Goal: Information Seeking & Learning: Learn about a topic

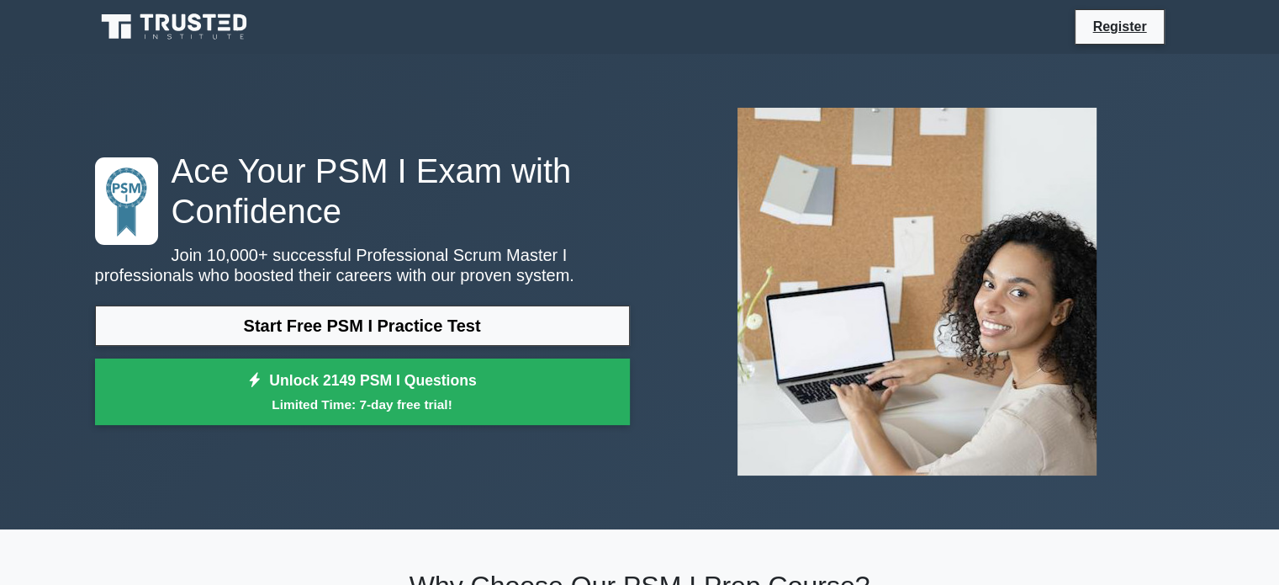
click at [362, 115] on div "Ace Your PSM I Exam with Confidence Join 10,000+ successful Professional Scrum …" at bounding box center [640, 291] width 1110 height 394
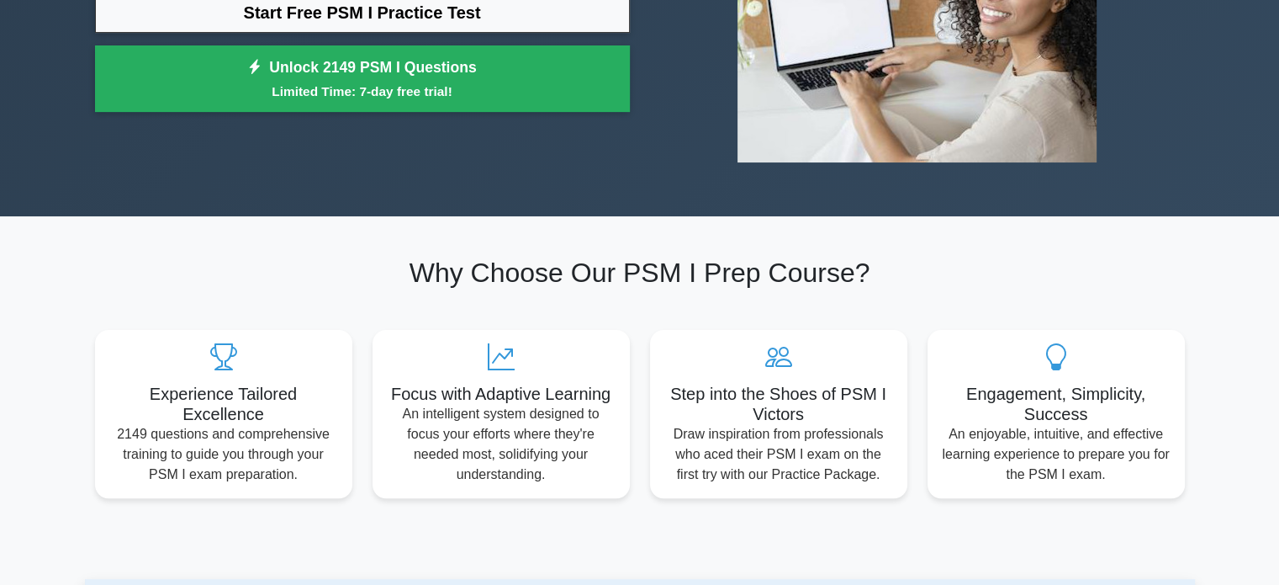
scroll to position [336, 0]
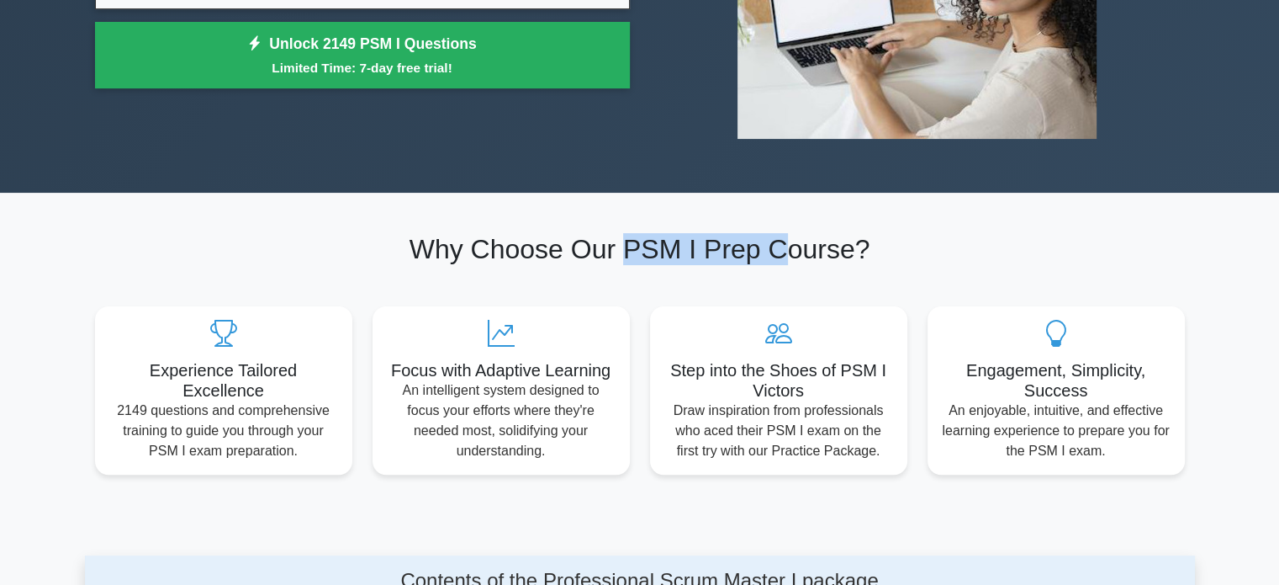
drag, startPoint x: 631, startPoint y: 255, endPoint x: 786, endPoint y: 264, distance: 155.0
click at [786, 263] on h2 "Why Choose Our PSM I Prep Course?" at bounding box center [640, 249] width 1090 height 32
click at [458, 254] on h2 "Why Choose Our PSM I Prep Course?" at bounding box center [640, 249] width 1090 height 32
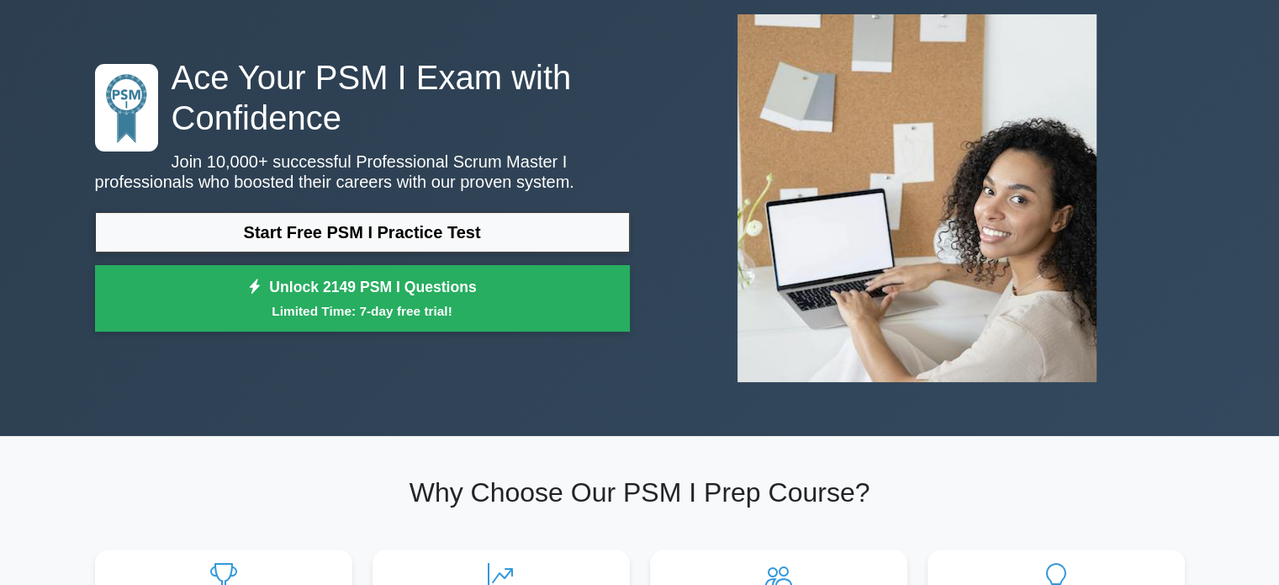
scroll to position [0, 0]
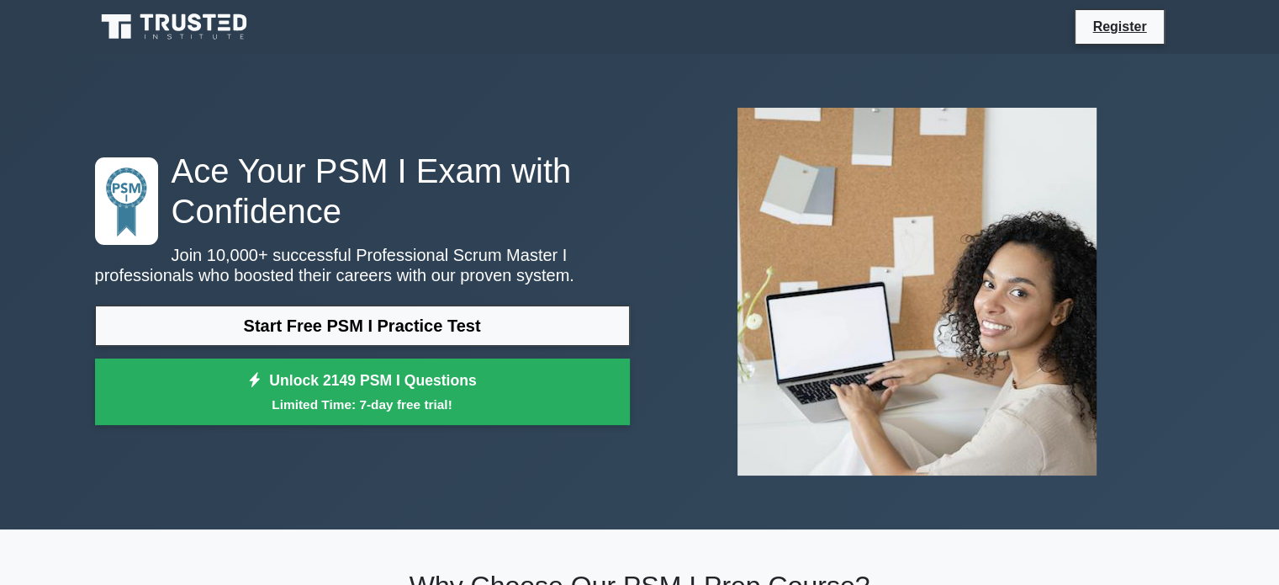
click at [182, 39] on icon at bounding box center [175, 27] width 161 height 32
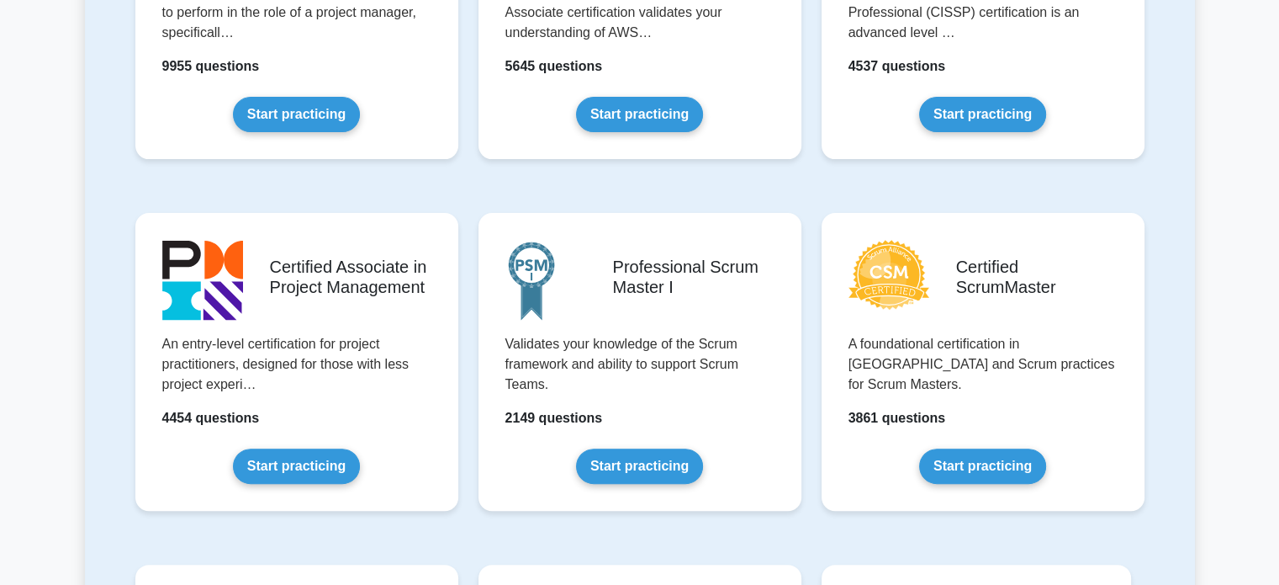
scroll to position [673, 0]
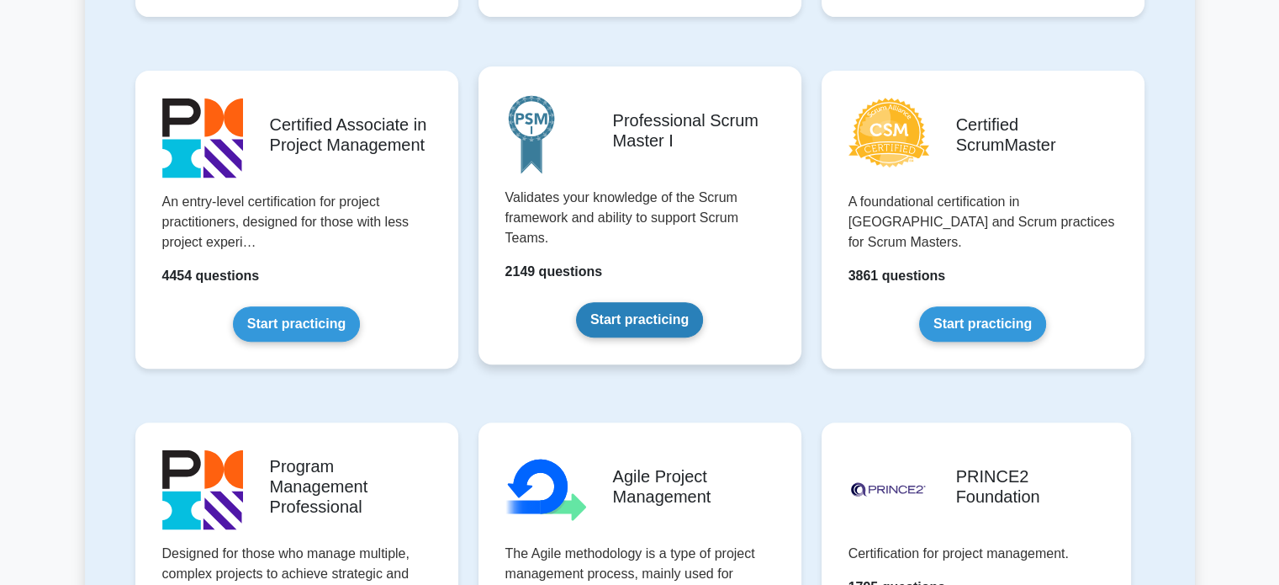
click at [611, 315] on link "Start practicing" at bounding box center [639, 319] width 127 height 35
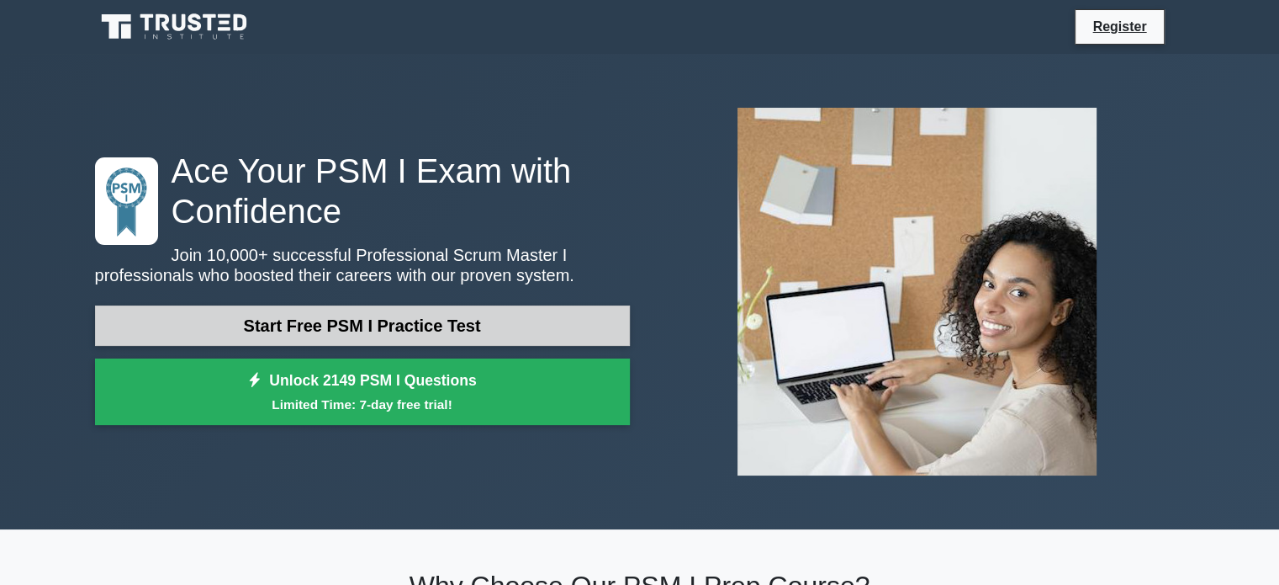
click at [432, 331] on link "Start Free PSM I Practice Test" at bounding box center [362, 325] width 535 height 40
click at [351, 320] on link "Start Free PSM I Practice Test" at bounding box center [362, 325] width 535 height 40
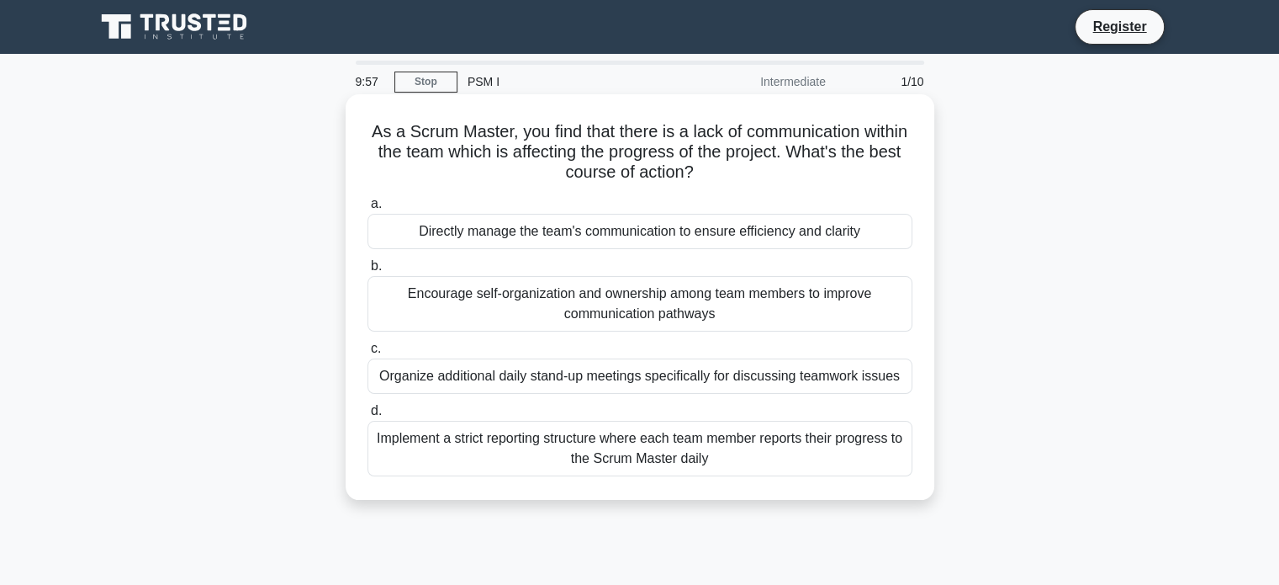
drag, startPoint x: 608, startPoint y: 130, endPoint x: 737, endPoint y: 184, distance: 139.5
click at [737, 183] on h5 "As a Scrum Master, you find that there is a lack of communication within the te…" at bounding box center [640, 152] width 548 height 62
click at [498, 167] on h5 "As a Scrum Master, you find that there is a lack of communication within the te…" at bounding box center [640, 152] width 548 height 62
drag, startPoint x: 565, startPoint y: 150, endPoint x: 844, endPoint y: 166, distance: 279.7
click at [844, 166] on h5 "As a Scrum Master, you find that there is a lack of communication within the te…" at bounding box center [640, 152] width 548 height 62
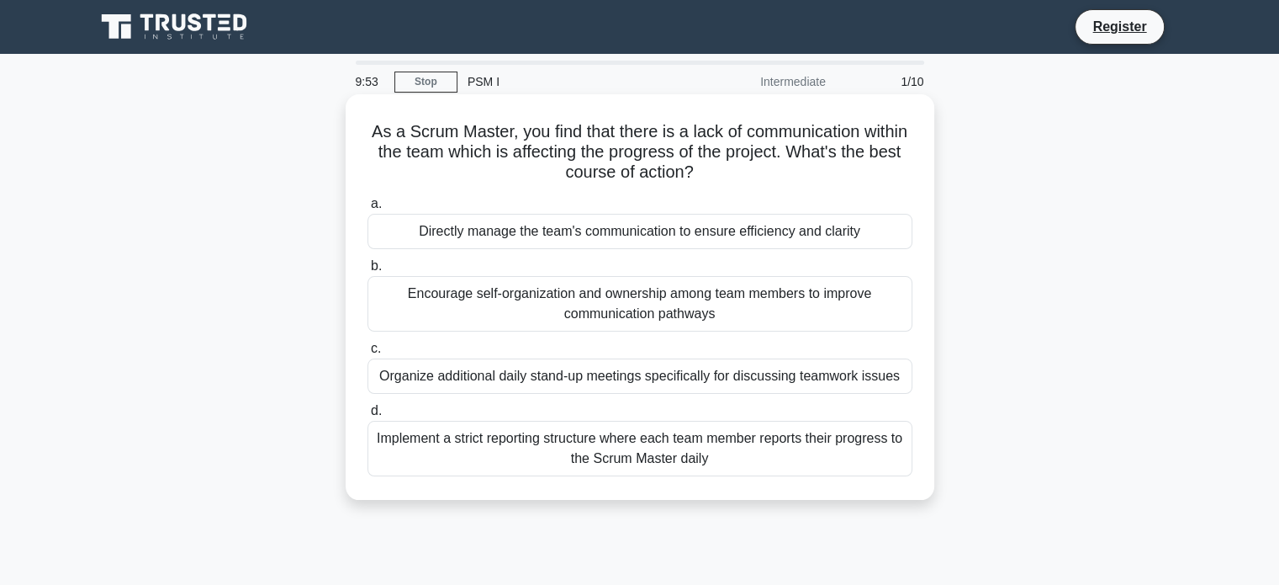
click at [760, 180] on h5 "As a Scrum Master, you find that there is a lack of communication within the te…" at bounding box center [640, 152] width 548 height 62
click at [505, 300] on div "Encourage self-organization and ownership among team members to improve communi…" at bounding box center [640, 304] width 545 height 56
click at [368, 272] on input "b. Encourage self-organization and ownership among team members to improve comm…" at bounding box center [368, 266] width 0 height 11
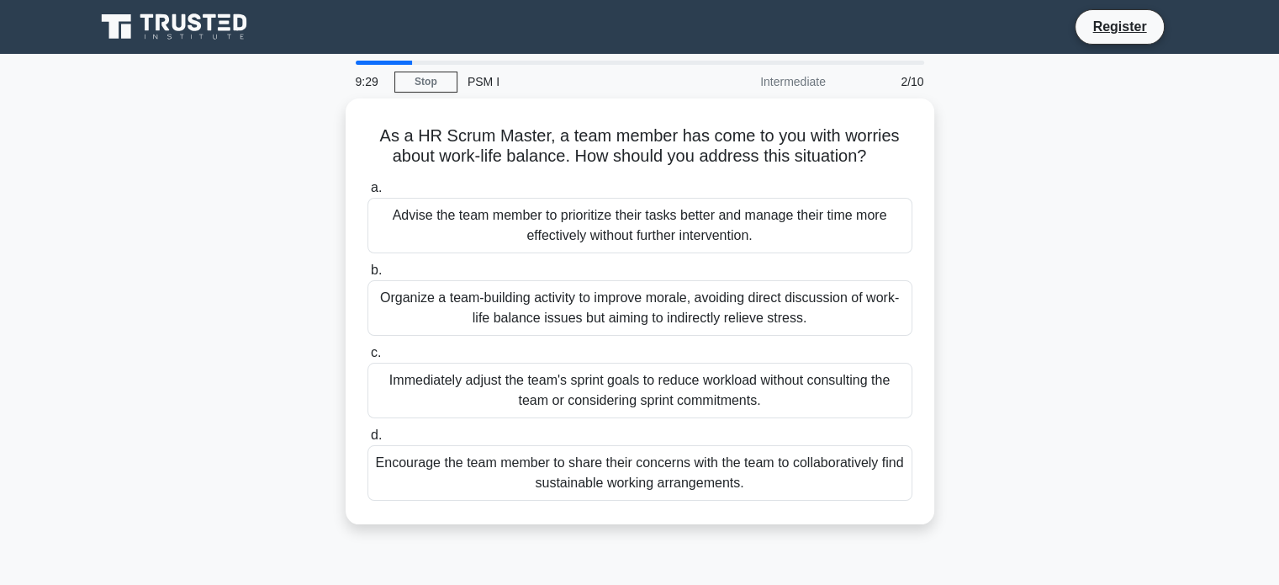
click at [371, 62] on div at bounding box center [384, 63] width 57 height 4
click at [917, 73] on div "2/10" at bounding box center [885, 82] width 98 height 34
click at [775, 83] on div "Intermediate" at bounding box center [762, 82] width 147 height 34
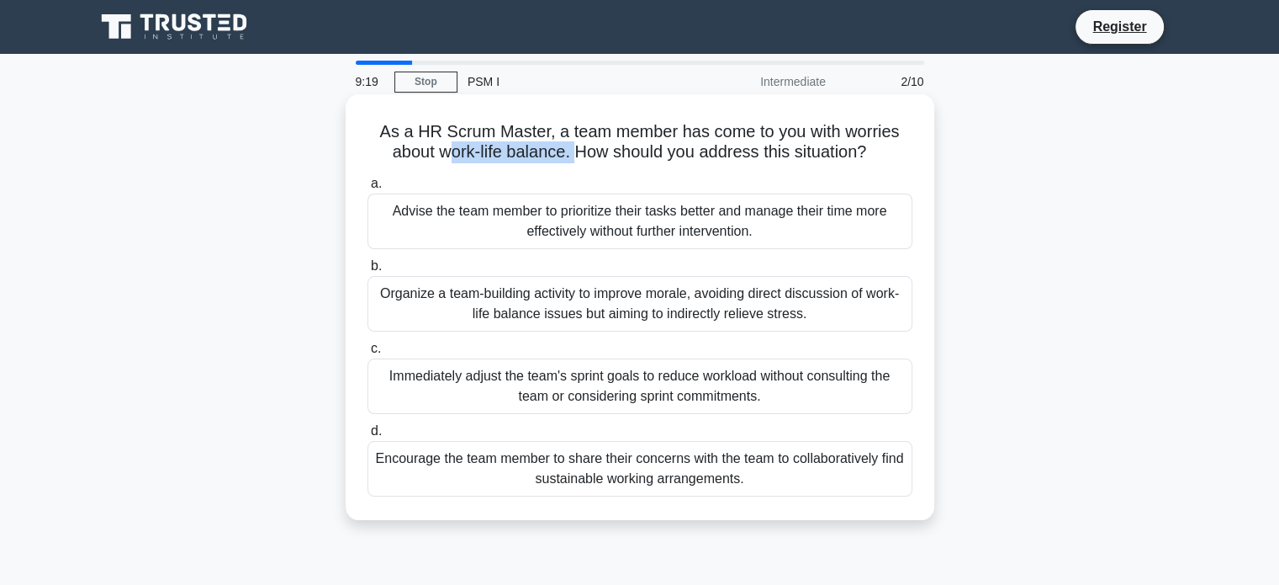
drag, startPoint x: 448, startPoint y: 148, endPoint x: 572, endPoint y: 154, distance: 123.8
click at [572, 154] on h5 "As a HR Scrum Master, a team member has come to you with worries about work-lif…" at bounding box center [640, 142] width 548 height 42
click at [632, 468] on div "Encourage the team member to share their concerns with the team to collaborativ…" at bounding box center [640, 469] width 545 height 56
click at [368, 436] on input "d. Encourage the team member to share their concerns with the team to collabora…" at bounding box center [368, 431] width 0 height 11
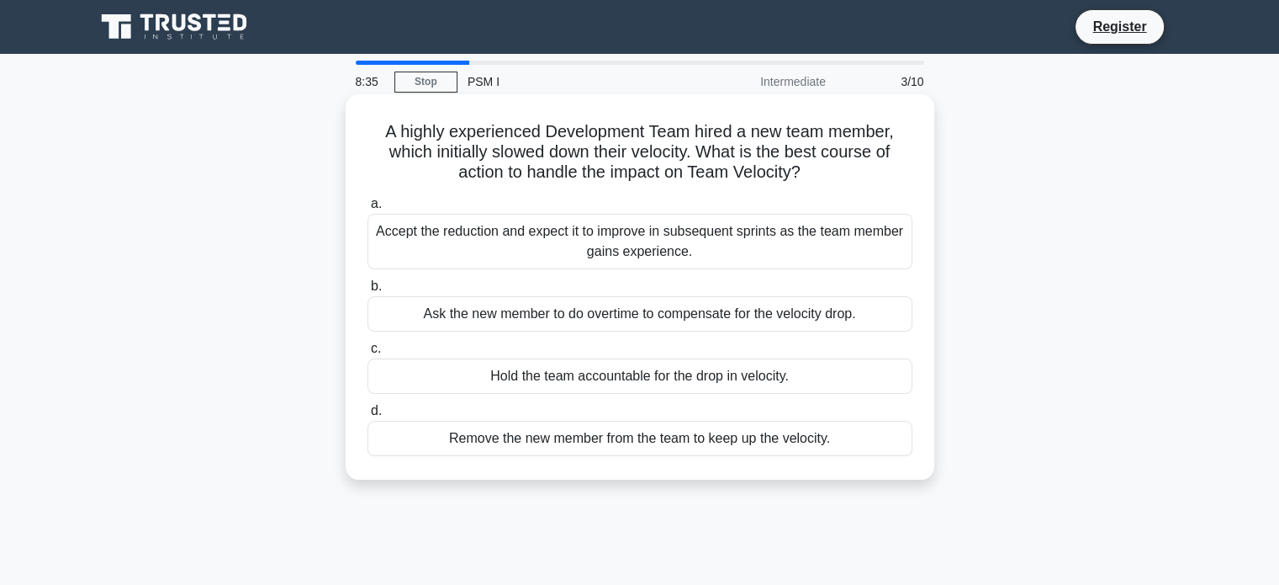
click at [620, 248] on div "Accept the reduction and expect it to improve in subsequent sprints as the team…" at bounding box center [640, 242] width 545 height 56
click at [368, 209] on input "a. Accept the reduction and expect it to improve in subsequent sprints as the t…" at bounding box center [368, 203] width 0 height 11
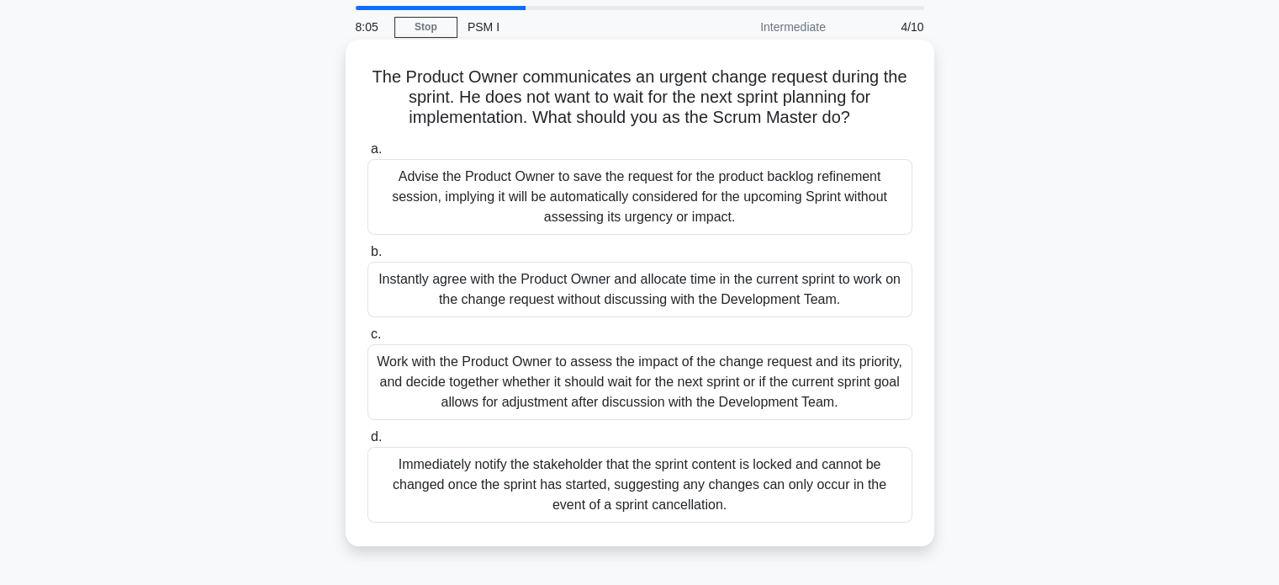
scroll to position [84, 0]
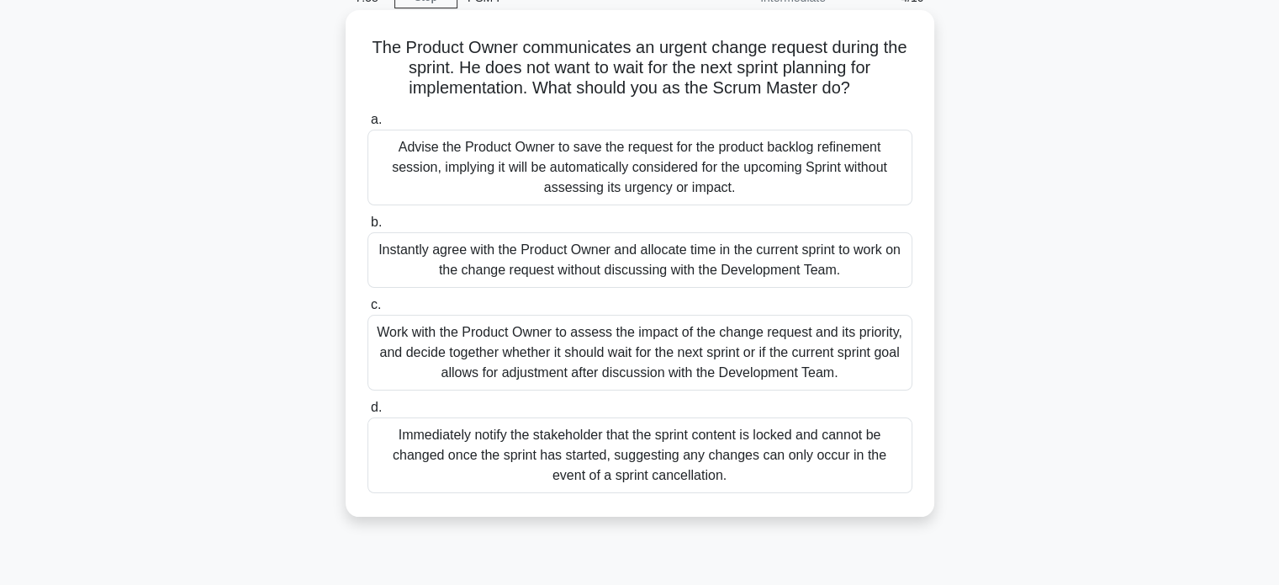
click at [640, 357] on div "Work with the Product Owner to assess the impact of the change request and its …" at bounding box center [640, 353] width 545 height 76
click at [368, 310] on input "c. Work with the Product Owner to assess the impact of the change request and i…" at bounding box center [368, 304] width 0 height 11
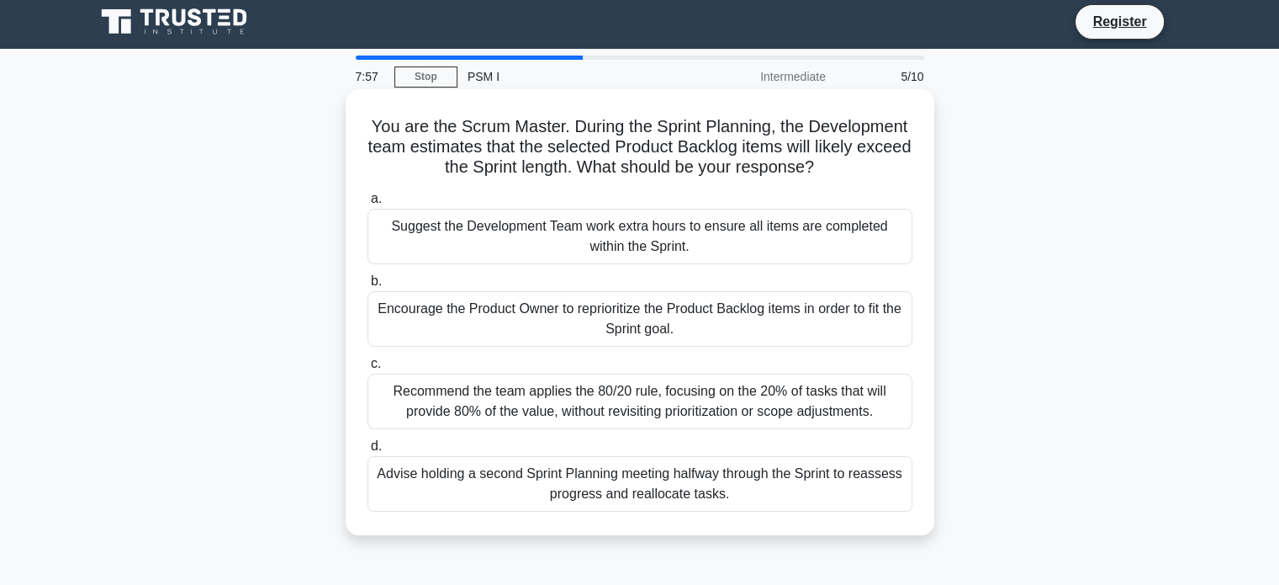
scroll to position [0, 0]
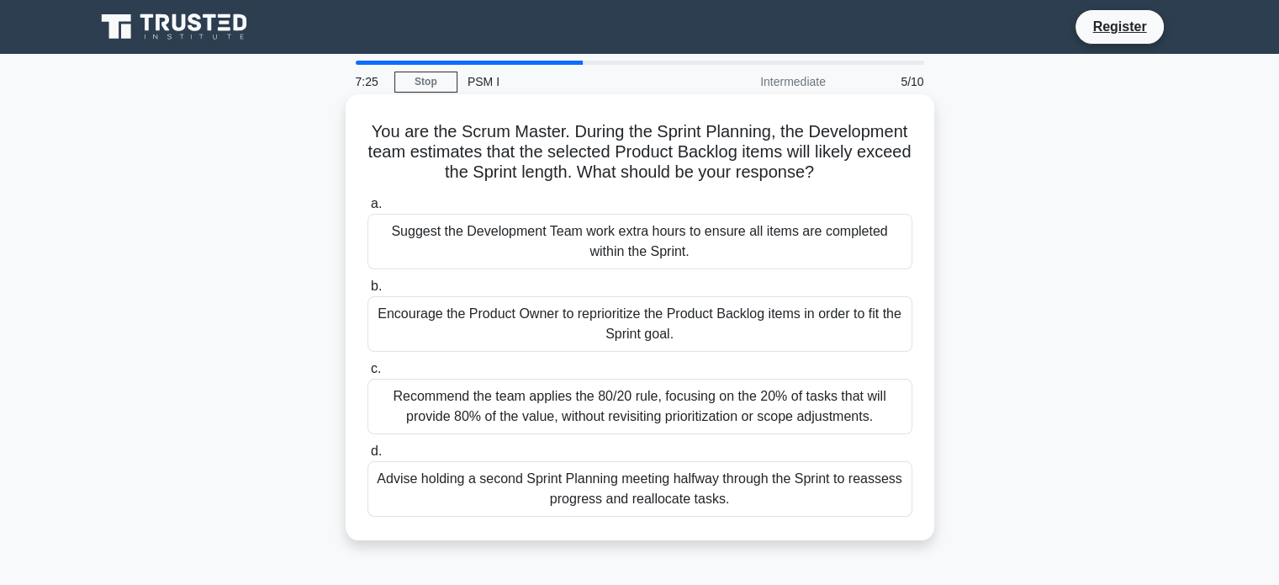
click at [638, 400] on div "Recommend the team applies the 80/20 rule, focusing on the 20% of tasks that wi…" at bounding box center [640, 406] width 545 height 56
click at [368, 374] on input "c. Recommend the team applies the 80/20 rule, focusing on the 20% of tasks that…" at bounding box center [368, 368] width 0 height 11
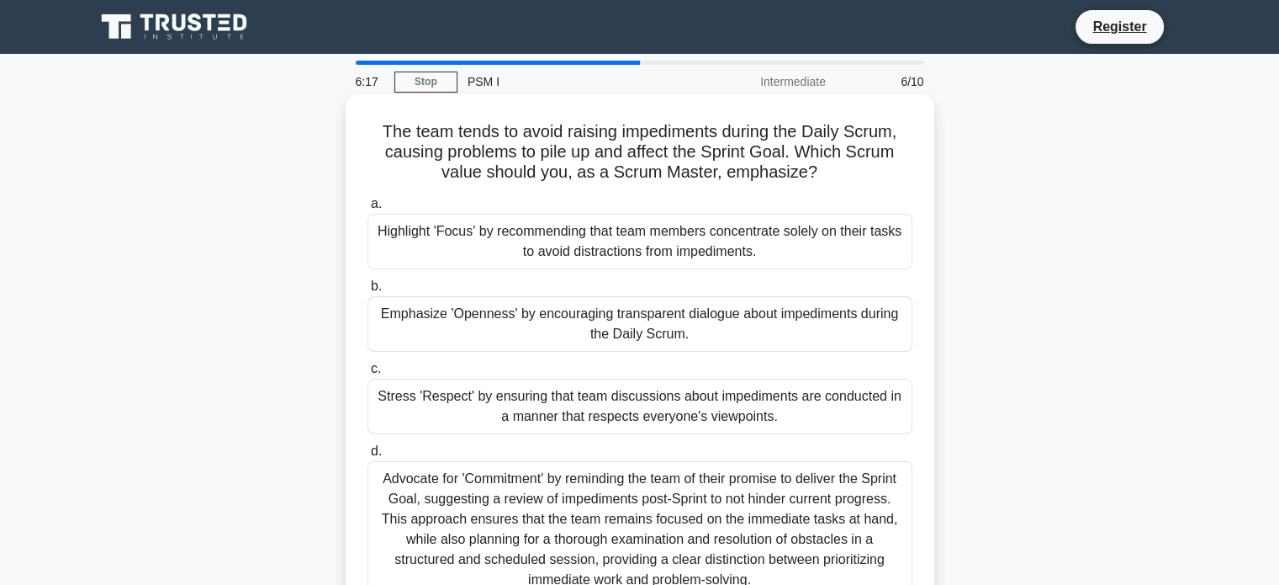
click at [513, 319] on div "Emphasize 'Openness' by encouraging transparent dialogue about impediments duri…" at bounding box center [640, 324] width 545 height 56
click at [368, 292] on input "b. Emphasize 'Openness' by encouraging transparent dialogue about impediments d…" at bounding box center [368, 286] width 0 height 11
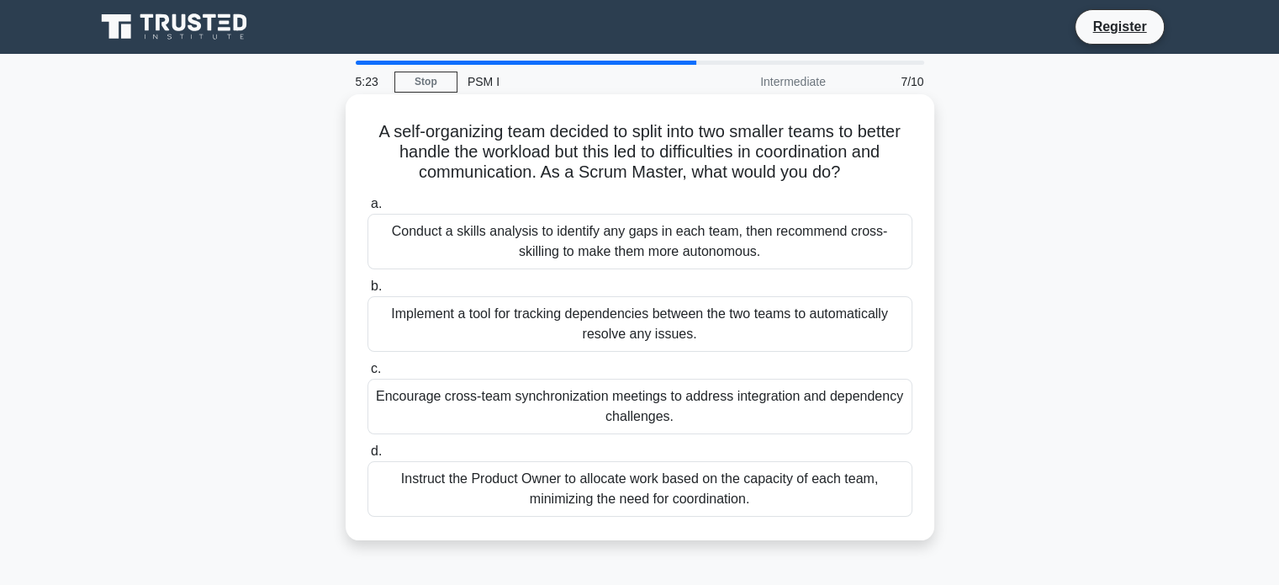
click at [649, 426] on div "Encourage cross-team synchronization meetings to address integration and depend…" at bounding box center [640, 406] width 545 height 56
click at [368, 374] on input "c. Encourage cross-team synchronization meetings to address integration and dep…" at bounding box center [368, 368] width 0 height 11
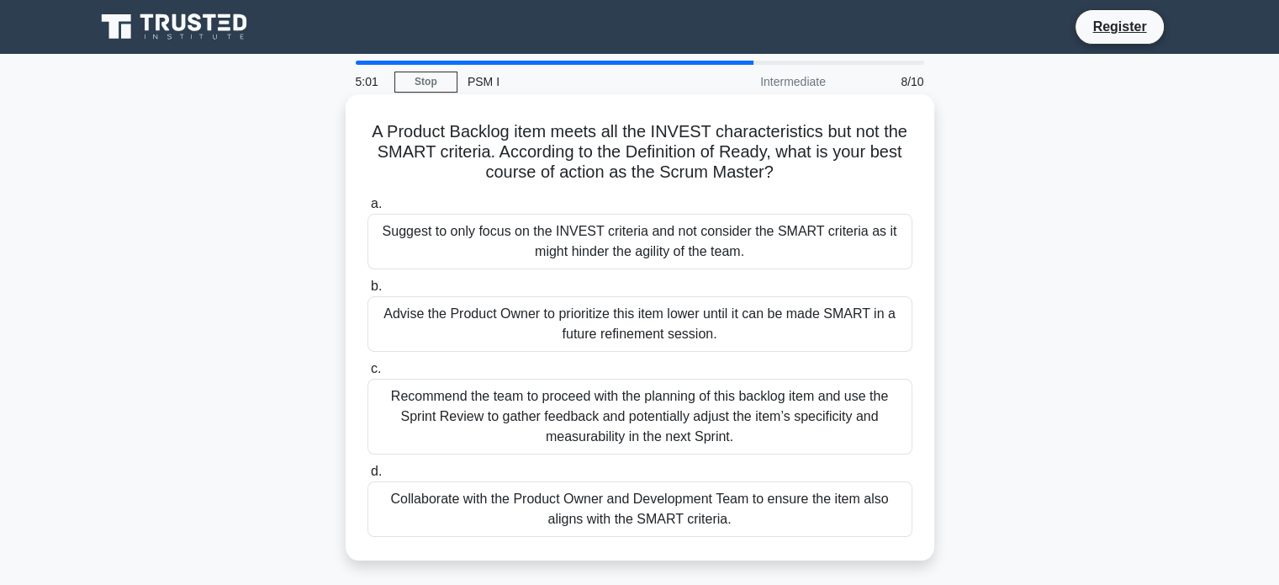
drag, startPoint x: 482, startPoint y: 173, endPoint x: 831, endPoint y: 167, distance: 349.1
click at [797, 166] on h5 "A Product Backlog item meets all the INVEST characteristics but not the SMART c…" at bounding box center [640, 152] width 548 height 62
click at [838, 167] on h5 "A Product Backlog item meets all the INVEST characteristics but not the SMART c…" at bounding box center [640, 152] width 548 height 62
click at [718, 512] on div "Collaborate with the Product Owner and Development Team to ensure the item also…" at bounding box center [640, 509] width 545 height 56
click at [368, 477] on input "d. Collaborate with the Product Owner and Development Team to ensure the item a…" at bounding box center [368, 471] width 0 height 11
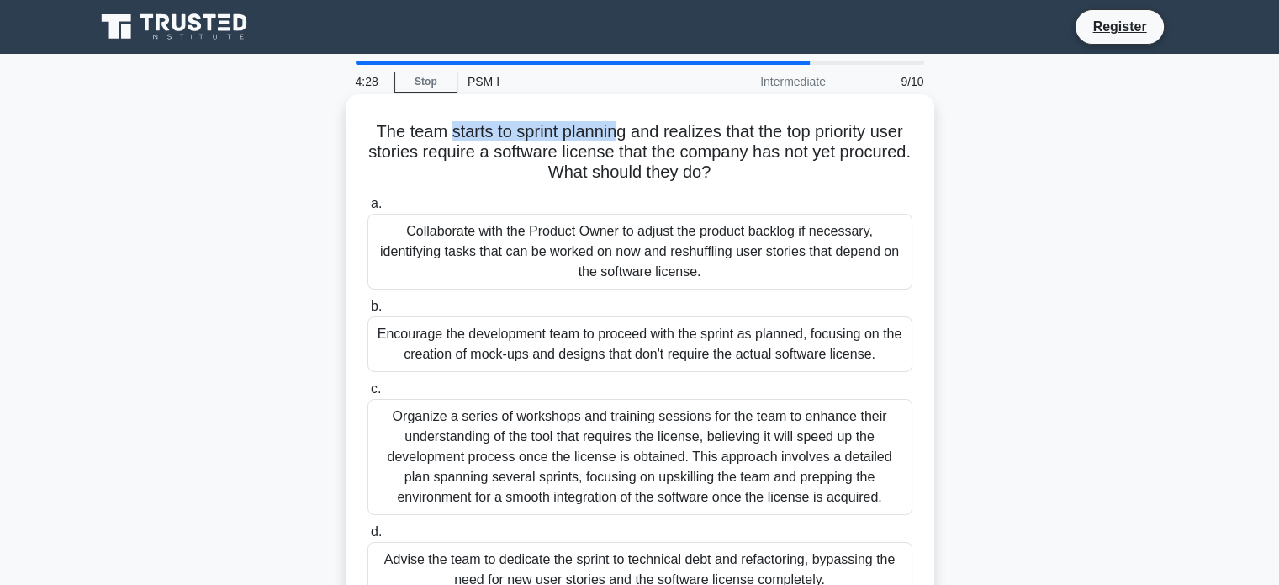
drag, startPoint x: 441, startPoint y: 134, endPoint x: 620, endPoint y: 146, distance: 179.6
click at [620, 146] on h5 "The team starts to sprint planning and realizes that the top priority user stor…" at bounding box center [640, 152] width 548 height 62
click at [712, 164] on h5 "The team starts to sprint planning and realizes that the top priority user stor…" at bounding box center [640, 152] width 548 height 62
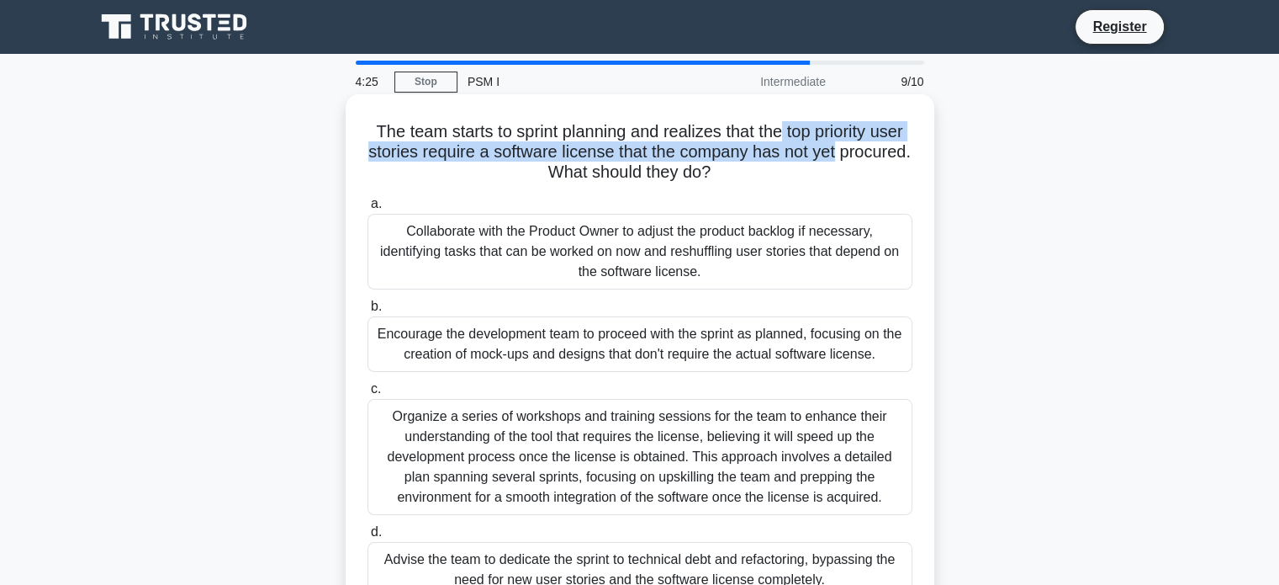
drag, startPoint x: 786, startPoint y: 134, endPoint x: 899, endPoint y: 158, distance: 115.3
click at [899, 158] on h5 "The team starts to sprint planning and realizes that the top priority user stor…" at bounding box center [640, 152] width 548 height 62
click at [495, 162] on h5 "The team starts to sprint planning and realizes that the top priority user stor…" at bounding box center [640, 152] width 548 height 62
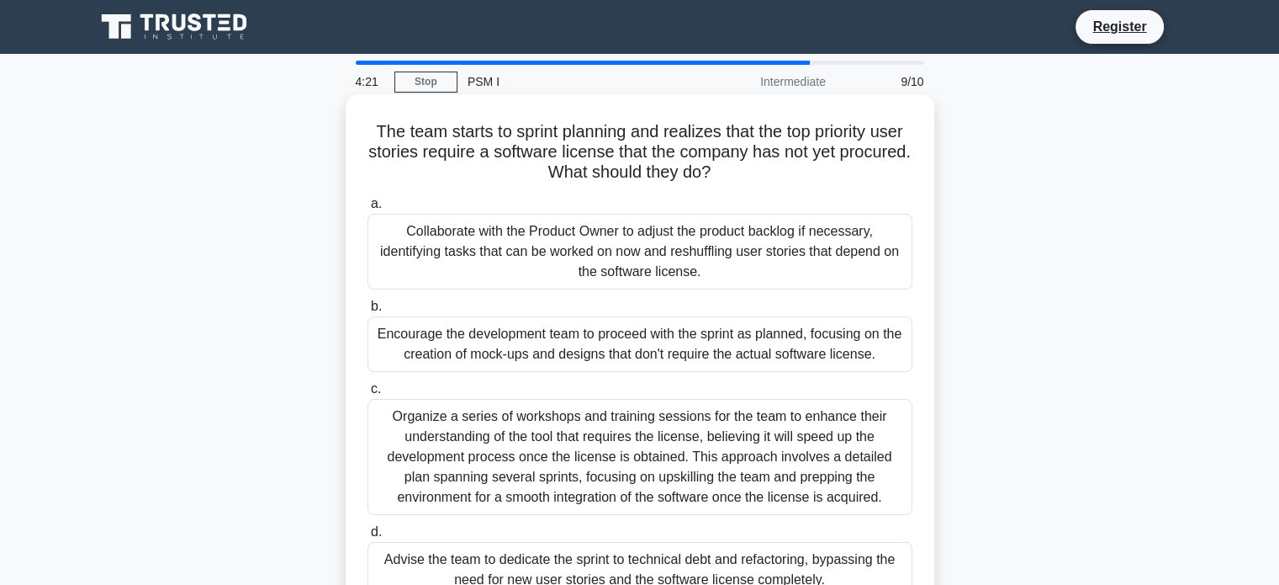
drag, startPoint x: 585, startPoint y: 174, endPoint x: 759, endPoint y: 172, distance: 173.3
click at [759, 172] on h5 "The team starts to sprint planning and realizes that the top priority user stor…" at bounding box center [640, 152] width 548 height 62
click at [458, 149] on h5 "The team starts to sprint planning and realizes that the top priority user stor…" at bounding box center [640, 152] width 548 height 62
drag, startPoint x: 370, startPoint y: 130, endPoint x: 780, endPoint y: 171, distance: 412.4
click at [780, 167] on h5 "The team starts to sprint planning and realizes that the top priority user stor…" at bounding box center [640, 152] width 548 height 62
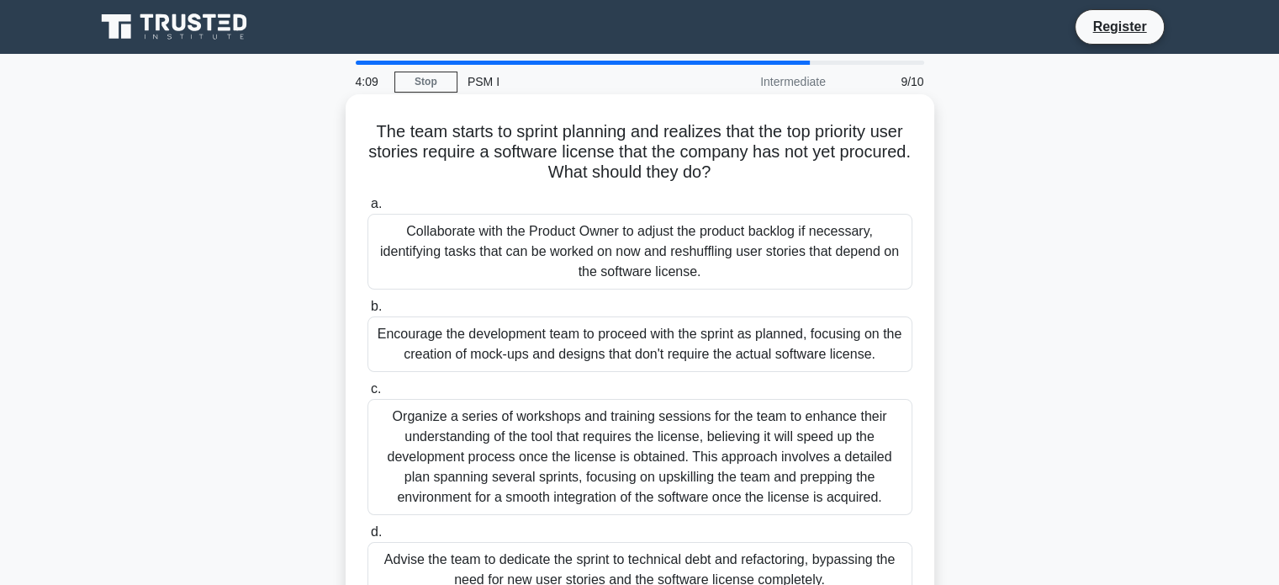
click at [454, 171] on h5 "The team starts to sprint planning and realizes that the top priority user stor…" at bounding box center [640, 152] width 548 height 62
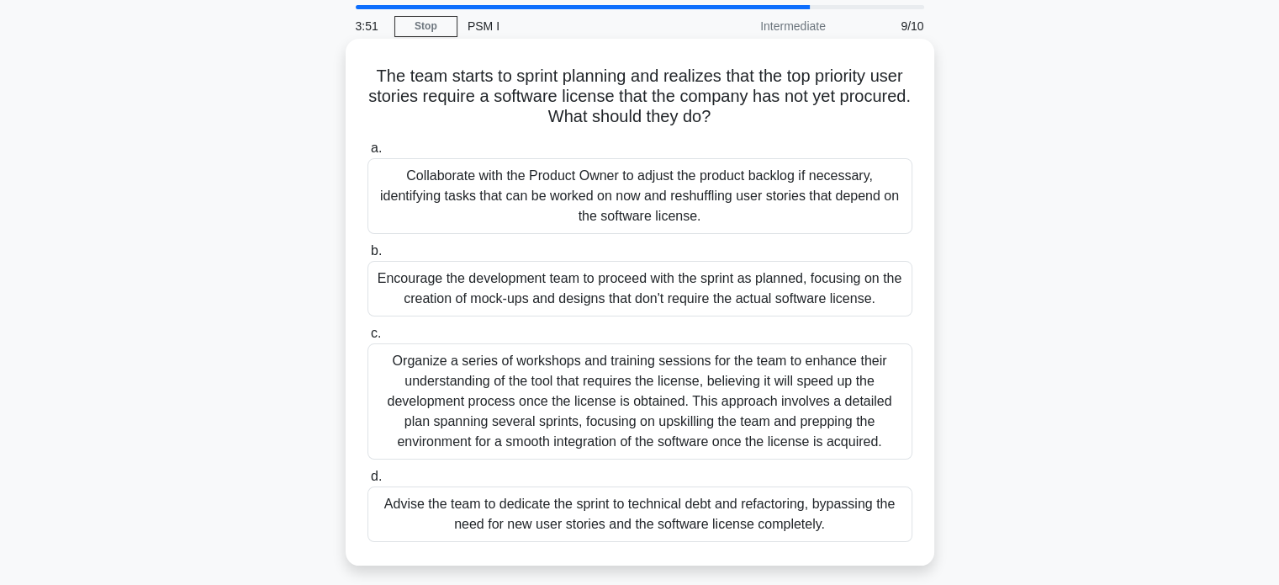
scroll to position [84, 0]
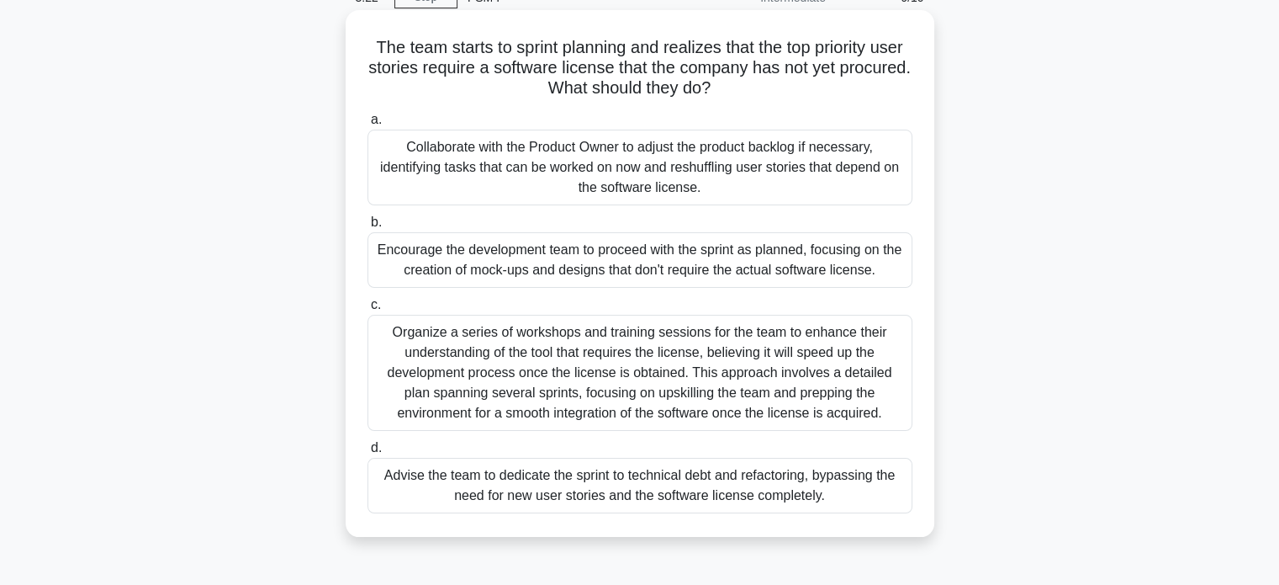
click at [574, 272] on div "Encourage the development team to proceed with the sprint as planned, focusing …" at bounding box center [640, 260] width 545 height 56
click at [368, 228] on input "b. Encourage the development team to proceed with the sprint as planned, focusi…" at bounding box center [368, 222] width 0 height 11
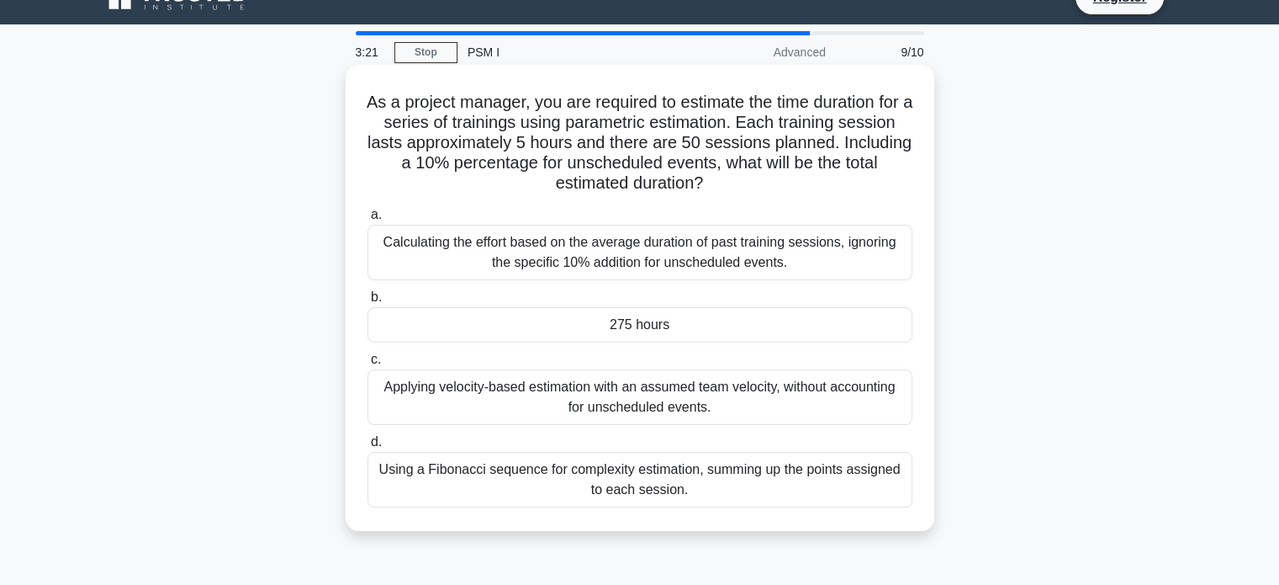
scroll to position [0, 0]
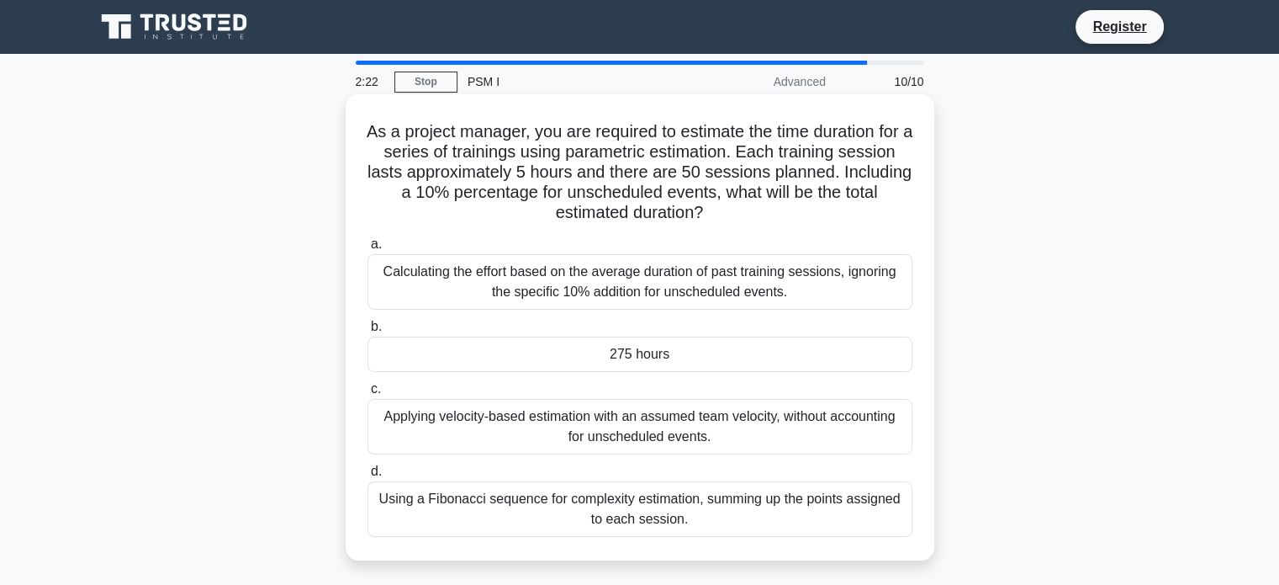
click at [732, 537] on div "a. Calculating the effort based on the average duration of past training sessio…" at bounding box center [639, 384] width 565 height 309
click at [732, 521] on div "Using a Fibonacci sequence for complexity estimation, summing up the points ass…" at bounding box center [640, 509] width 545 height 56
click at [368, 477] on input "d. Using a Fibonacci sequence for complexity estimation, summing up the points …" at bounding box center [368, 471] width 0 height 11
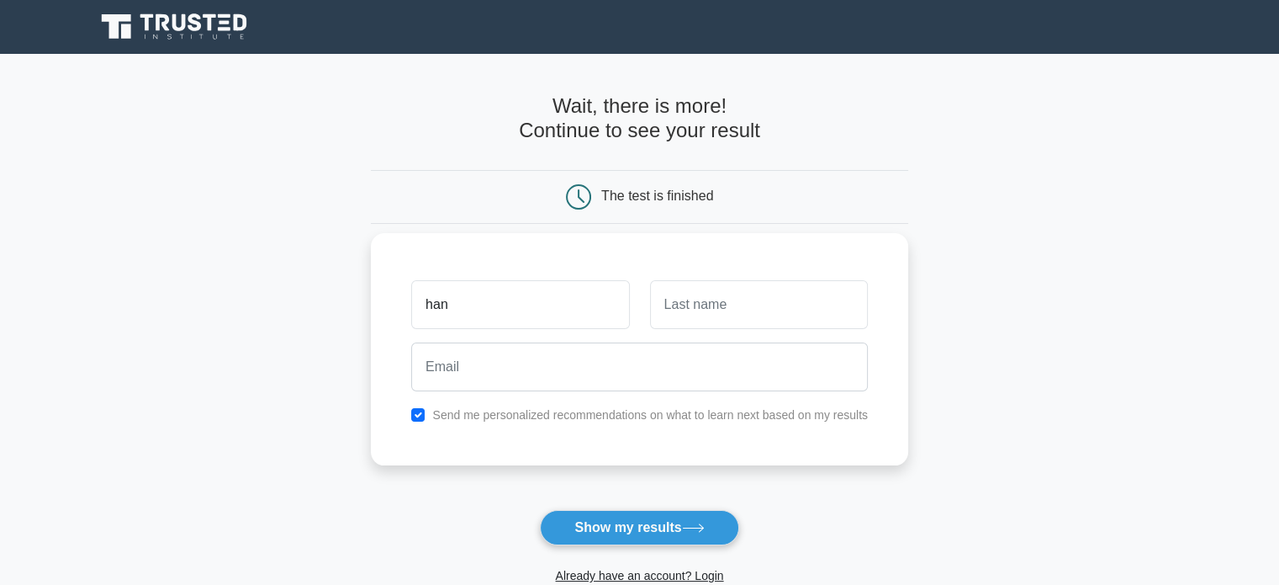
type input "han"
type input "[PERSON_NAME]"
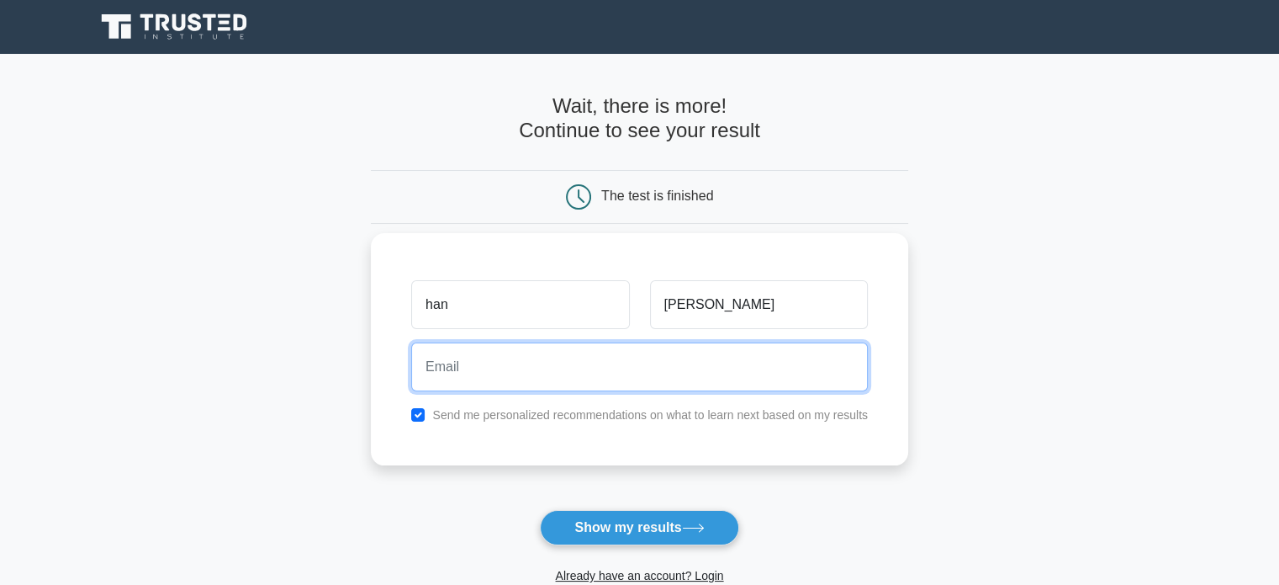
click at [532, 356] on input "email" at bounding box center [639, 366] width 457 height 49
type input "[EMAIL_ADDRESS][DOMAIN_NAME]"
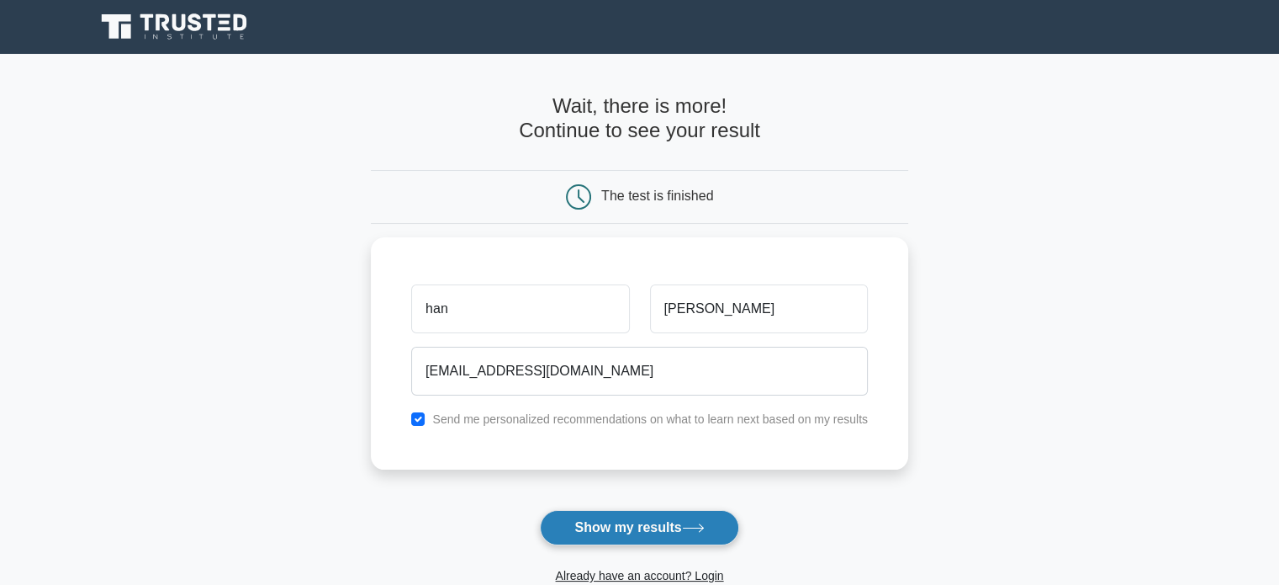
click at [576, 518] on button "Show my results" at bounding box center [639, 527] width 198 height 35
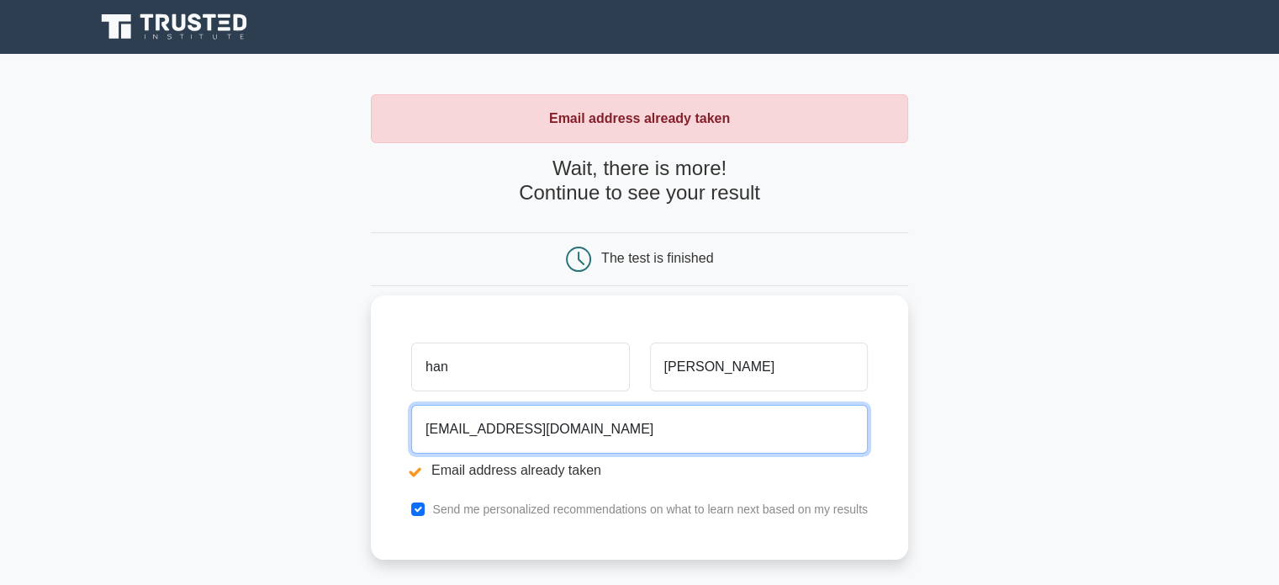
click at [452, 431] on input "[EMAIL_ADDRESS][DOMAIN_NAME]" at bounding box center [639, 429] width 457 height 49
type input "[EMAIL_ADDRESS][DOMAIN_NAME]"
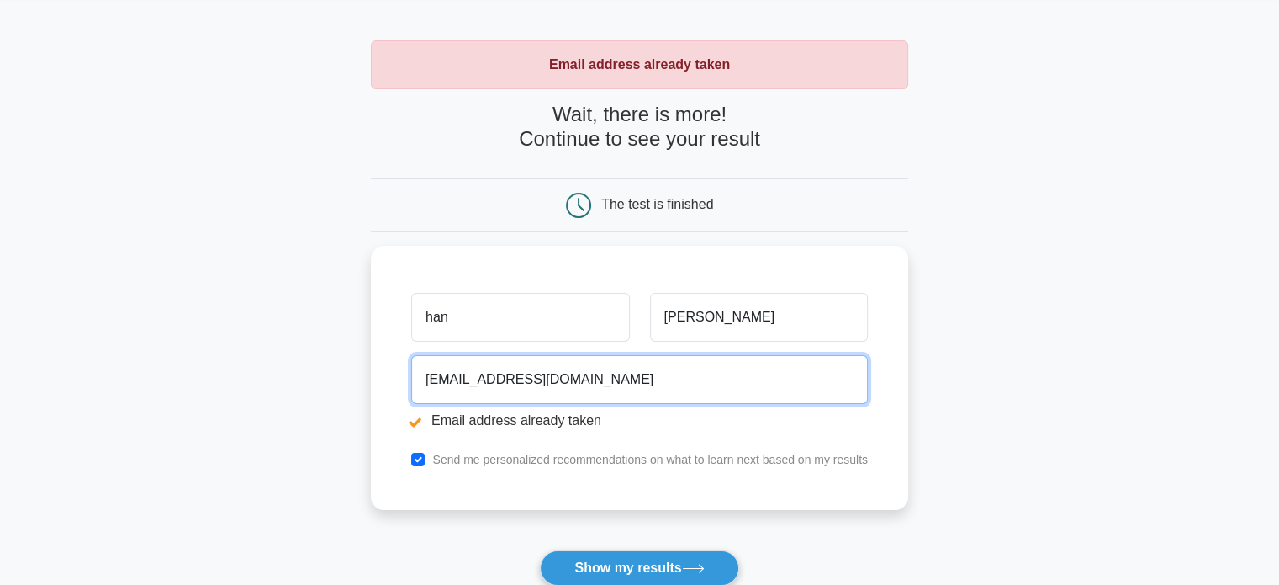
scroll to position [168, 0]
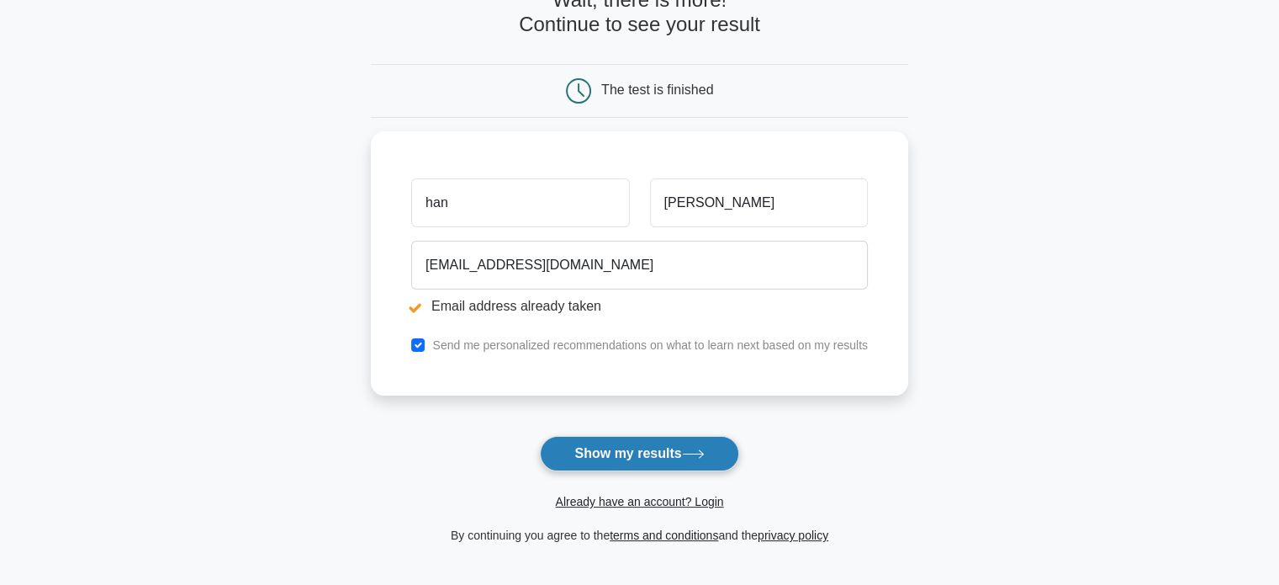
click at [620, 459] on button "Show my results" at bounding box center [639, 453] width 198 height 35
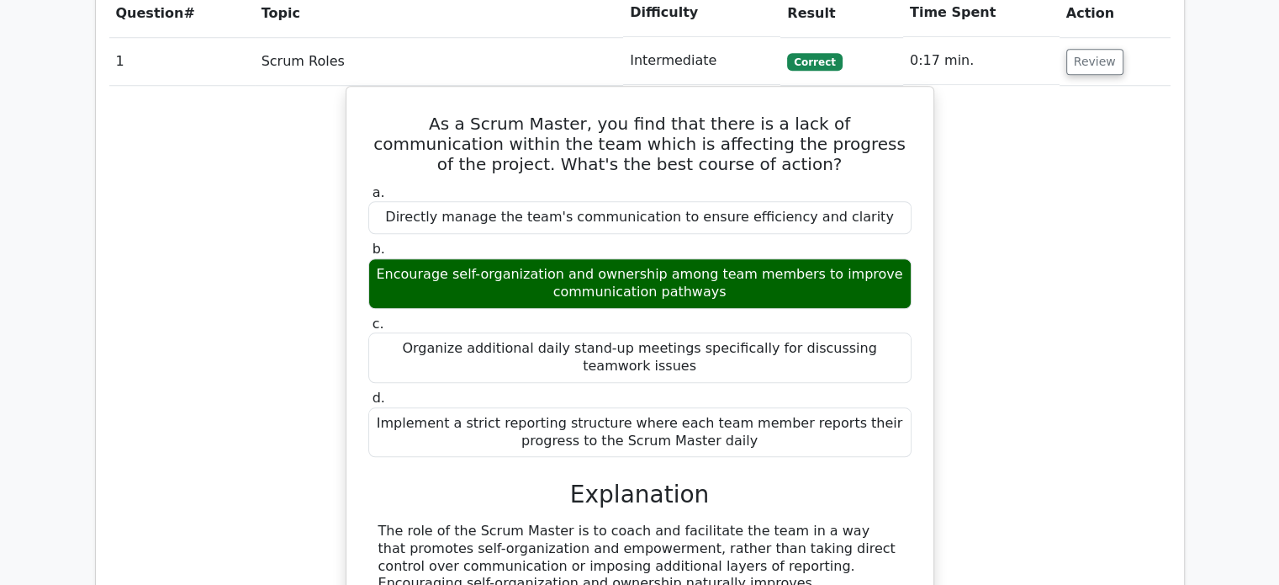
scroll to position [1430, 0]
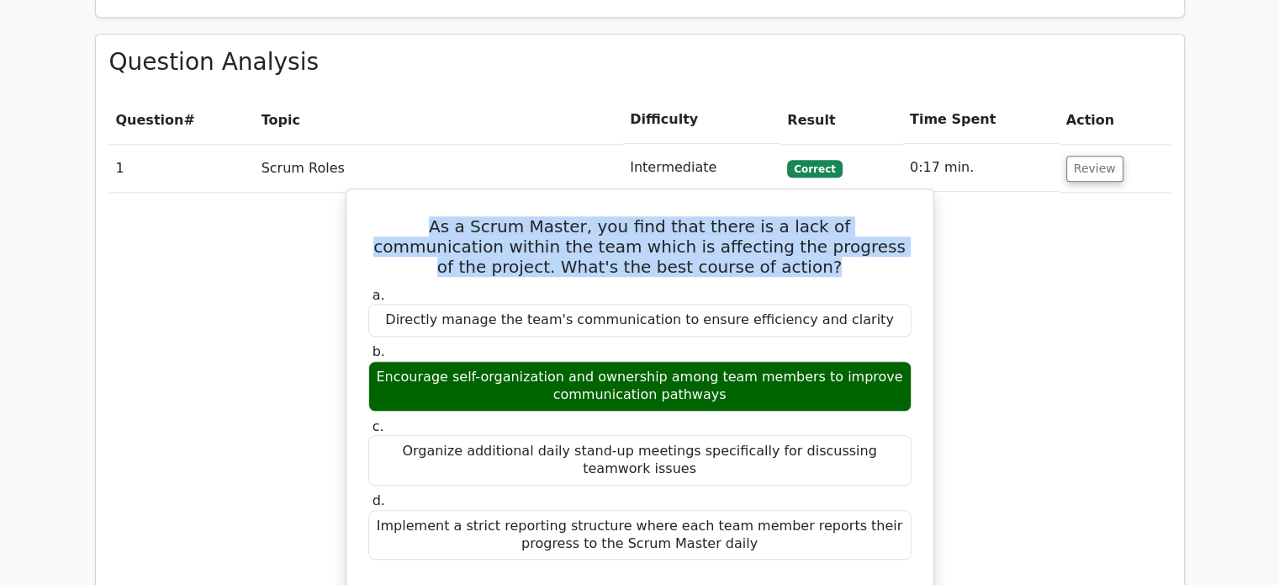
drag, startPoint x: 491, startPoint y: 172, endPoint x: 744, endPoint y: 204, distance: 255.3
click at [744, 216] on h5 "As a Scrum Master, you find that there is a lack of communication within the te…" at bounding box center [640, 246] width 547 height 61
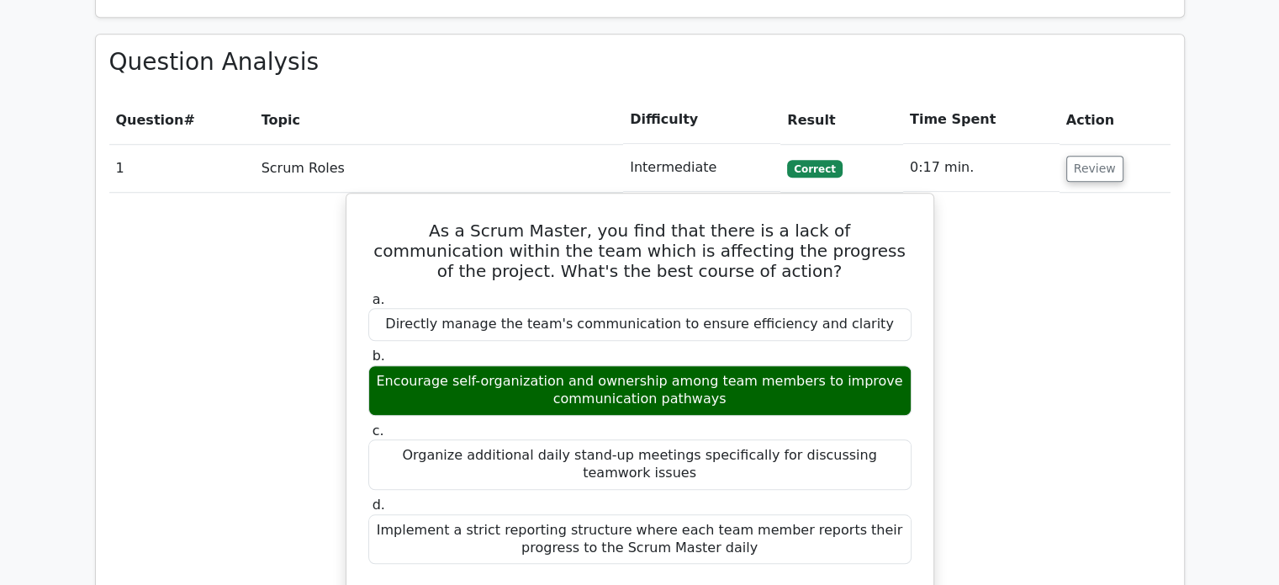
click at [192, 299] on div "As a Scrum Master, you find that there is a lack of communication within the te…" at bounding box center [639, 535] width 1061 height 684
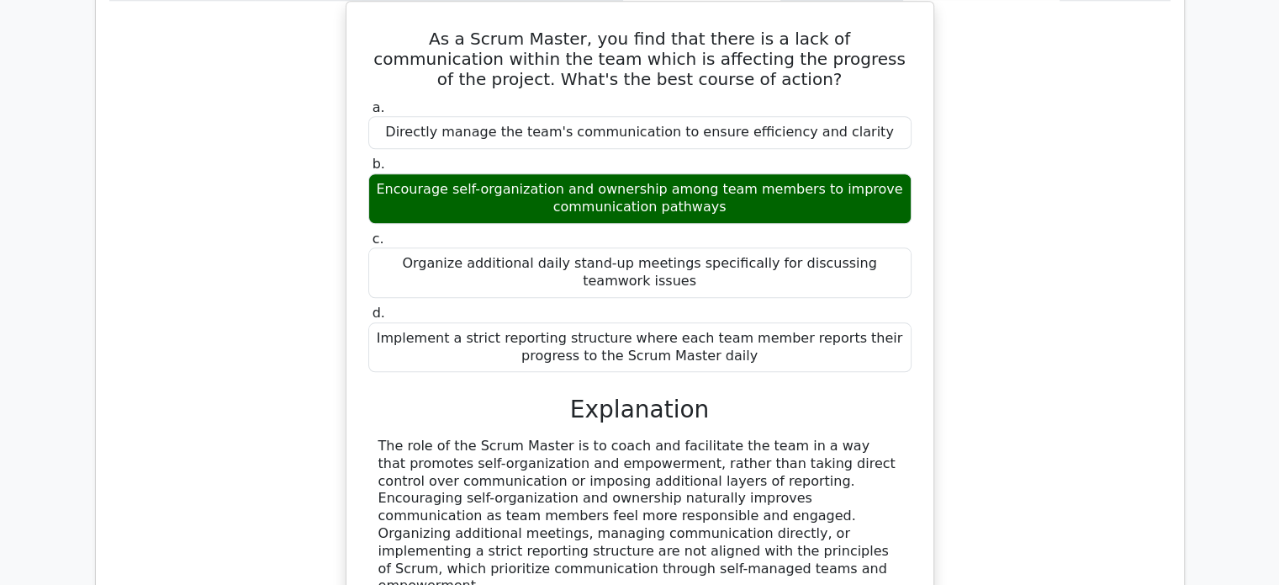
scroll to position [1682, 0]
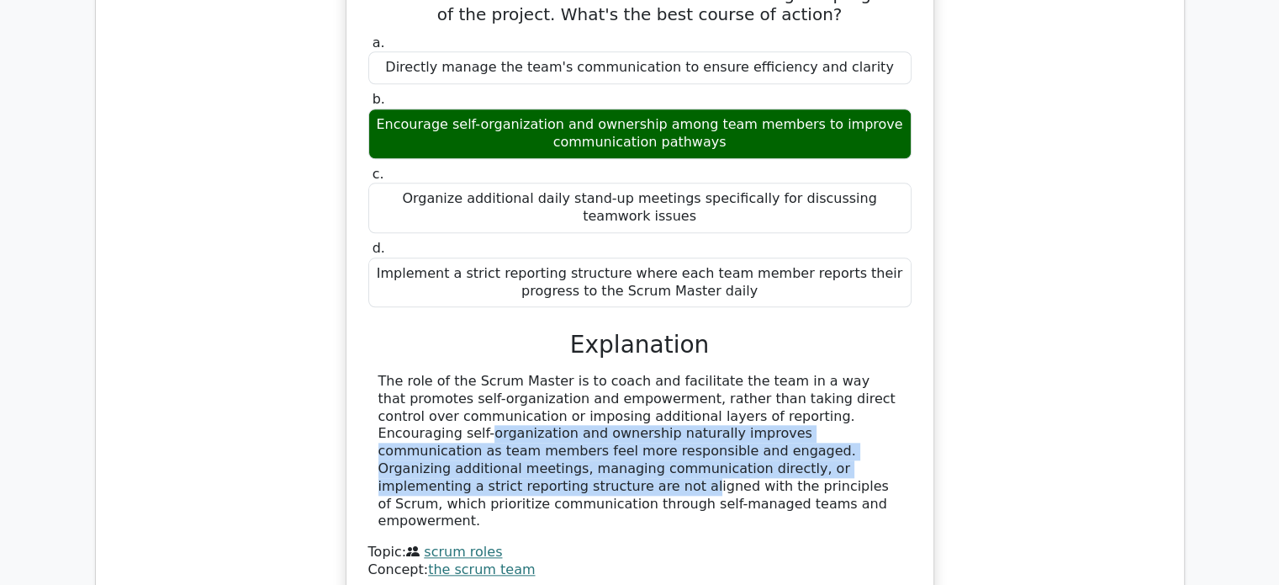
drag, startPoint x: 726, startPoint y: 336, endPoint x: 743, endPoint y: 383, distance: 49.2
click at [745, 381] on div "The role of the Scrum Master is to coach and facilitate the team in a way that …" at bounding box center [639, 451] width 523 height 157
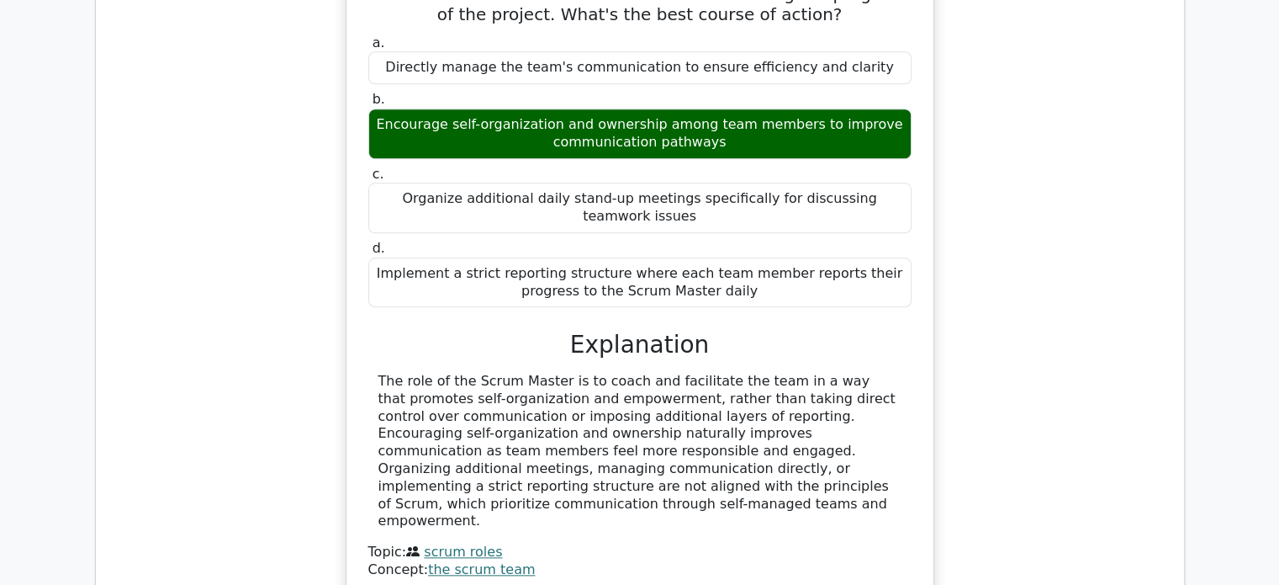
click at [655, 434] on div "The role of the Scrum Master is to coach and facilitate the team in a way that …" at bounding box center [639, 476] width 543 height 206
drag, startPoint x: 730, startPoint y: 336, endPoint x: 718, endPoint y: 430, distance: 94.9
click at [718, 430] on div "The role of the Scrum Master is to coach and facilitate the team in a way that …" at bounding box center [639, 451] width 523 height 157
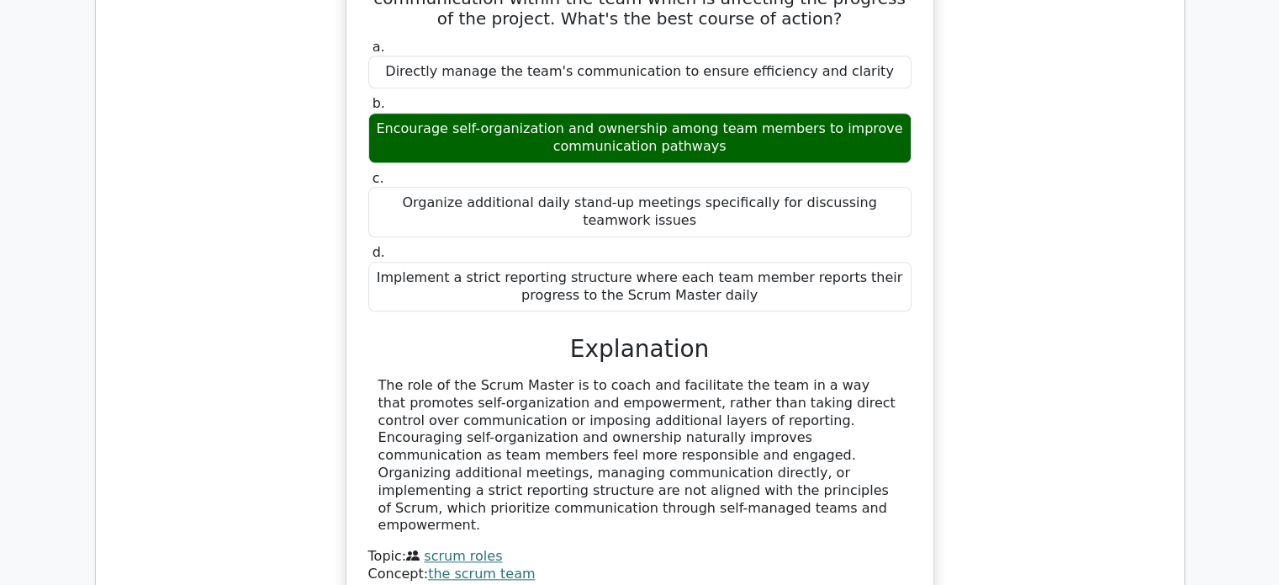
click at [976, 227] on div "As a Scrum Master, you find that there is a lack of communication within the te…" at bounding box center [639, 282] width 1061 height 684
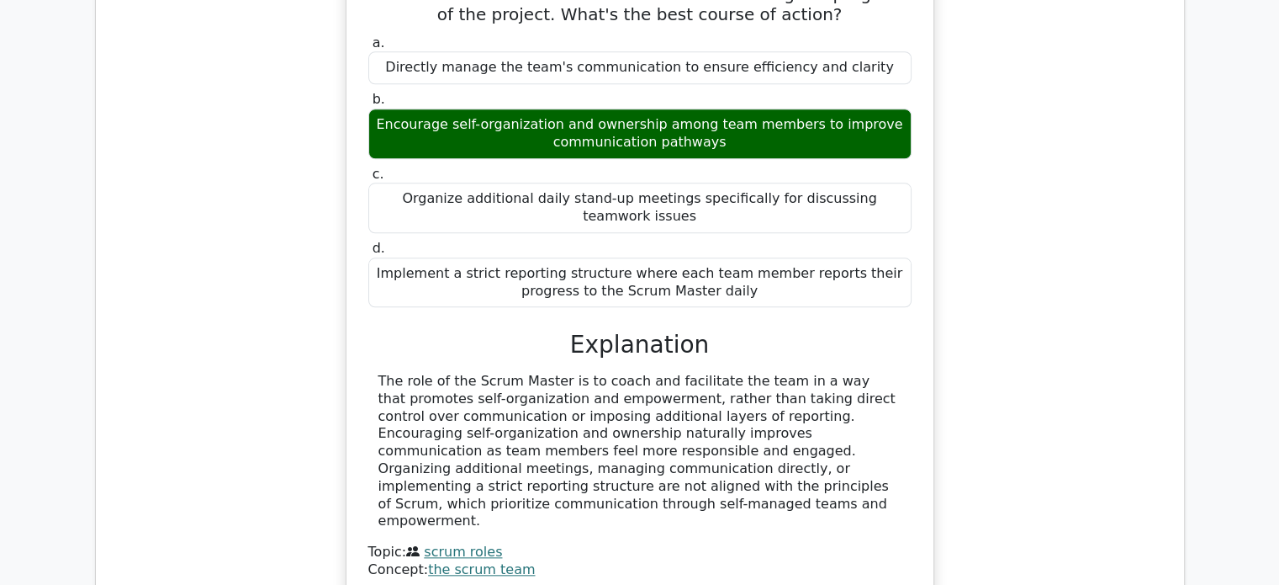
drag, startPoint x: 725, startPoint y: 333, endPoint x: 749, endPoint y: 426, distance: 95.5
click at [749, 426] on div "The role of the Scrum Master is to coach and facilitate the team in a way that …" at bounding box center [639, 451] width 523 height 157
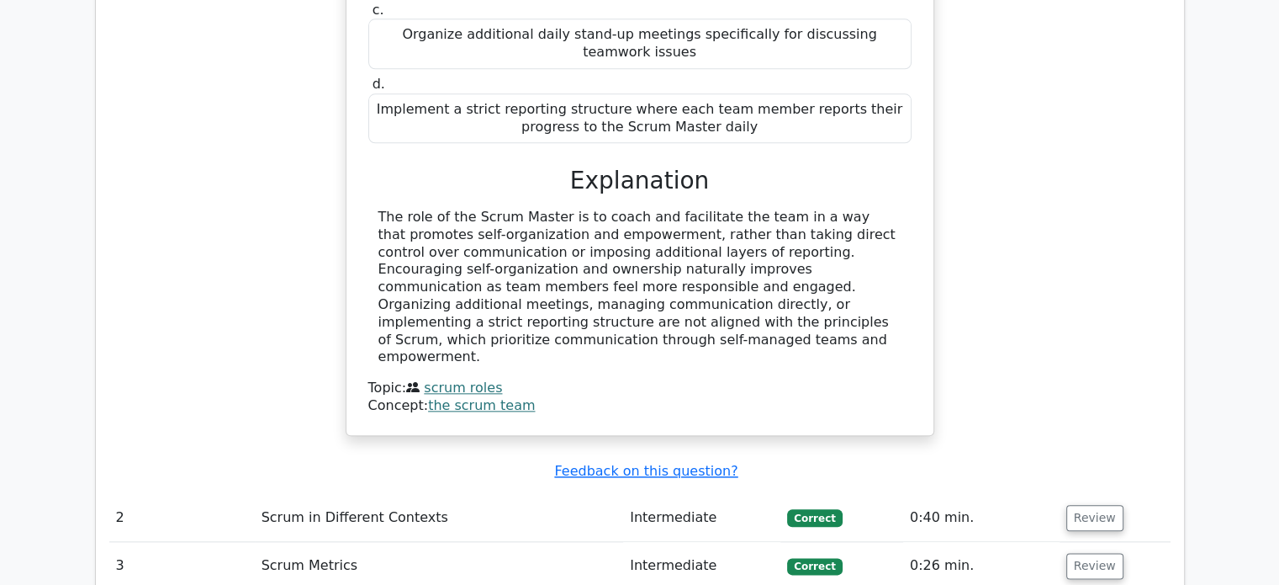
scroll to position [2103, 0]
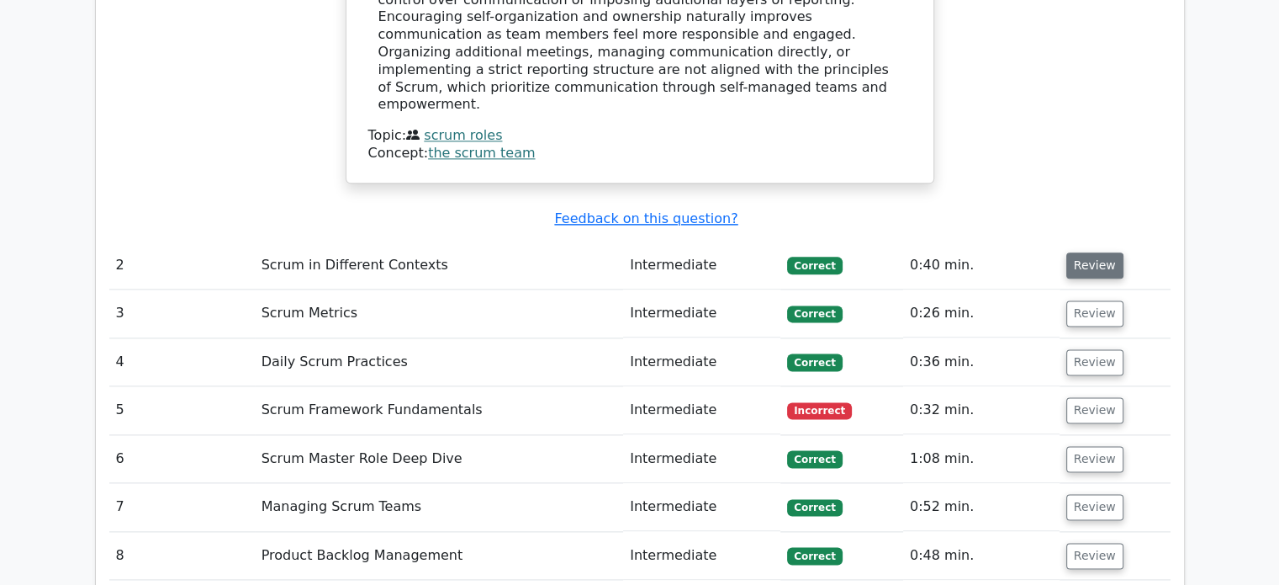
click at [1082, 252] on button "Review" at bounding box center [1094, 265] width 57 height 26
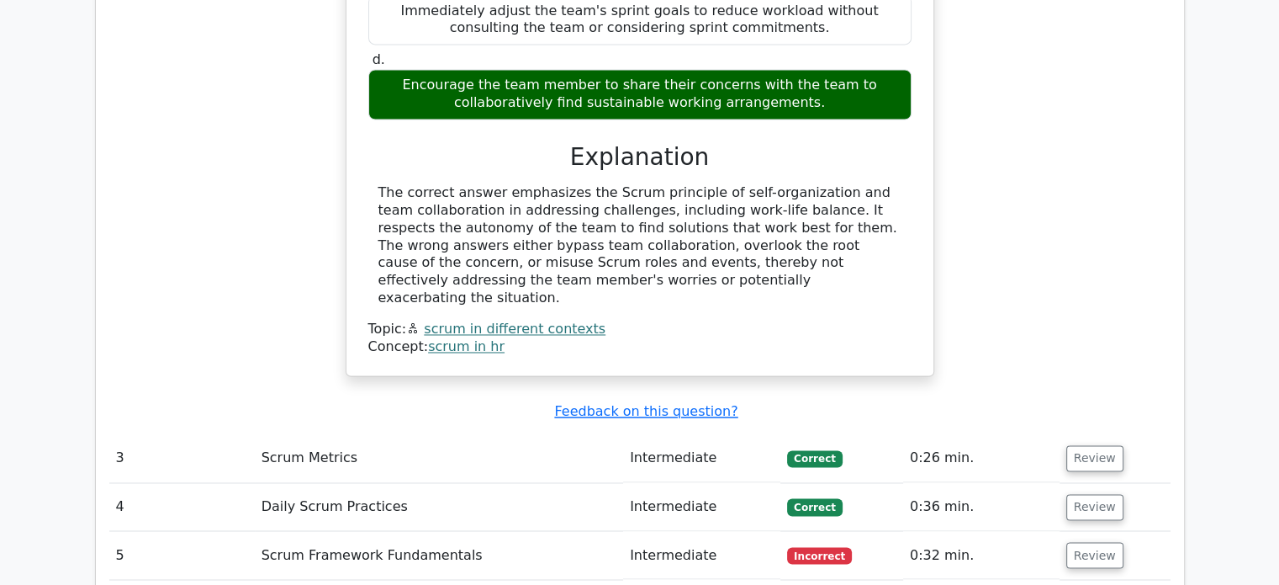
scroll to position [2691, 0]
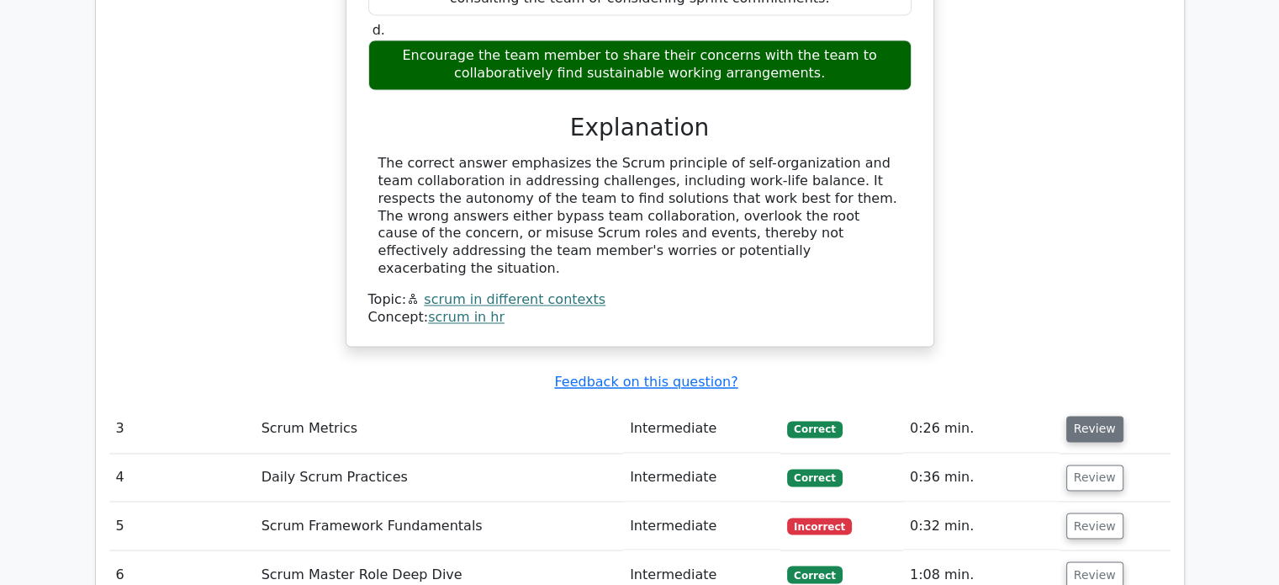
click at [1093, 415] on button "Review" at bounding box center [1094, 428] width 57 height 26
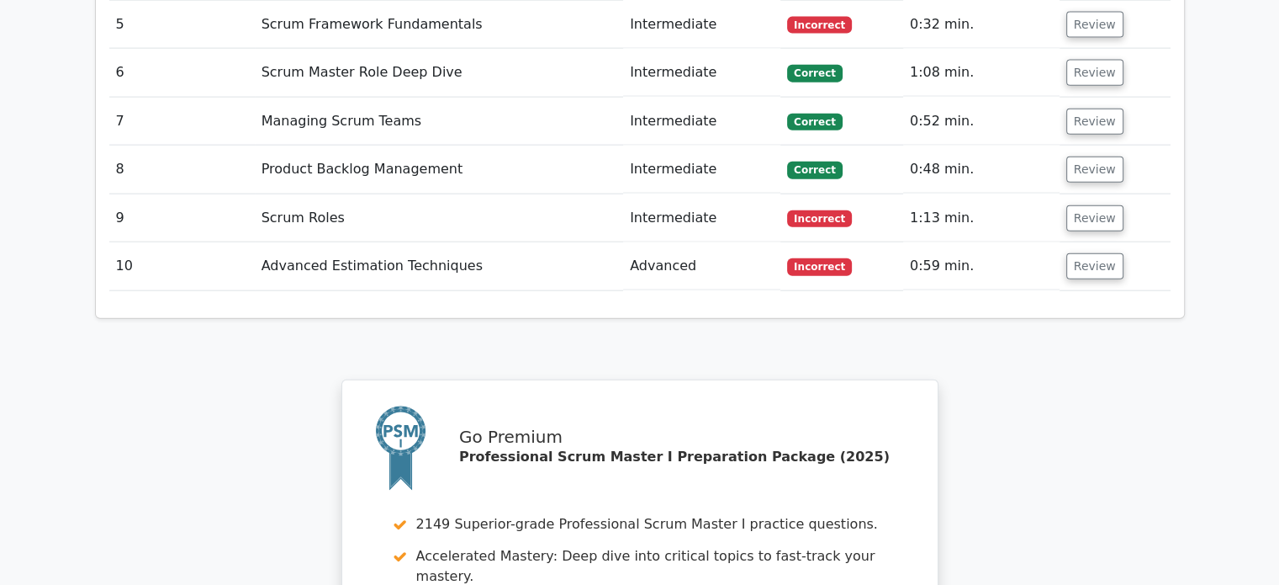
scroll to position [4037, 0]
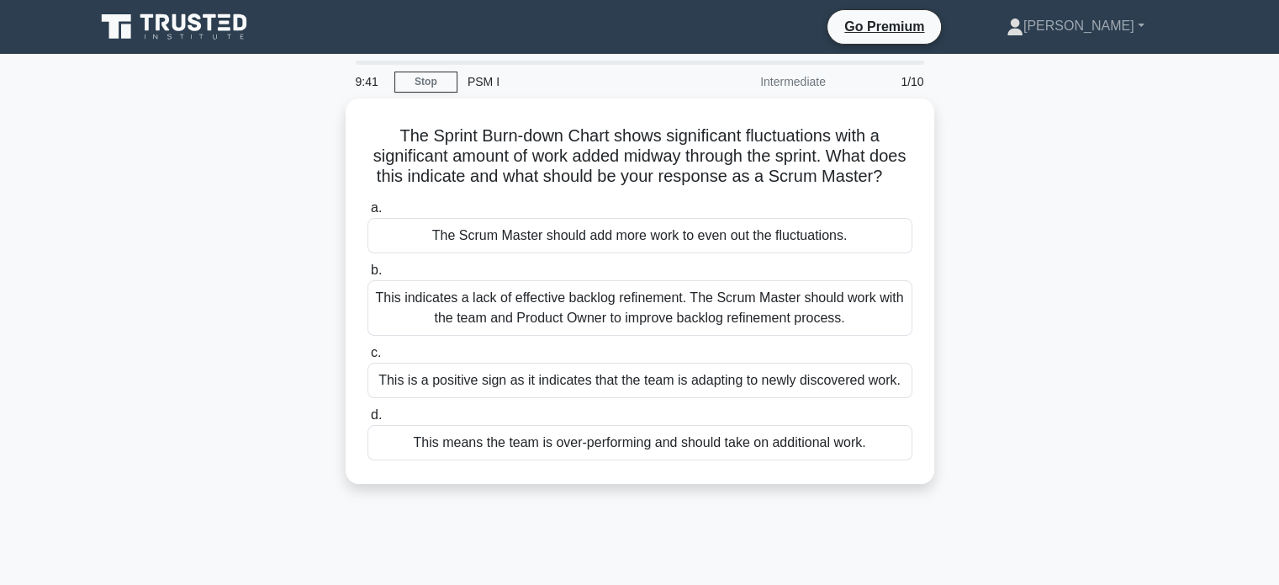
click at [1022, 224] on div "The Sprint Burn-down Chart shows significant fluctuations with a significant am…" at bounding box center [640, 300] width 1110 height 405
click at [1119, 26] on link "[PERSON_NAME]" at bounding box center [1075, 26] width 219 height 34
click at [1100, 69] on link "Profile" at bounding box center [1033, 65] width 133 height 27
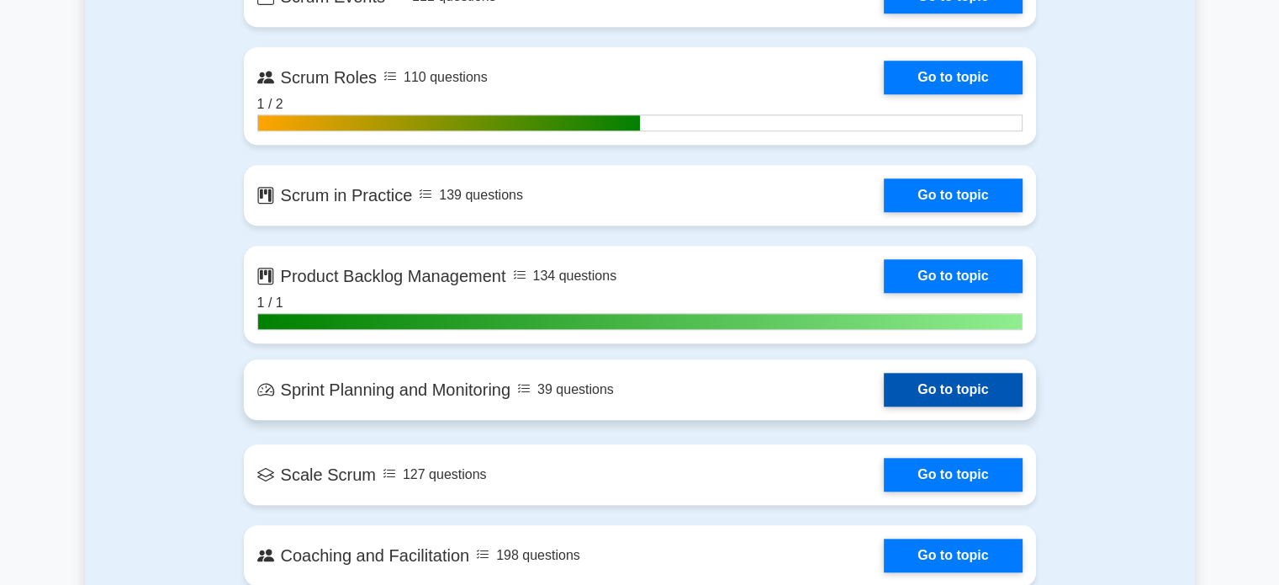
scroll to position [1850, 0]
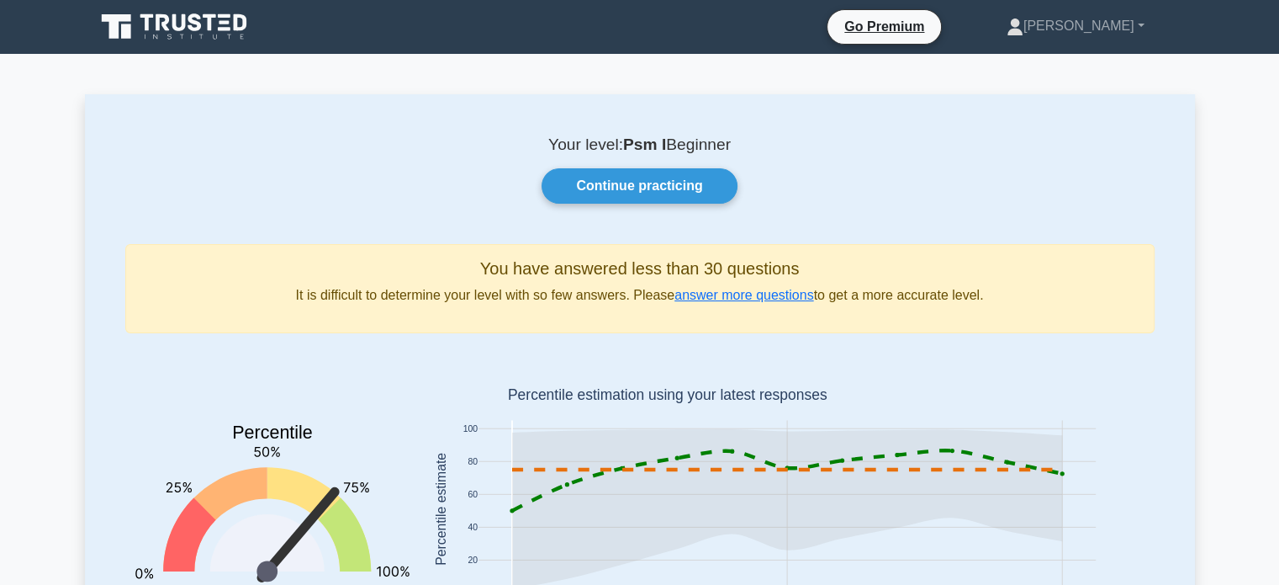
drag, startPoint x: 638, startPoint y: 145, endPoint x: 735, endPoint y: 145, distance: 97.6
click at [735, 145] on p "Your level: Psm I Beginner" at bounding box center [639, 145] width 1029 height 20
click at [813, 217] on div "Your level: Psm I Beginner Continue practicing You have answered less than 30 q…" at bounding box center [640, 415] width 1110 height 643
drag, startPoint x: 636, startPoint y: 272, endPoint x: 800, endPoint y: 270, distance: 164.0
click at [800, 270] on h5 "You have answered less than 30 questions" at bounding box center [640, 268] width 1001 height 20
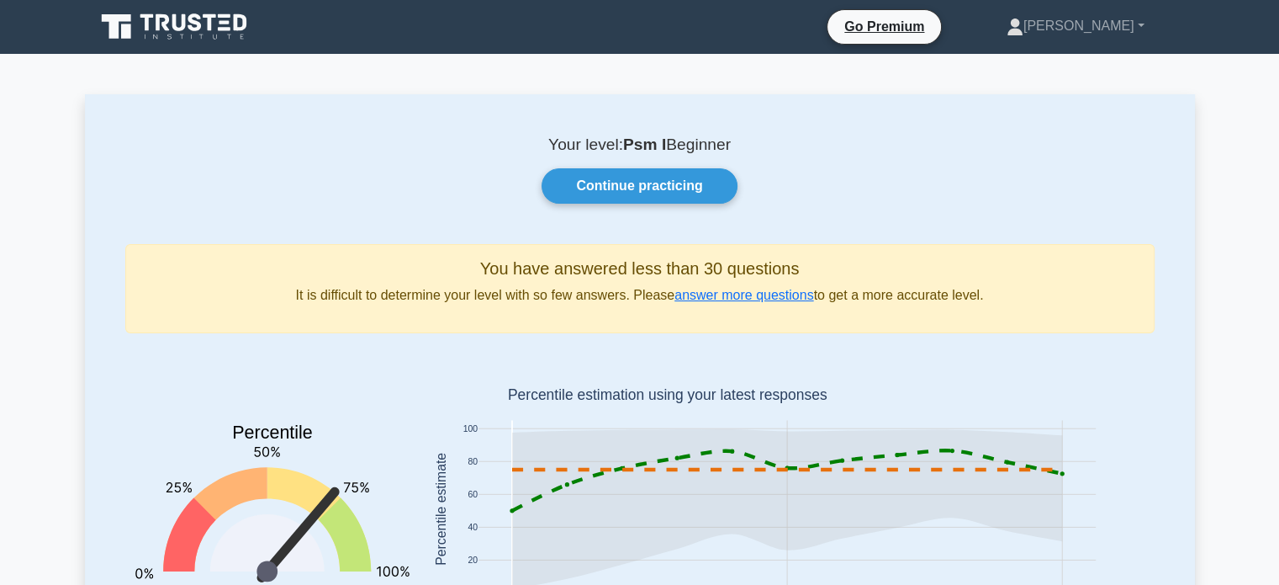
click at [877, 198] on div "Continue practicing" at bounding box center [640, 185] width 1050 height 35
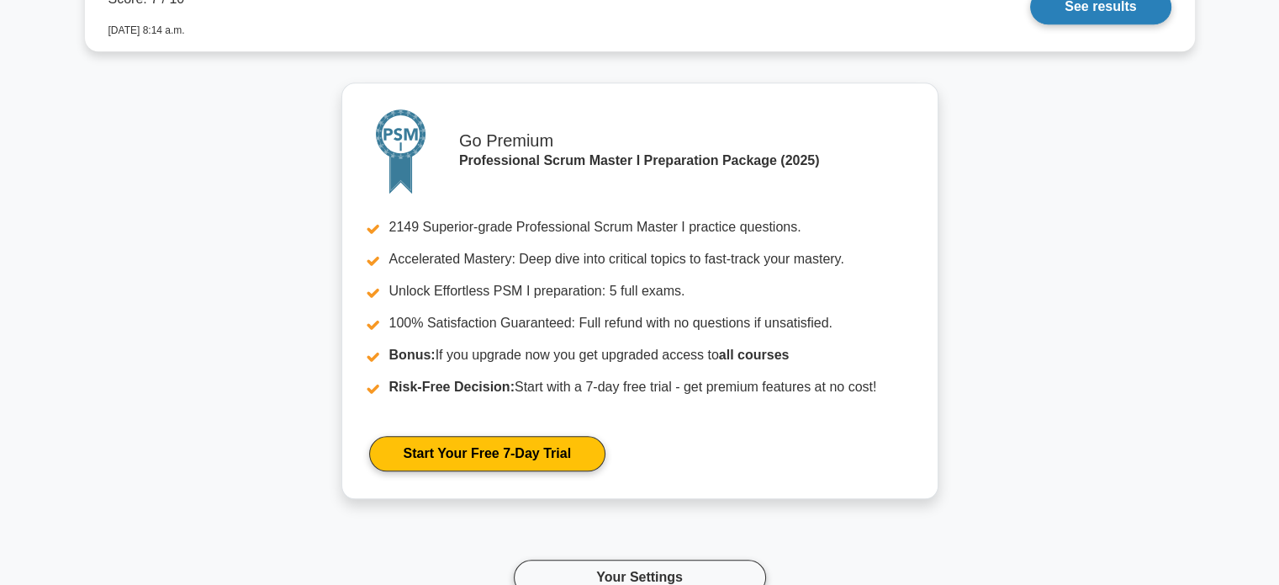
scroll to position [1430, 0]
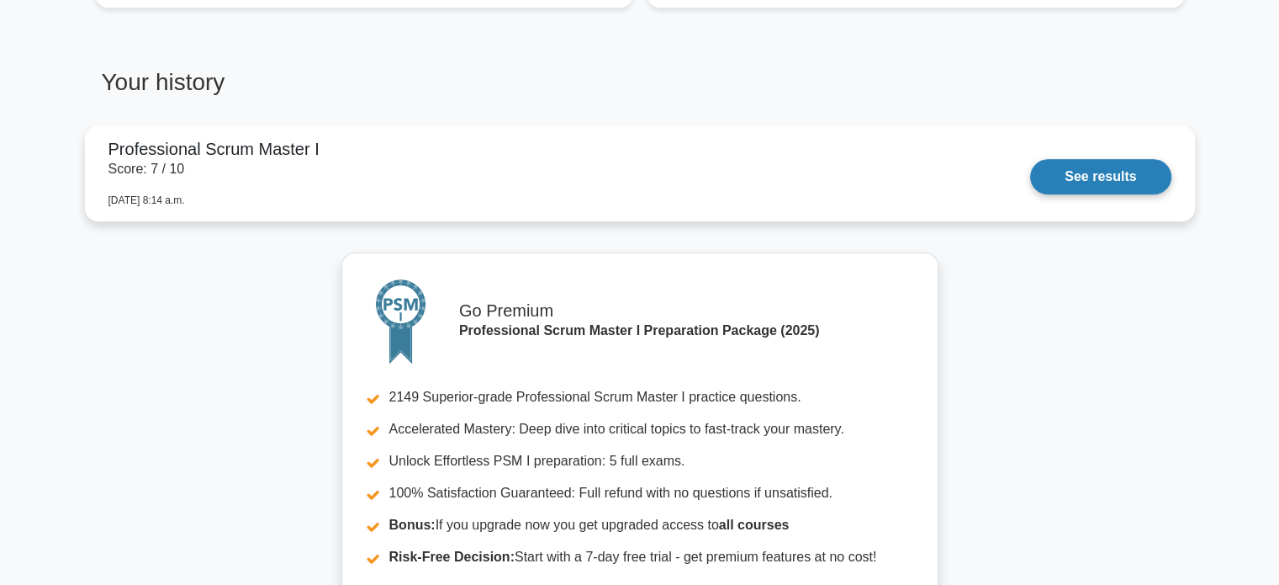
click at [1083, 183] on link "See results" at bounding box center [1100, 176] width 140 height 35
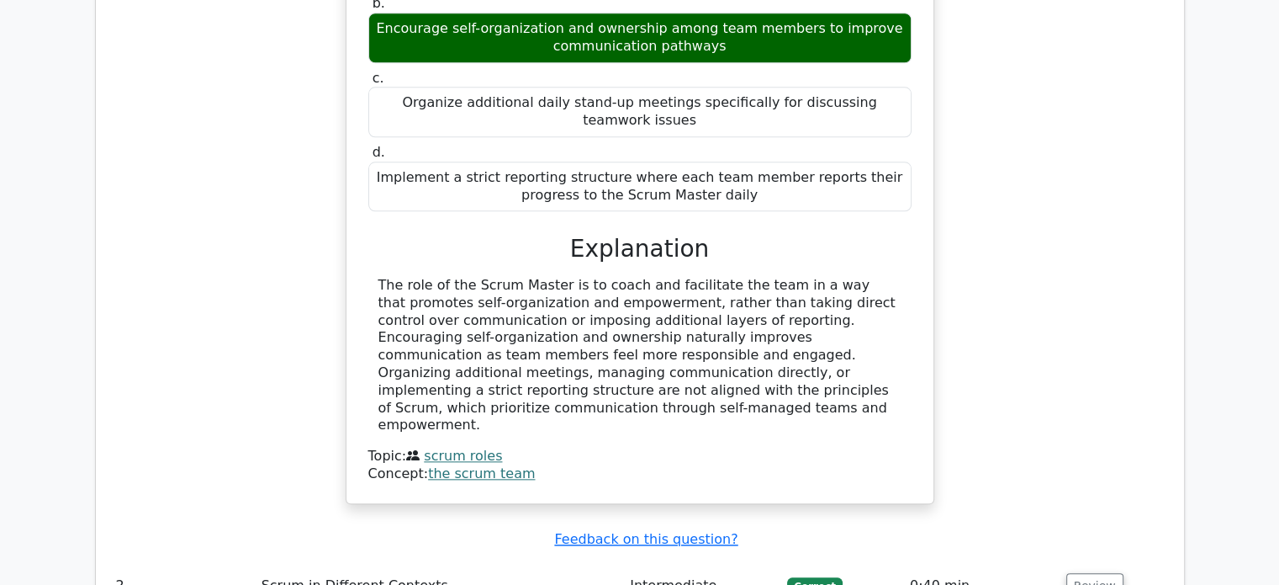
scroll to position [2018, 0]
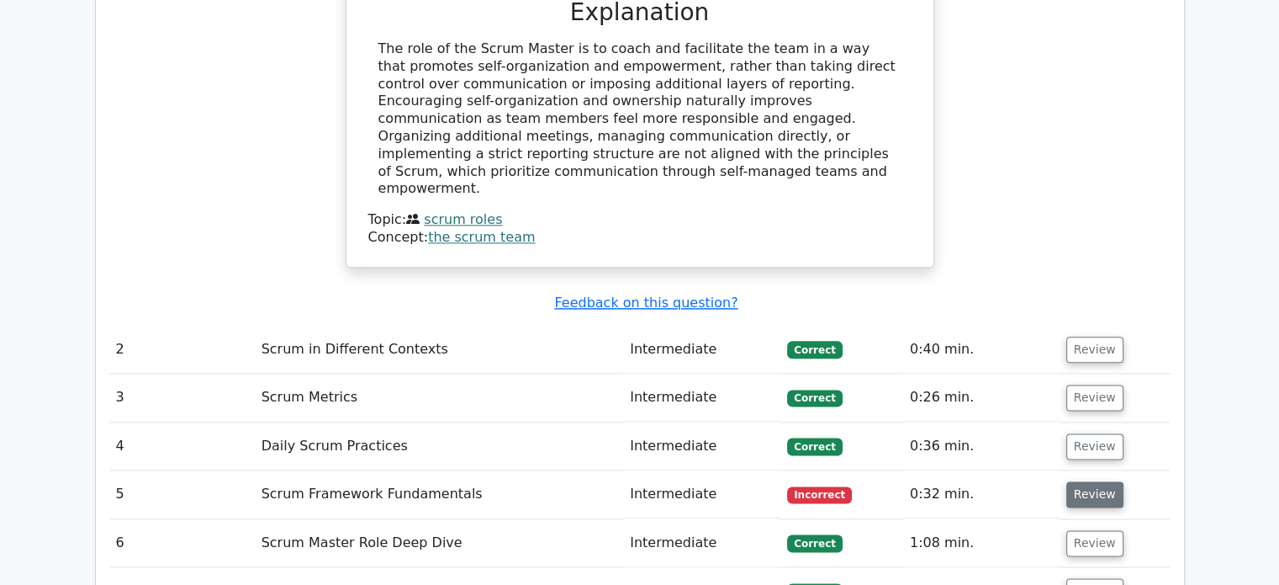
click at [1068, 481] on button "Review" at bounding box center [1094, 494] width 57 height 26
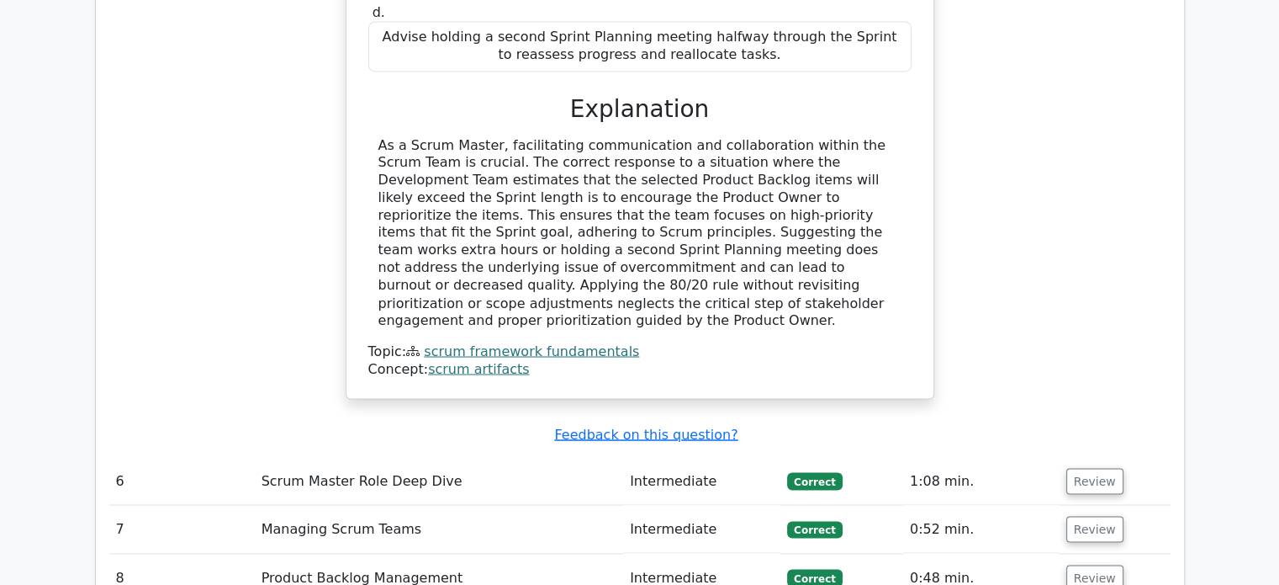
scroll to position [3028, 0]
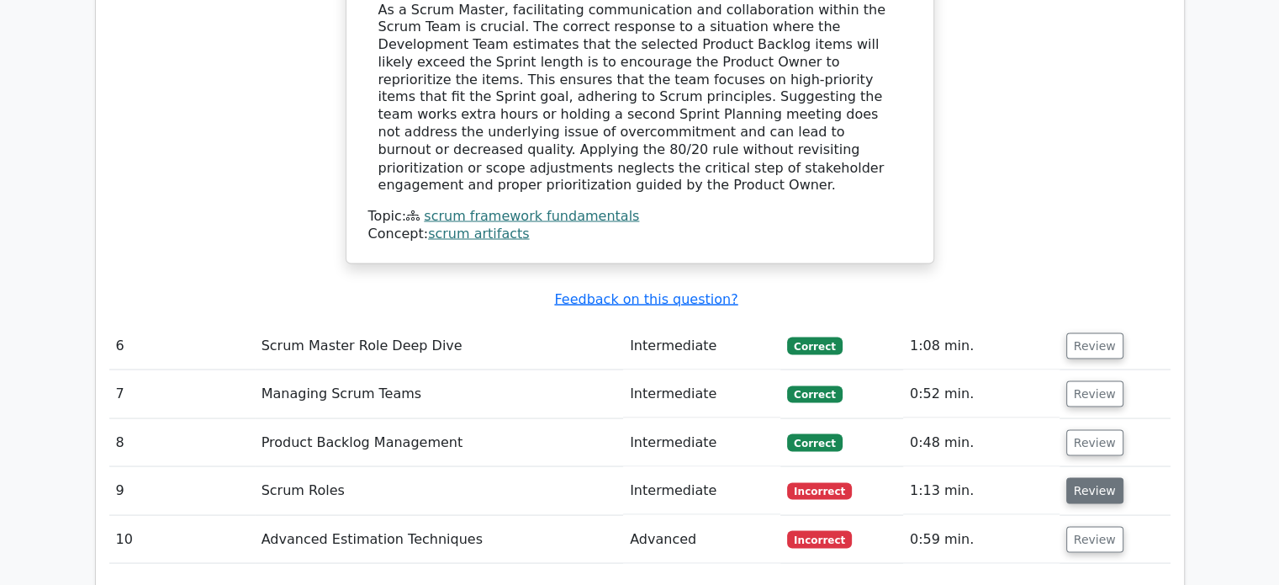
click at [1093, 477] on button "Review" at bounding box center [1094, 490] width 57 height 26
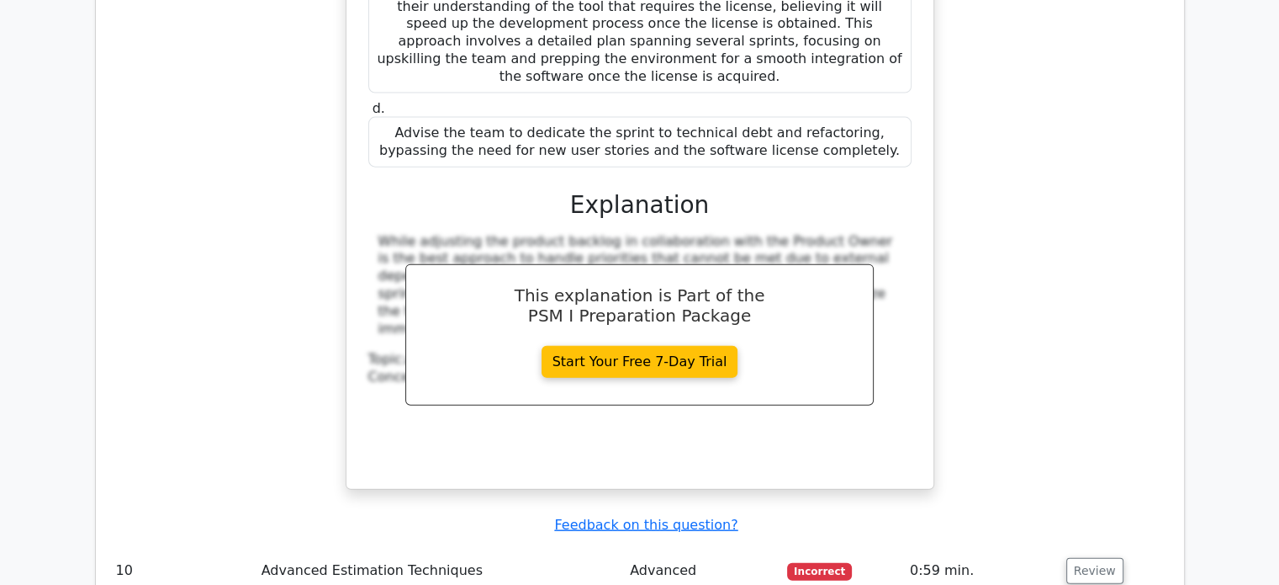
scroll to position [3953, 0]
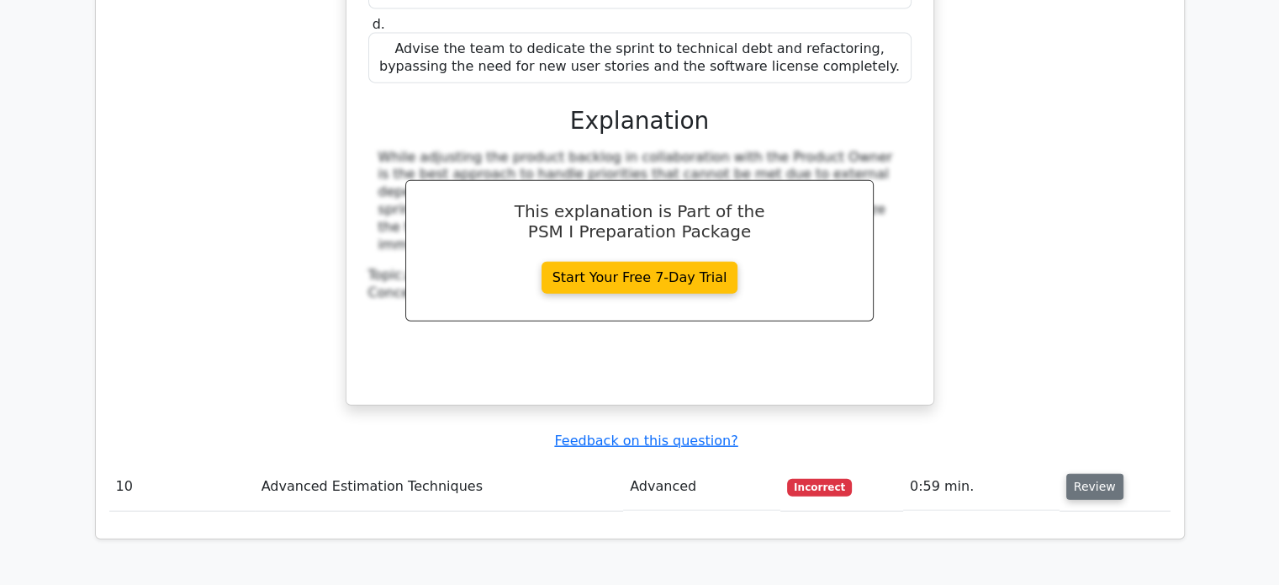
click at [1084, 474] on button "Review" at bounding box center [1094, 487] width 57 height 26
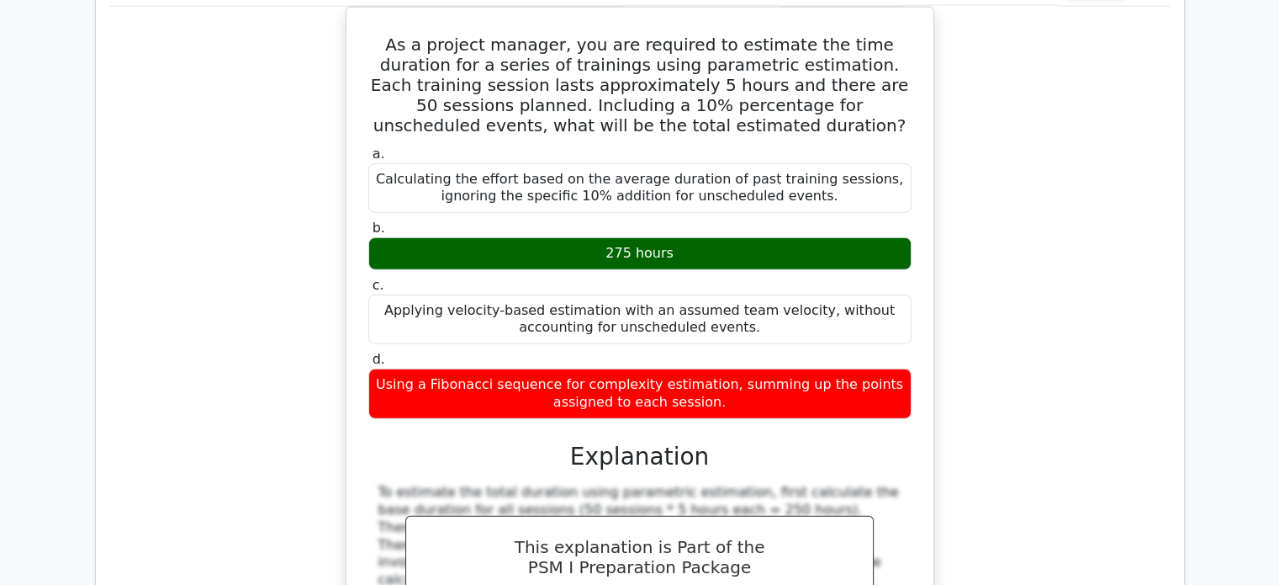
scroll to position [4289, 0]
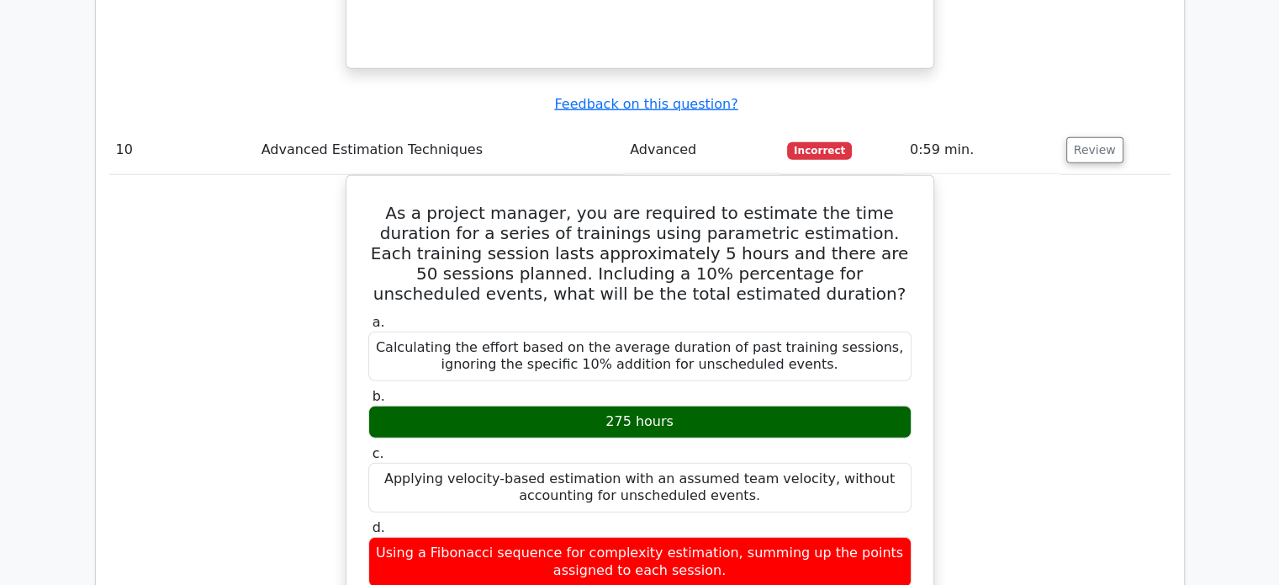
click at [1061, 211] on div "As a project manager, you are required to estimate the time duration for a seri…" at bounding box center [639, 552] width 1061 height 754
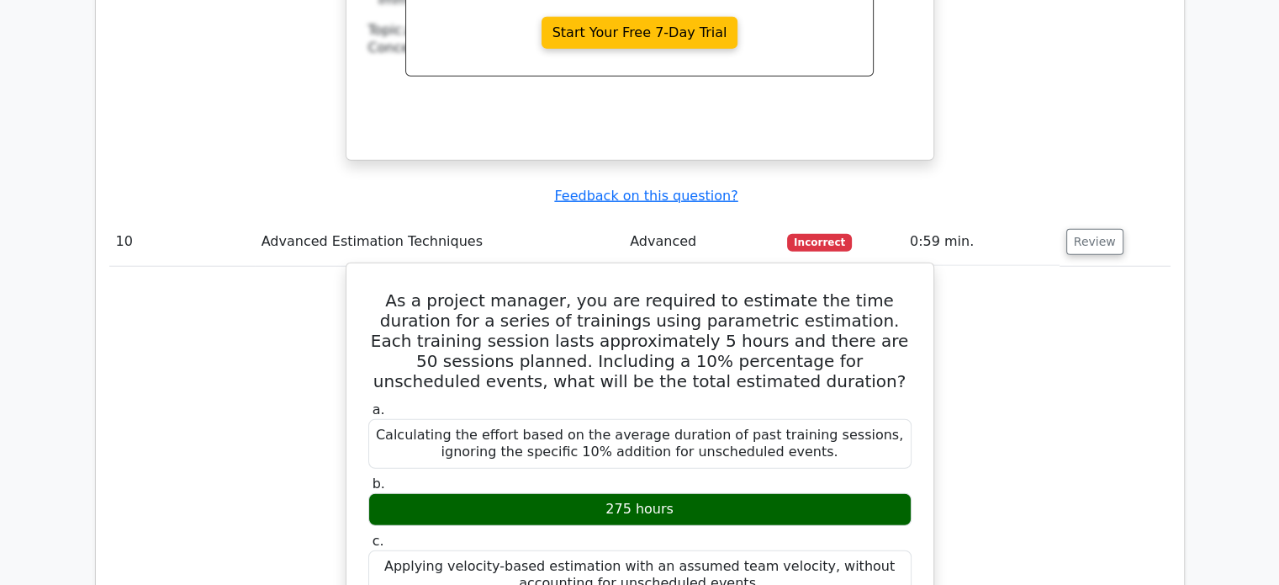
scroll to position [4373, 0]
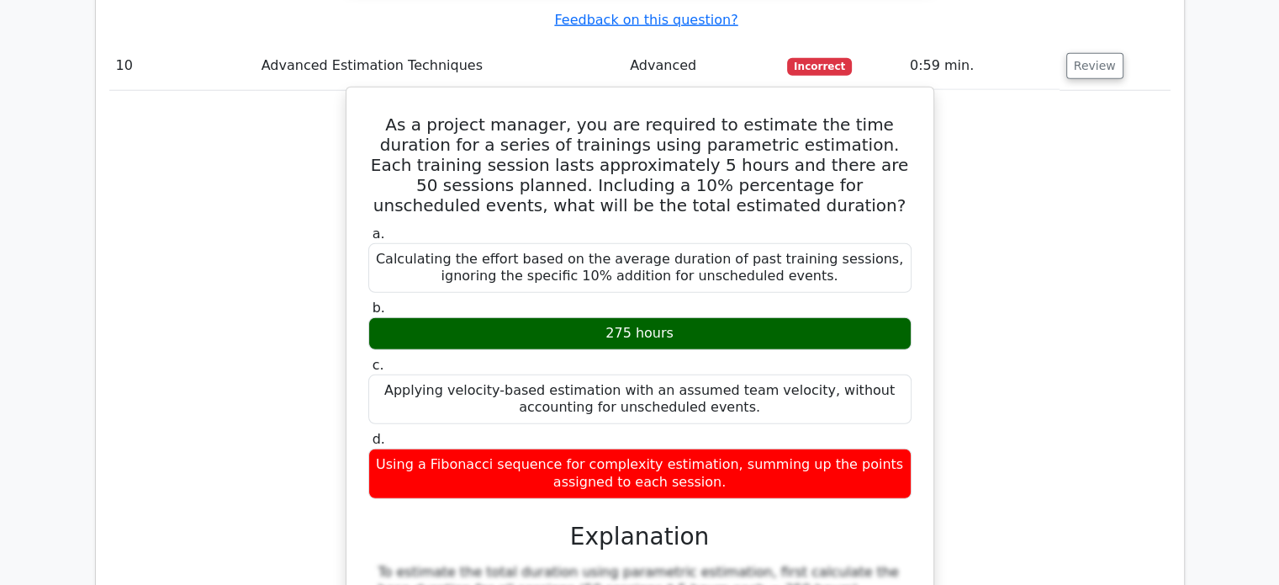
drag, startPoint x: 450, startPoint y: 268, endPoint x: 569, endPoint y: 281, distance: 119.3
click at [566, 448] on div "Using a Fibonacci sequence for complexity estimation, summing up the points ass…" at bounding box center [639, 473] width 543 height 50
drag, startPoint x: 736, startPoint y: 288, endPoint x: 378, endPoint y: 265, distance: 358.2
click at [378, 448] on div "Using a Fibonacci sequence for complexity estimation, summing up the points ass…" at bounding box center [639, 473] width 543 height 50
copy div "Using a Fibonacci sequence for complexity estimation, summing up the points ass…"
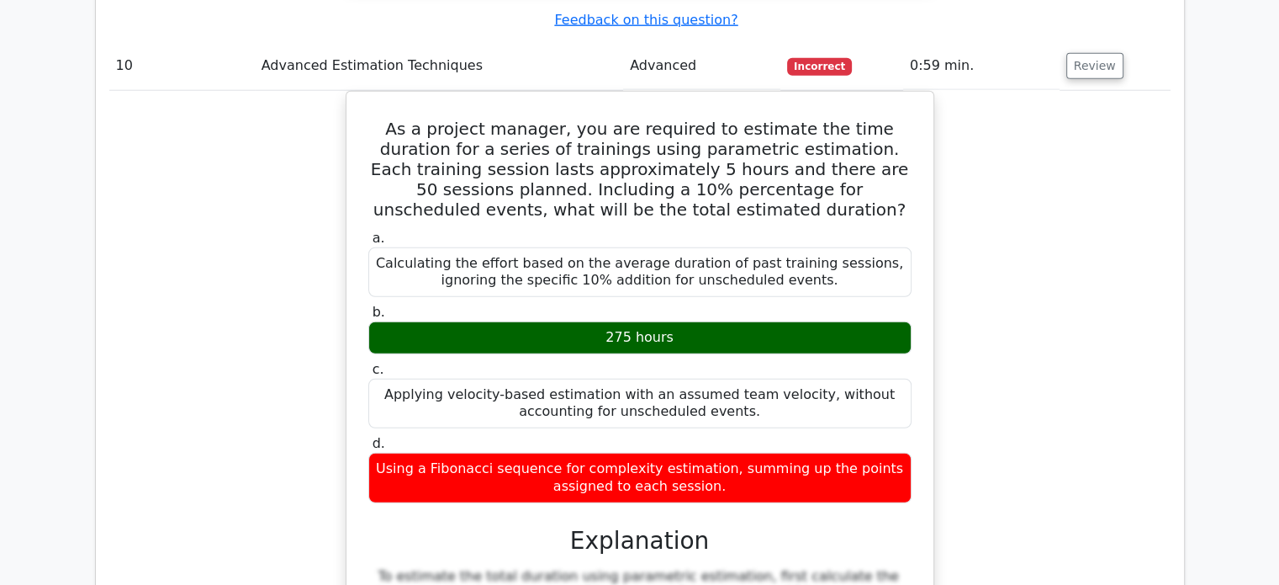
click at [1017, 184] on div "As a project manager, you are required to estimate the time duration for a seri…" at bounding box center [639, 468] width 1061 height 754
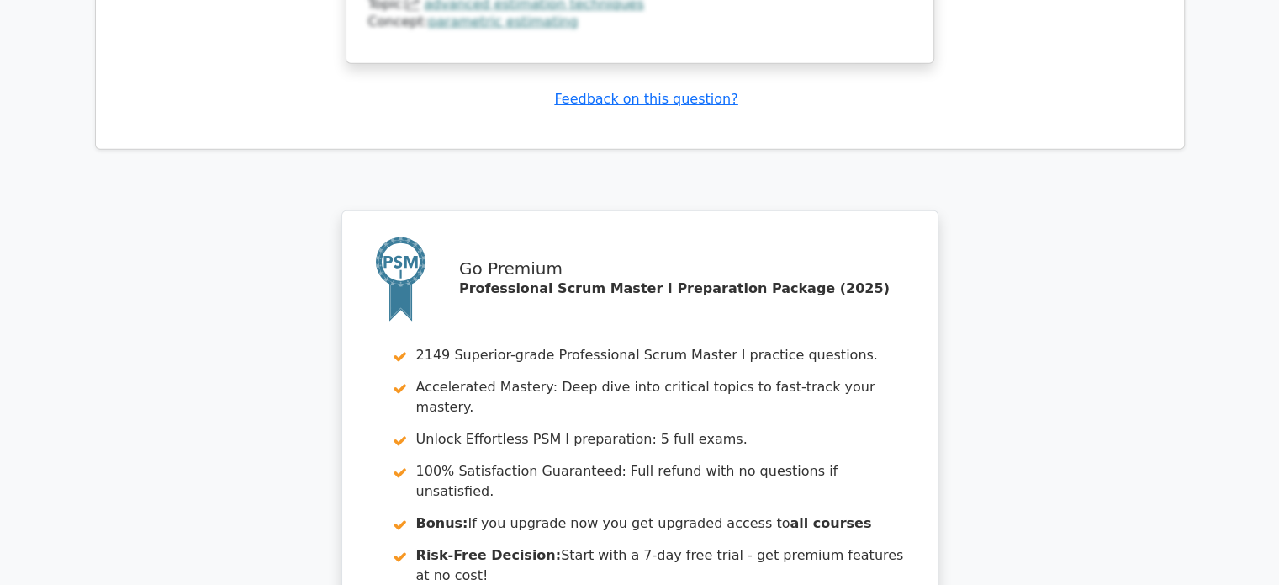
scroll to position [5298, 0]
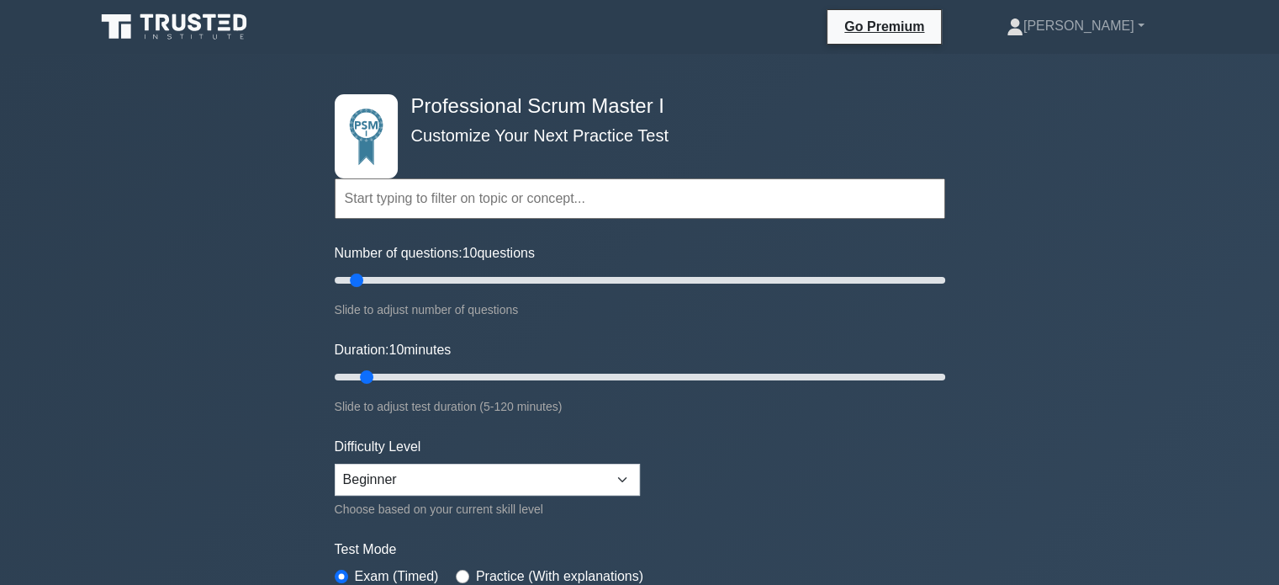
drag, startPoint x: 360, startPoint y: 274, endPoint x: 352, endPoint y: 283, distance: 11.3
click at [352, 283] on input "Number of questions: 10 questions" at bounding box center [640, 280] width 611 height 20
click at [474, 479] on select "Beginner Intermediate Expert" at bounding box center [487, 479] width 305 height 32
click at [713, 472] on form "Topics Scrum Framework Fundamentals Scrum Artifacts Scrum Events Scrum Roles Sc…" at bounding box center [640, 380] width 611 height 532
click at [1145, 325] on div "Professional Scrum Master I Customize Your Next Practice Test Topics Scrum Fram…" at bounding box center [639, 588] width 1279 height 1069
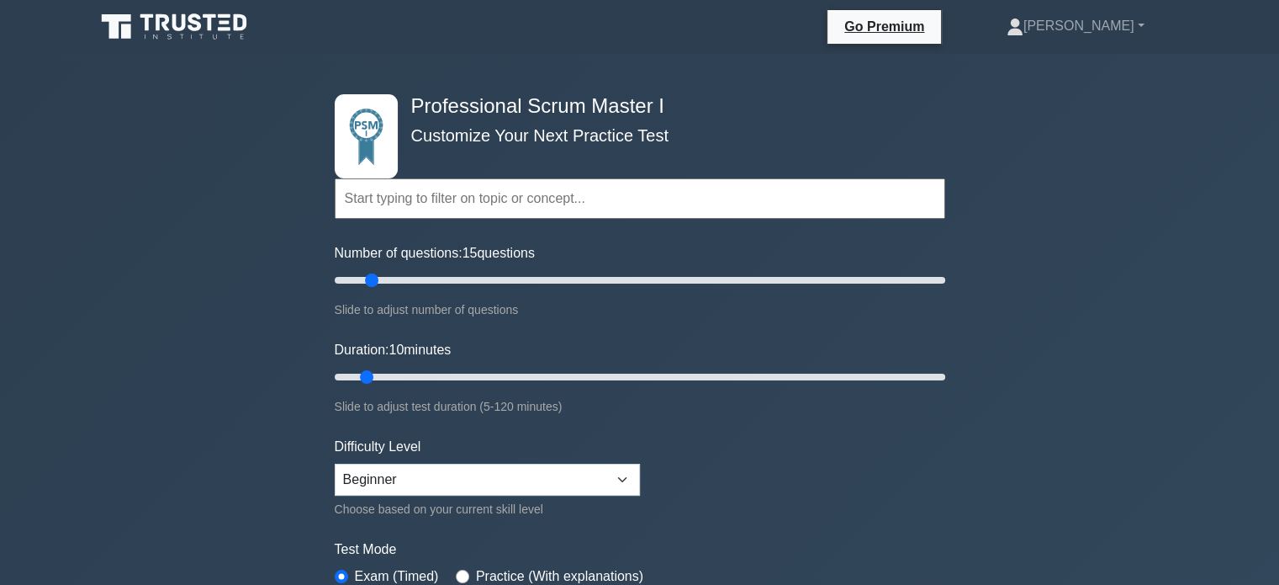
drag, startPoint x: 357, startPoint y: 278, endPoint x: 378, endPoint y: 278, distance: 21.9
type input "15"
click at [378, 278] on input "Number of questions: 15 questions" at bounding box center [640, 280] width 611 height 20
drag, startPoint x: 365, startPoint y: 374, endPoint x: 384, endPoint y: 372, distance: 18.7
type input "15"
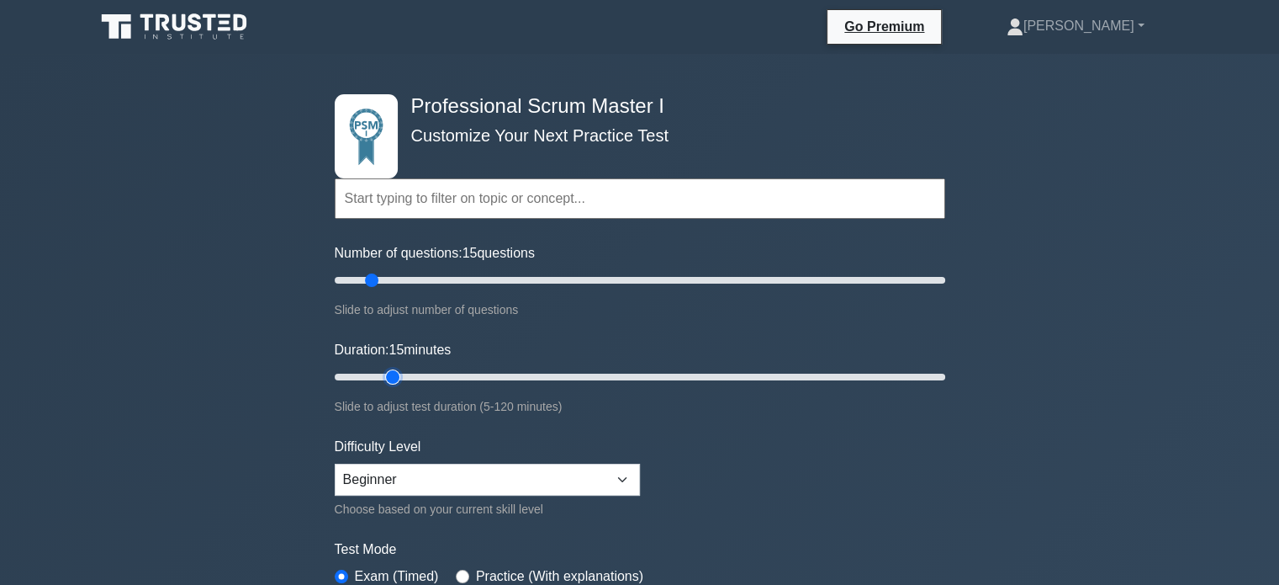
click at [384, 372] on input "Duration: 15 minutes" at bounding box center [640, 377] width 611 height 20
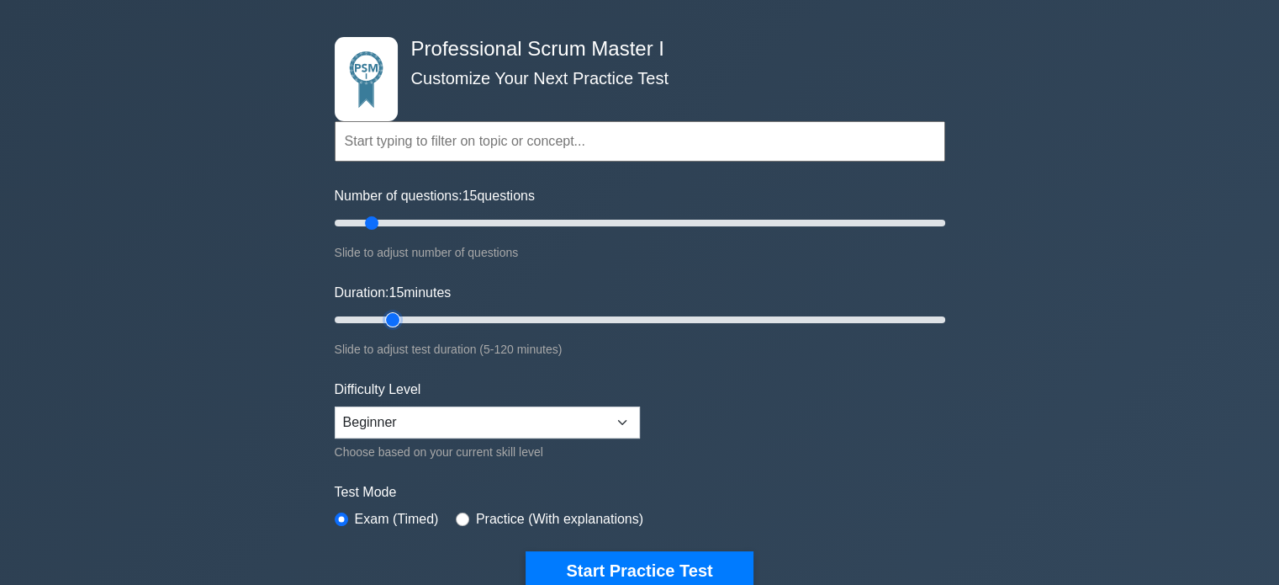
scroll to position [84, 0]
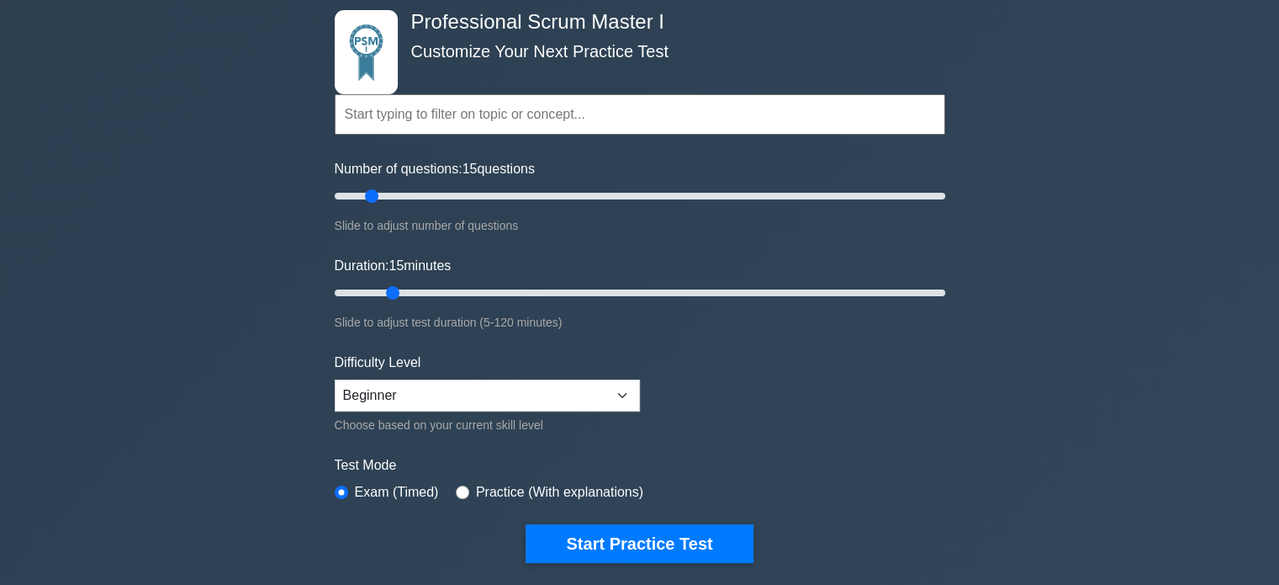
click at [468, 491] on div "Practice (With explanations)" at bounding box center [550, 492] width 188 height 20
click at [464, 493] on div "Practice (With explanations)" at bounding box center [550, 492] width 188 height 20
click at [458, 488] on input "radio" at bounding box center [462, 491] width 13 height 13
radio input "true"
click at [341, 487] on input "radio" at bounding box center [341, 491] width 13 height 13
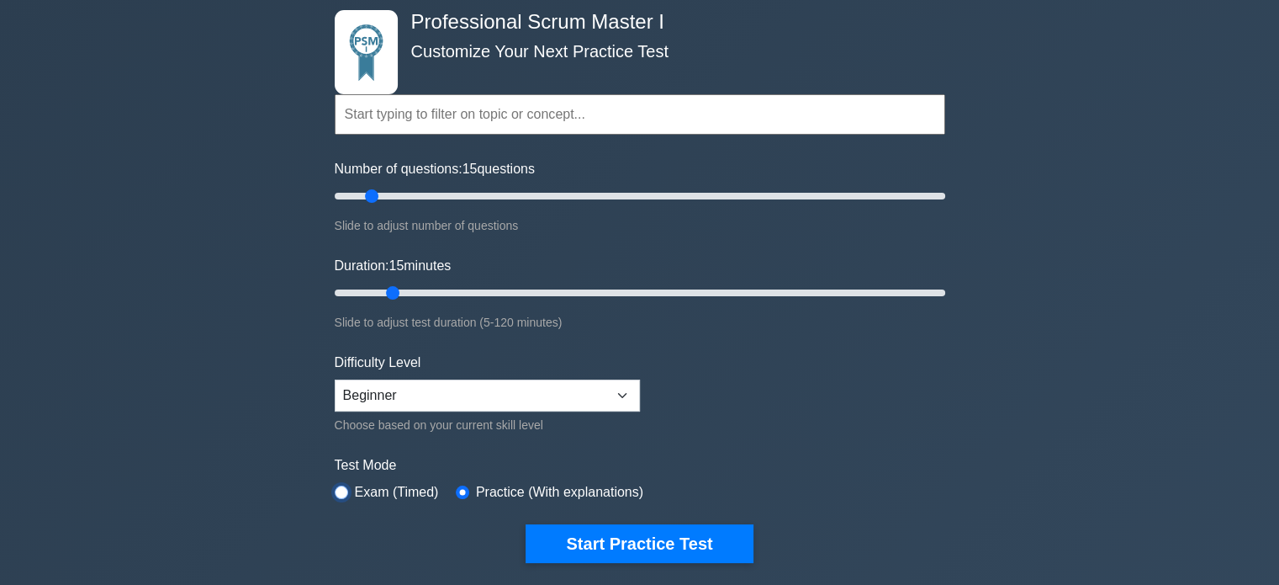
radio input "true"
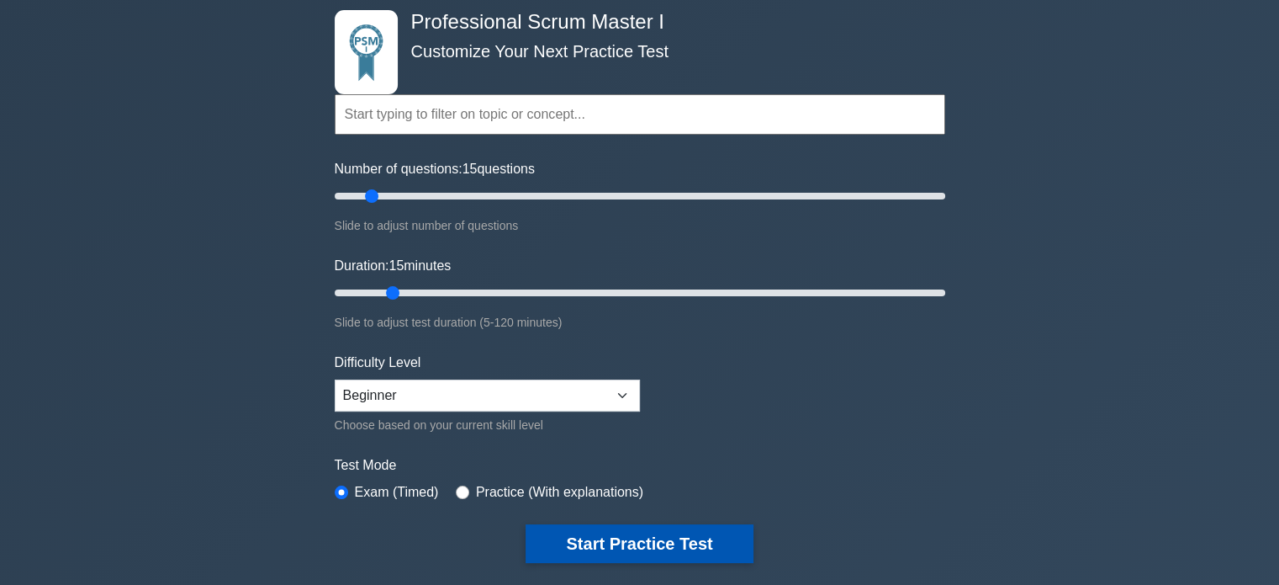
click at [578, 546] on button "Start Practice Test" at bounding box center [639, 543] width 227 height 39
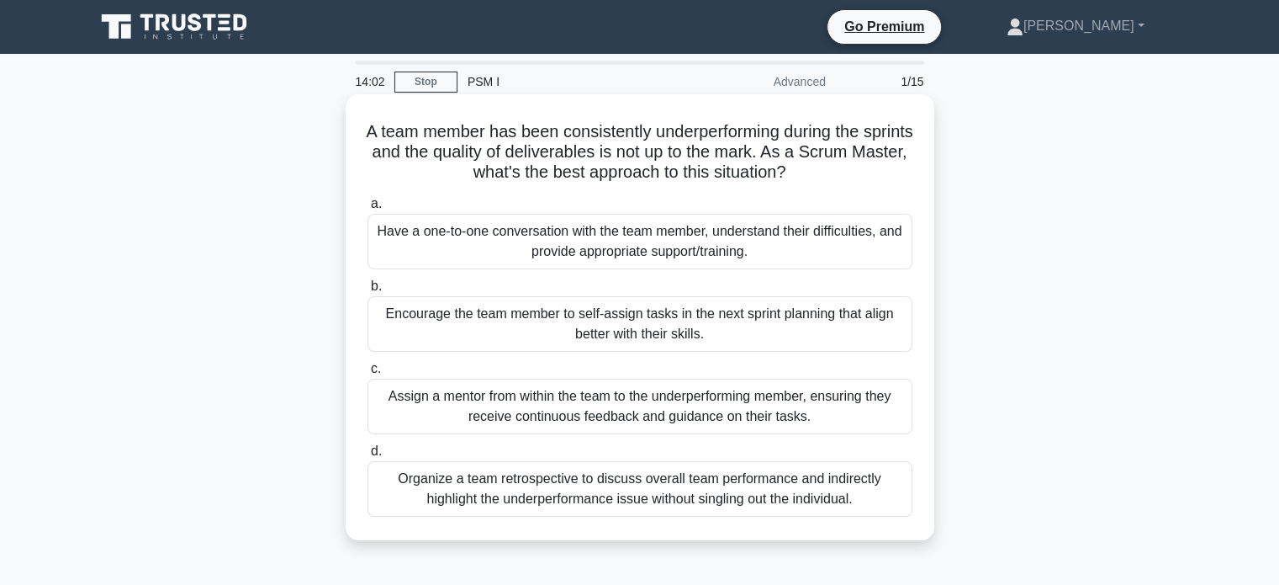
click at [794, 500] on div "Organize a team retrospective to discuss overall team performance and indirectl…" at bounding box center [640, 489] width 545 height 56
click at [368, 457] on input "d. Organize a team retrospective to discuss overall team performance and indire…" at bounding box center [368, 451] width 0 height 11
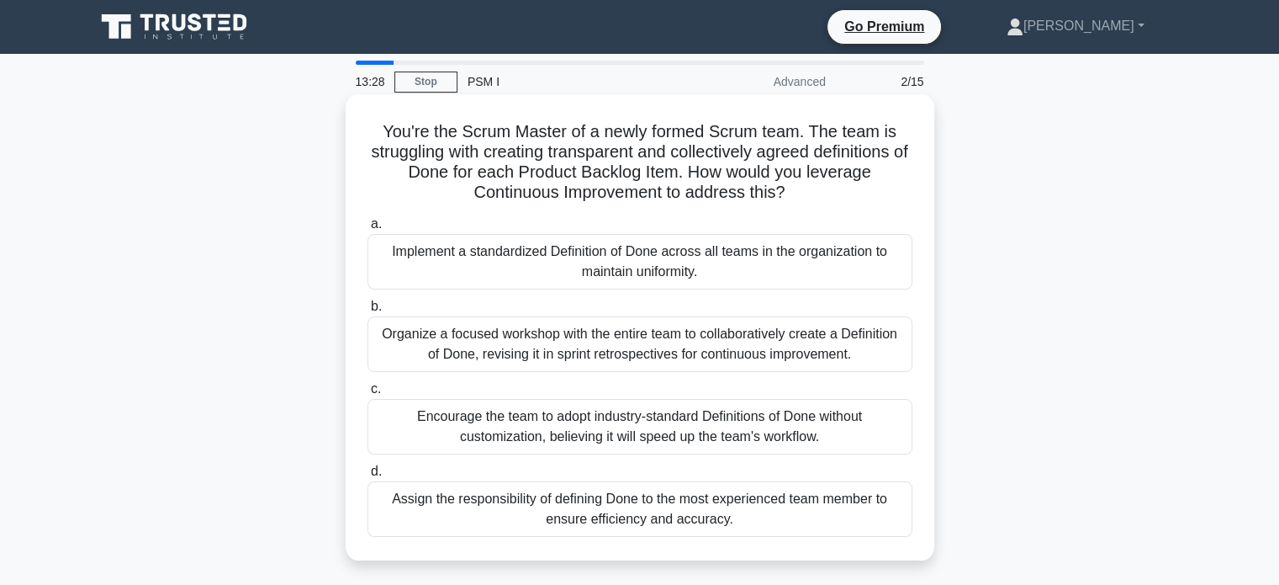
click at [745, 341] on div "Organize a focused workshop with the entire team to collaboratively create a De…" at bounding box center [640, 344] width 545 height 56
click at [368, 312] on input "b. Organize a focused workshop with the entire team to collaboratively create a…" at bounding box center [368, 306] width 0 height 11
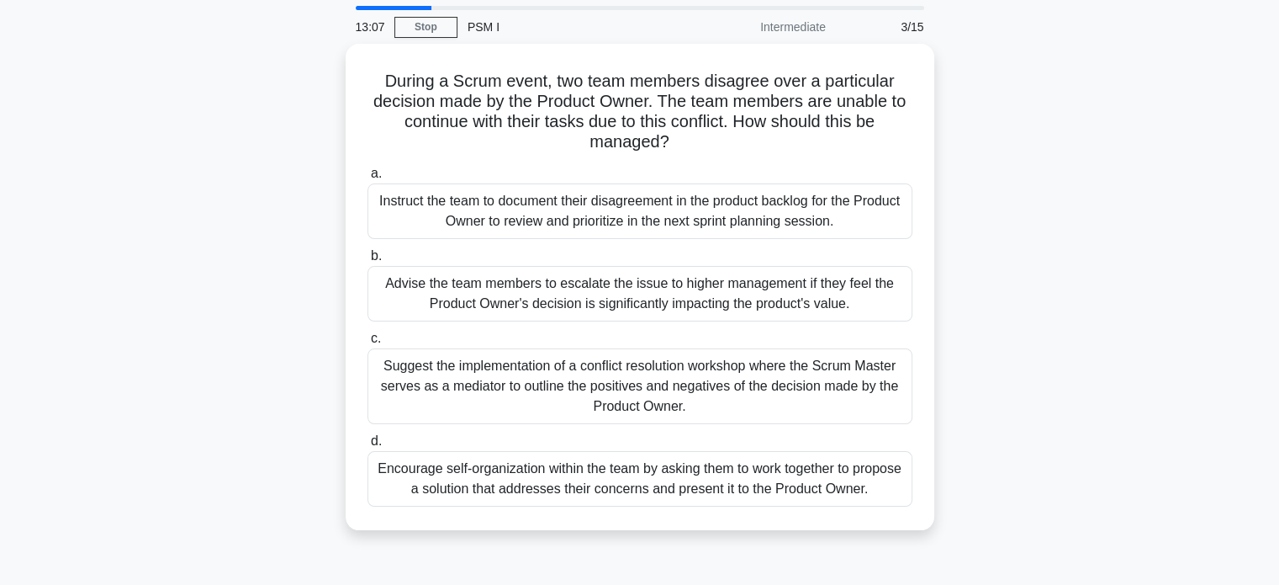
scroll to position [84, 0]
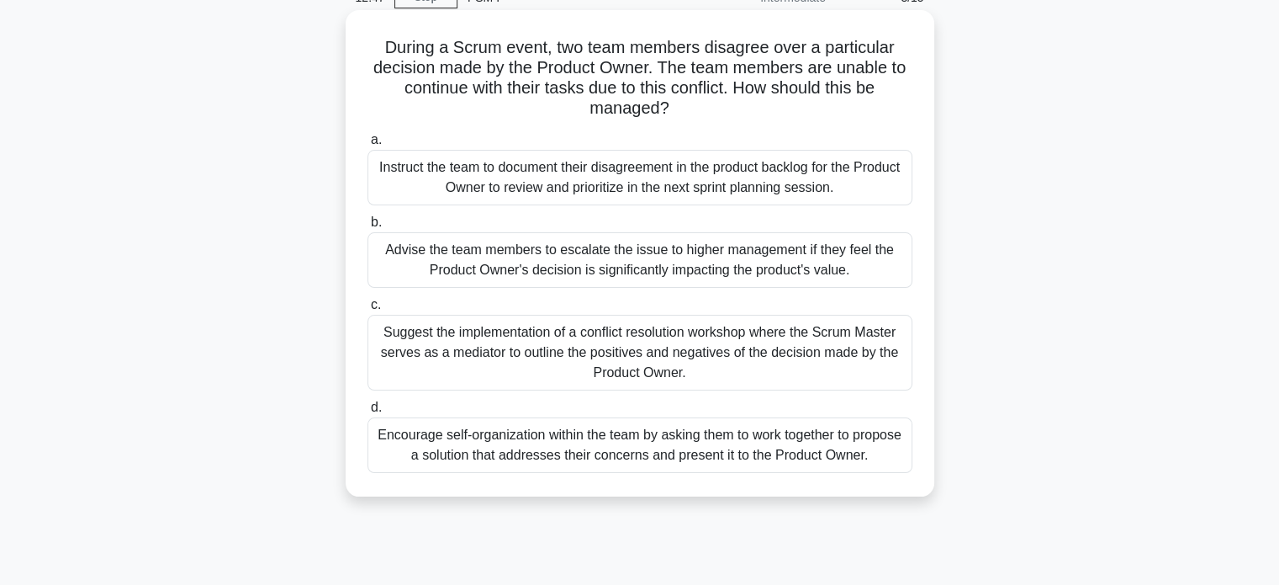
click at [701, 458] on div "Encourage self-organization within the team by asking them to work together to …" at bounding box center [640, 445] width 545 height 56
click at [368, 413] on input "d. Encourage self-organization within the team by asking them to work together …" at bounding box center [368, 407] width 0 height 11
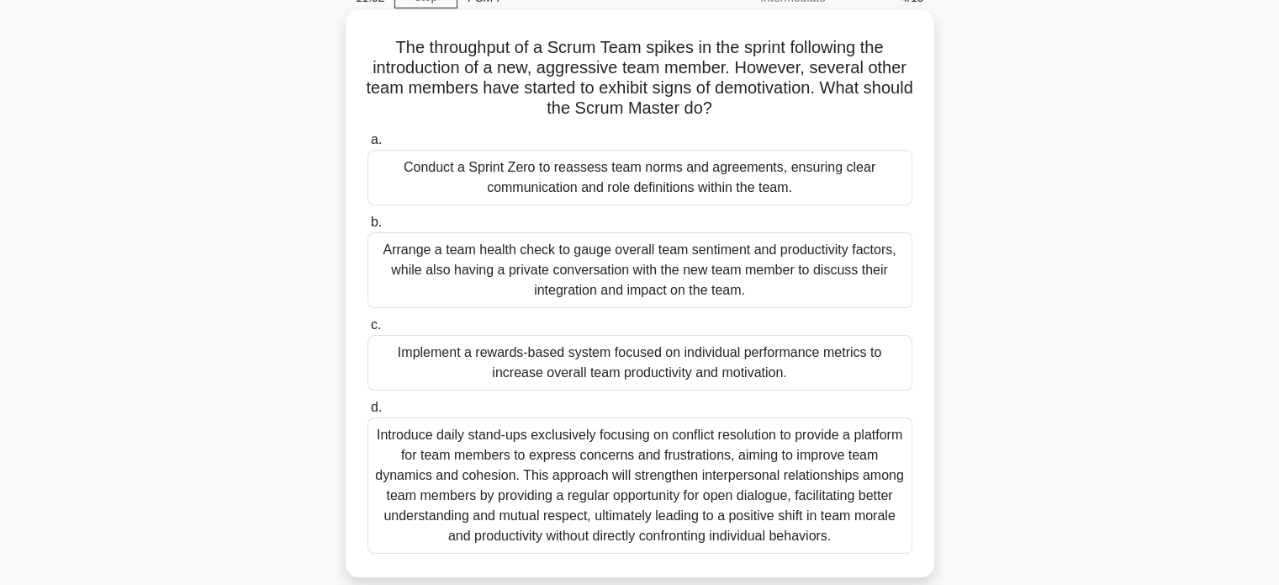
drag, startPoint x: 714, startPoint y: 91, endPoint x: 379, endPoint y: 44, distance: 338.0
click at [379, 44] on h5 "The throughput of a Scrum Team spikes in the sprint following the introduction …" at bounding box center [640, 78] width 548 height 82
copy h5 "The throughput of a Scrum Team spikes in the sprint following the introduction …"
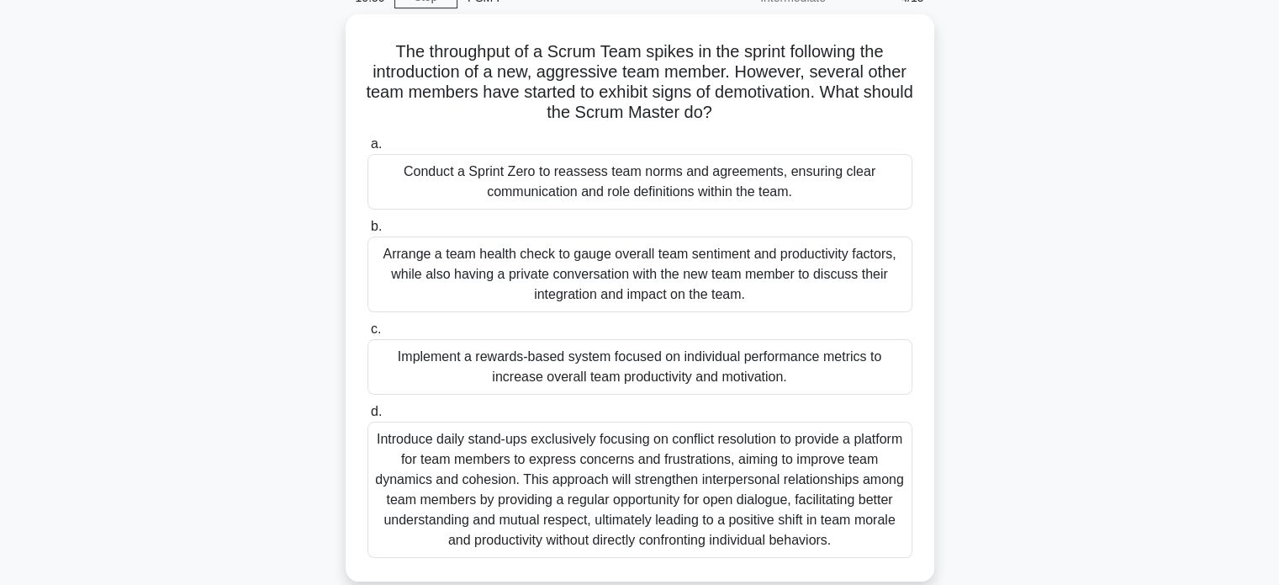
click at [1055, 376] on div "The throughput of a Scrum Team spikes in the sprint following the introduction …" at bounding box center [640, 307] width 1110 height 587
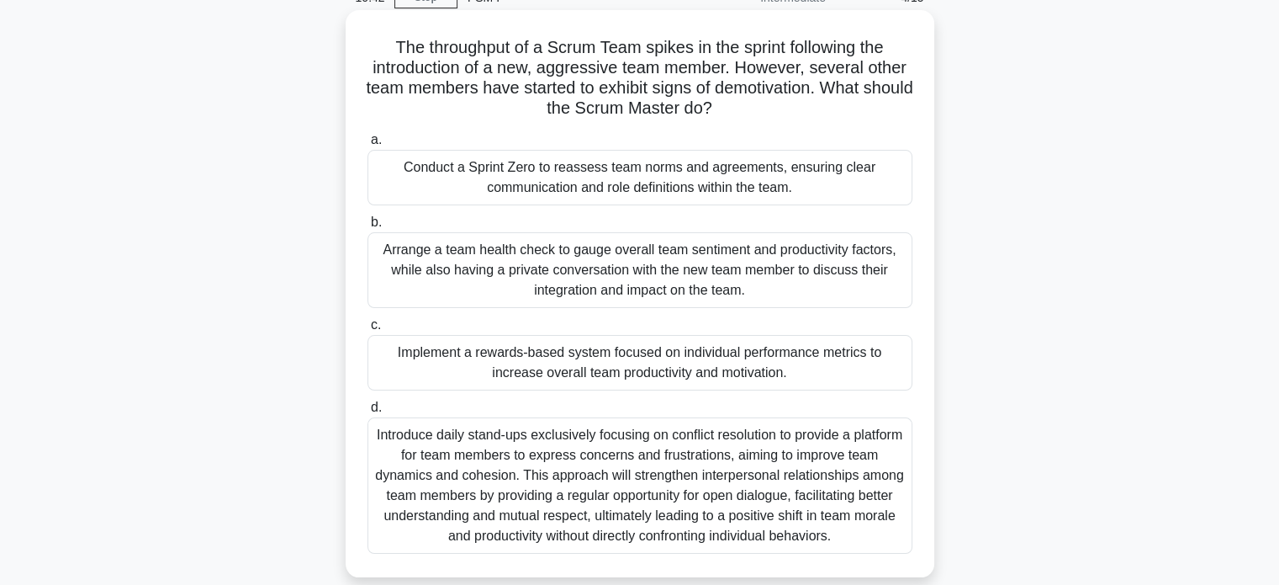
click at [696, 377] on div "Implement a rewards-based system focused on individual performance metrics to i…" at bounding box center [640, 363] width 545 height 56
click at [368, 331] on input "c. Implement a rewards-based system focused on individual performance metrics t…" at bounding box center [368, 325] width 0 height 11
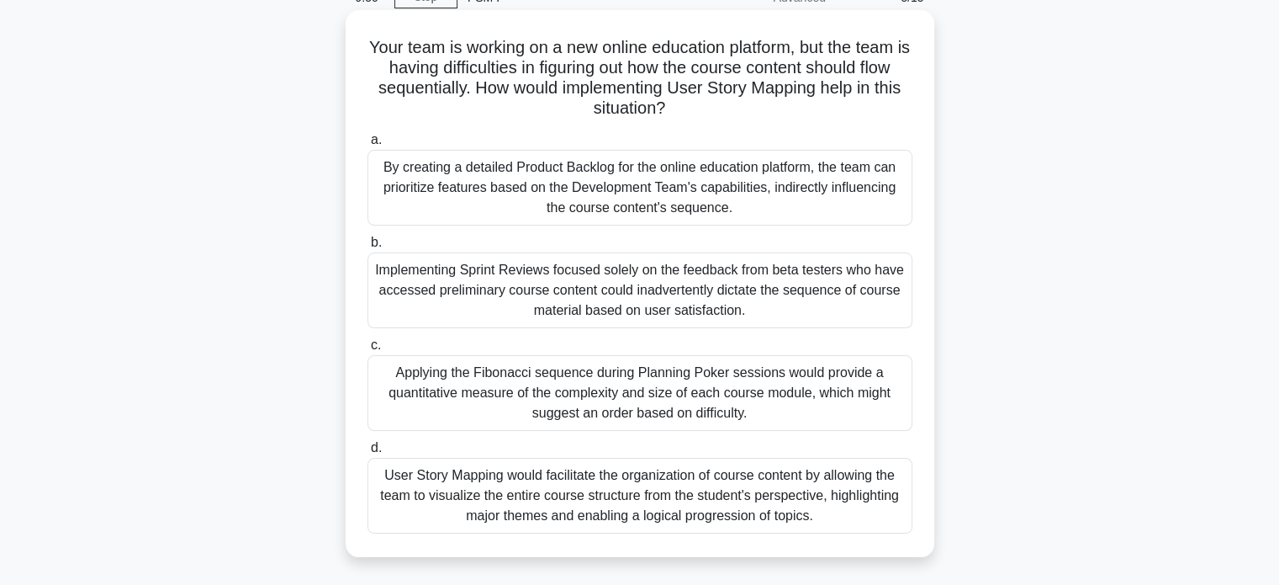
click at [577, 498] on div "User Story Mapping would facilitate the organization of course content by allow…" at bounding box center [640, 496] width 545 height 76
click at [676, 499] on div "User Story Mapping would facilitate the organization of course content by allow…" at bounding box center [640, 496] width 545 height 76
click at [514, 479] on div "User Story Mapping would facilitate the organization of course content by allow…" at bounding box center [640, 496] width 545 height 76
click at [368, 453] on input "d. User Story Mapping would facilitate the organization of course content by al…" at bounding box center [368, 447] width 0 height 11
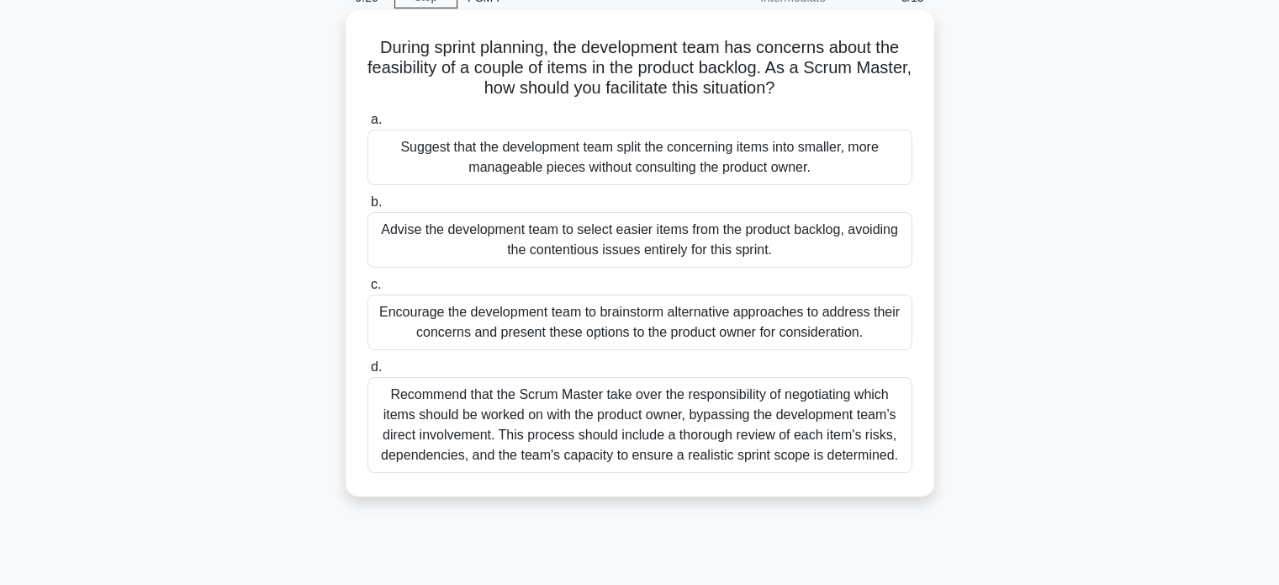
click at [732, 328] on div "Encourage the development team to brainstorm alternative approaches to address …" at bounding box center [640, 322] width 545 height 56
click at [368, 290] on input "c. Encourage the development team to brainstorm alternative approaches to addre…" at bounding box center [368, 284] width 0 height 11
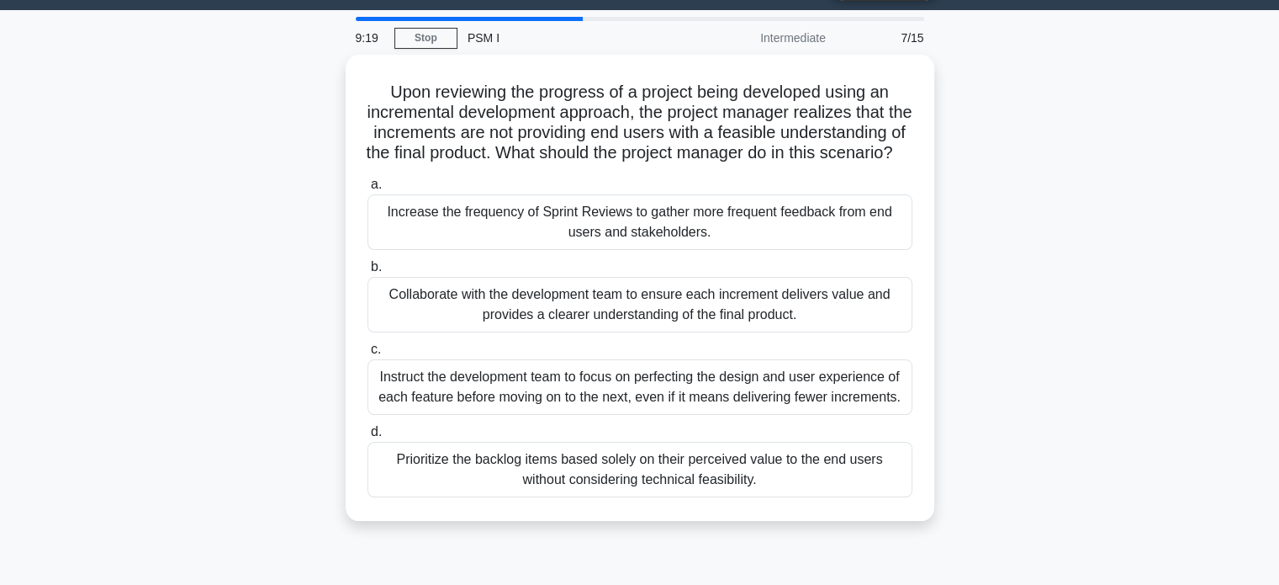
scroll to position [0, 0]
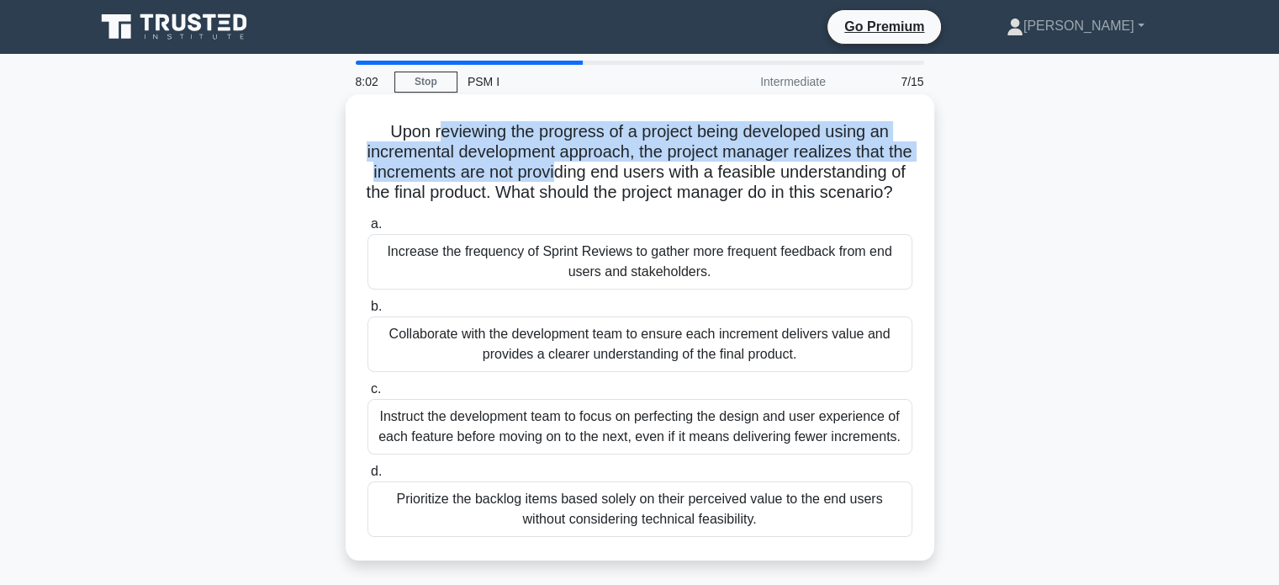
drag, startPoint x: 537, startPoint y: 143, endPoint x: 639, endPoint y: 164, distance: 104.7
click at [639, 164] on h5 "Upon reviewing the progress of a project being developed using an incremental d…" at bounding box center [640, 162] width 548 height 82
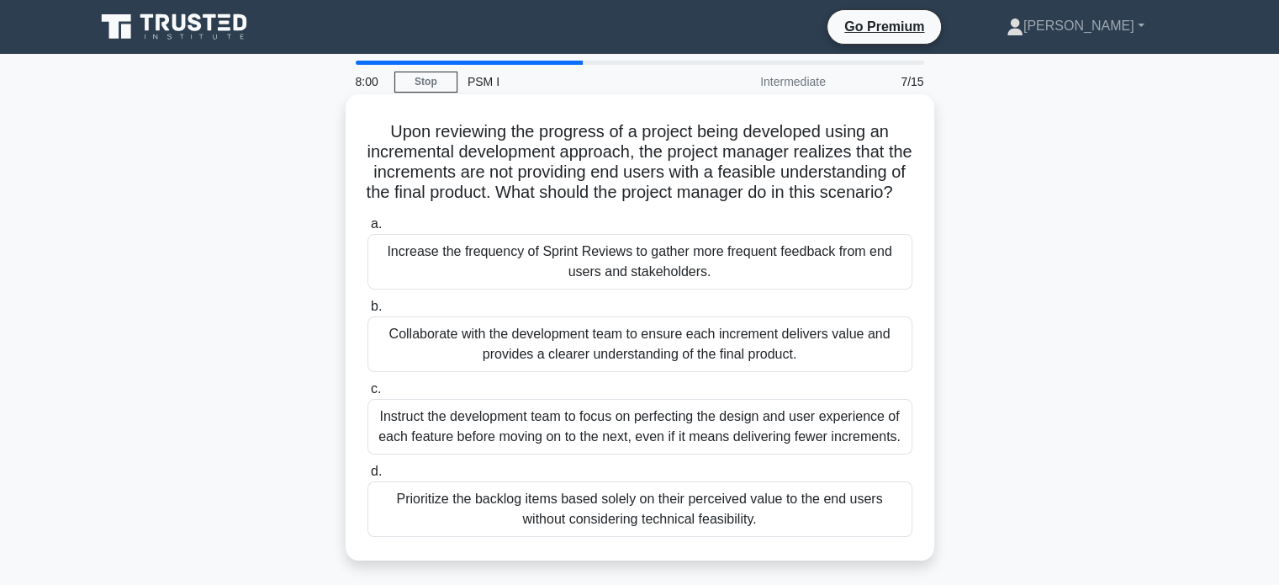
click at [491, 198] on h5 "Upon reviewing the progress of a project being developed using an incremental d…" at bounding box center [640, 162] width 548 height 82
drag, startPoint x: 453, startPoint y: 172, endPoint x: 542, endPoint y: 186, distance: 89.3
click at [540, 178] on h5 "Upon reviewing the progress of a project being developed using an incremental d…" at bounding box center [640, 162] width 548 height 82
click at [554, 199] on h5 "Upon reviewing the progress of a project being developed using an incremental d…" at bounding box center [640, 162] width 548 height 82
drag, startPoint x: 449, startPoint y: 188, endPoint x: 638, endPoint y: 190, distance: 189.2
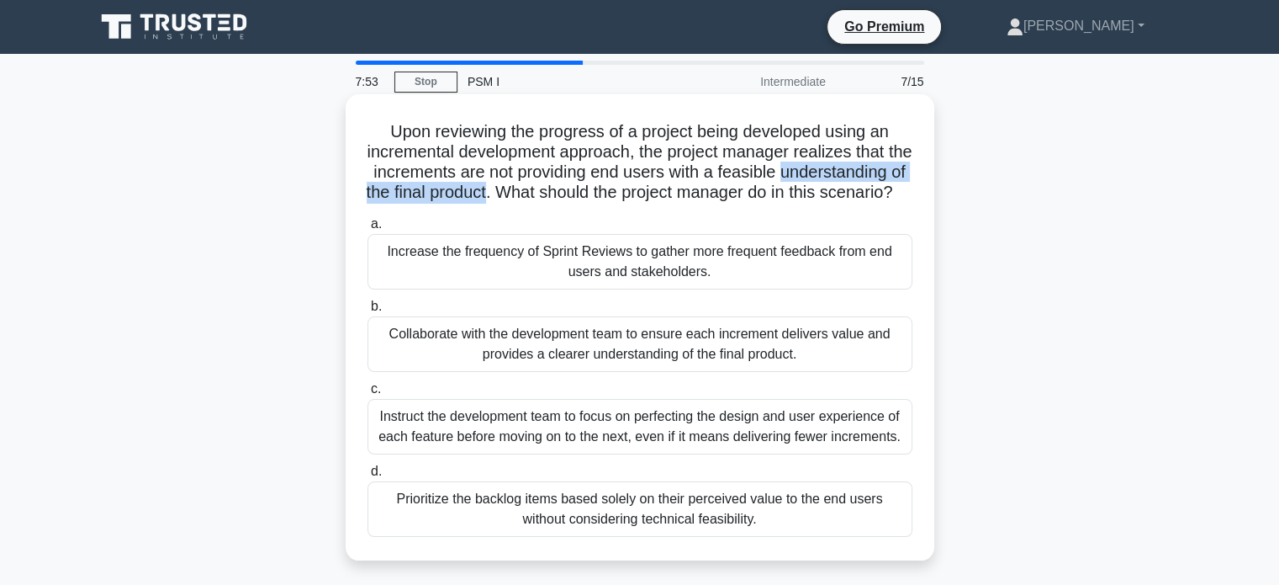
click at [638, 188] on h5 "Upon reviewing the progress of a project being developed using an incremental d…" at bounding box center [640, 162] width 548 height 82
drag, startPoint x: 671, startPoint y: 193, endPoint x: 717, endPoint y: 225, distance: 55.5
click at [717, 204] on h5 "Upon reviewing the progress of a project being developed using an incremental d…" at bounding box center [640, 162] width 548 height 82
click at [743, 204] on h5 "Upon reviewing the progress of a project being developed using an incremental d…" at bounding box center [640, 162] width 548 height 82
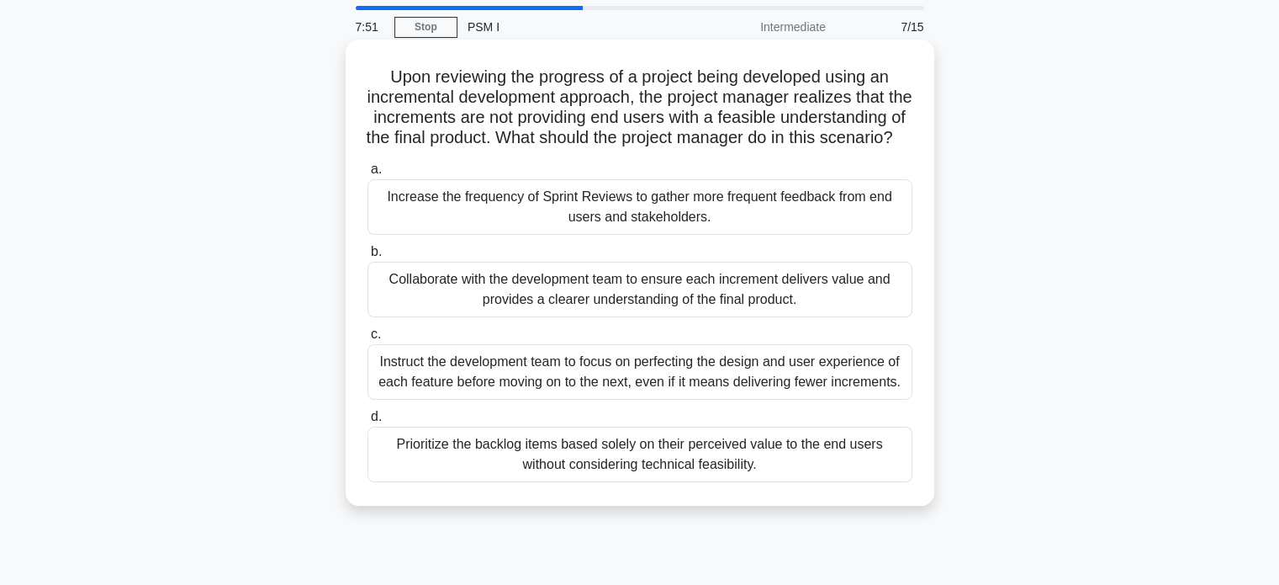
scroll to position [84, 0]
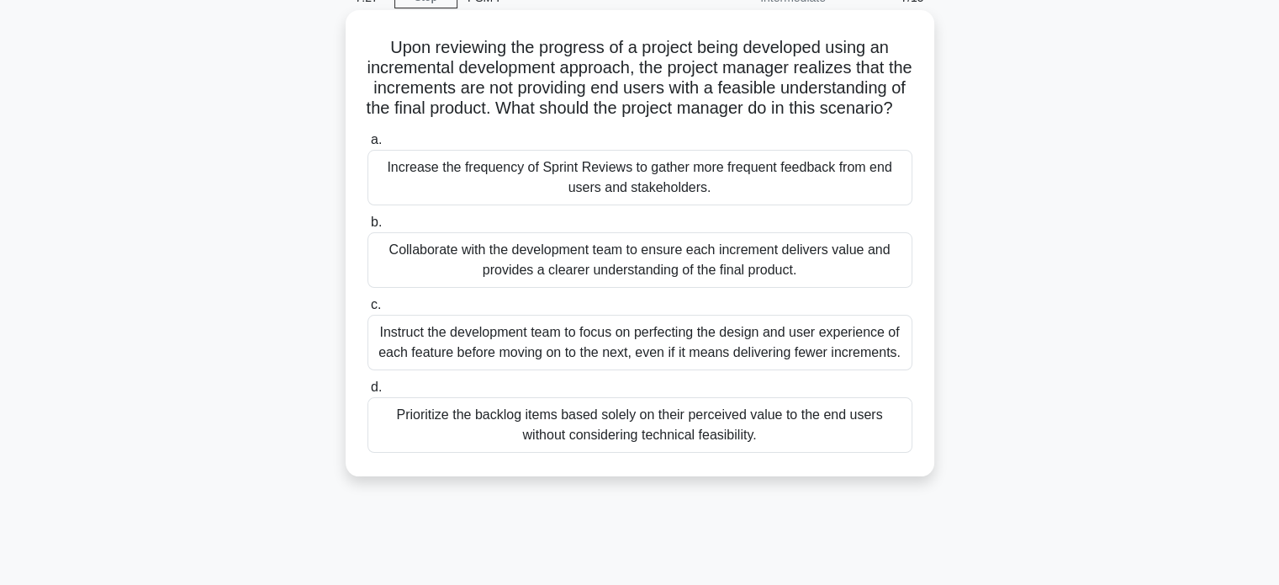
click at [802, 202] on div "Increase the frequency of Sprint Reviews to gather more frequent feedback from …" at bounding box center [640, 178] width 545 height 56
click at [368, 145] on input "a. Increase the frequency of Sprint Reviews to gather more frequent feedback fr…" at bounding box center [368, 140] width 0 height 11
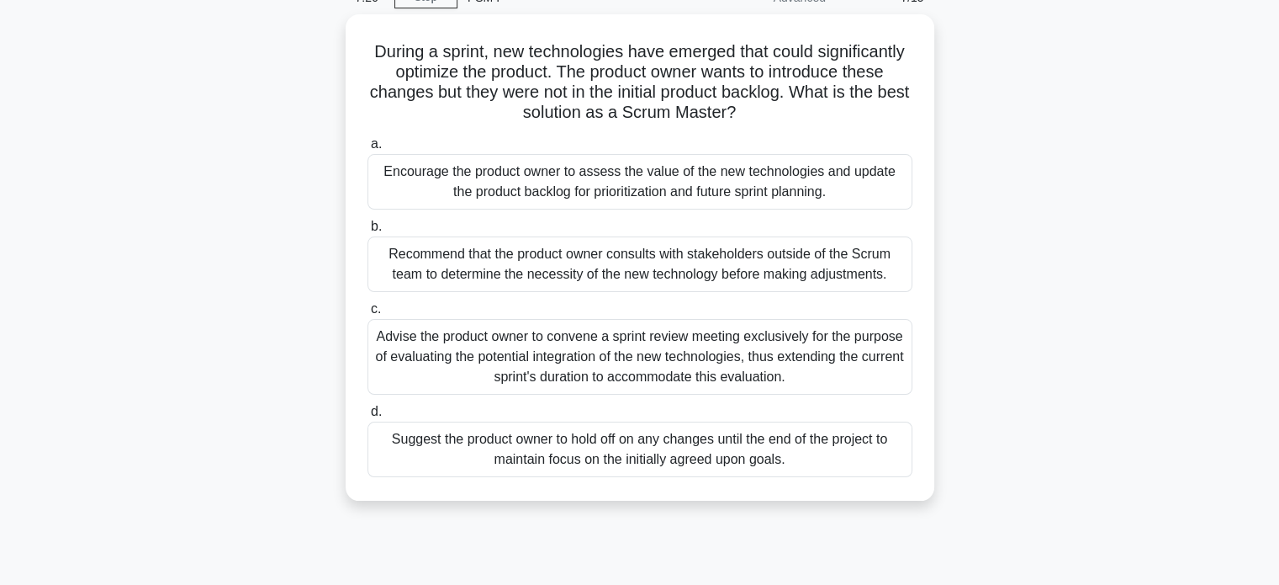
scroll to position [0, 0]
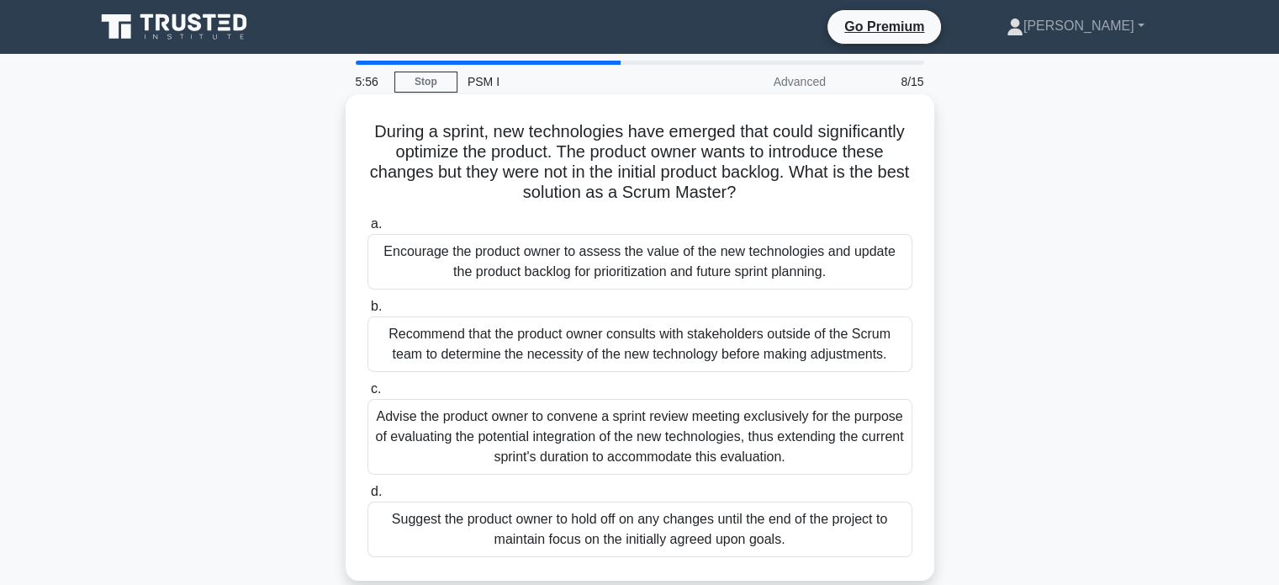
click at [535, 450] on div "Advise the product owner to convene a sprint review meeting exclusively for the…" at bounding box center [640, 437] width 545 height 76
click at [368, 394] on input "c. Advise the product owner to convene a sprint review meeting exclusively for …" at bounding box center [368, 389] width 0 height 11
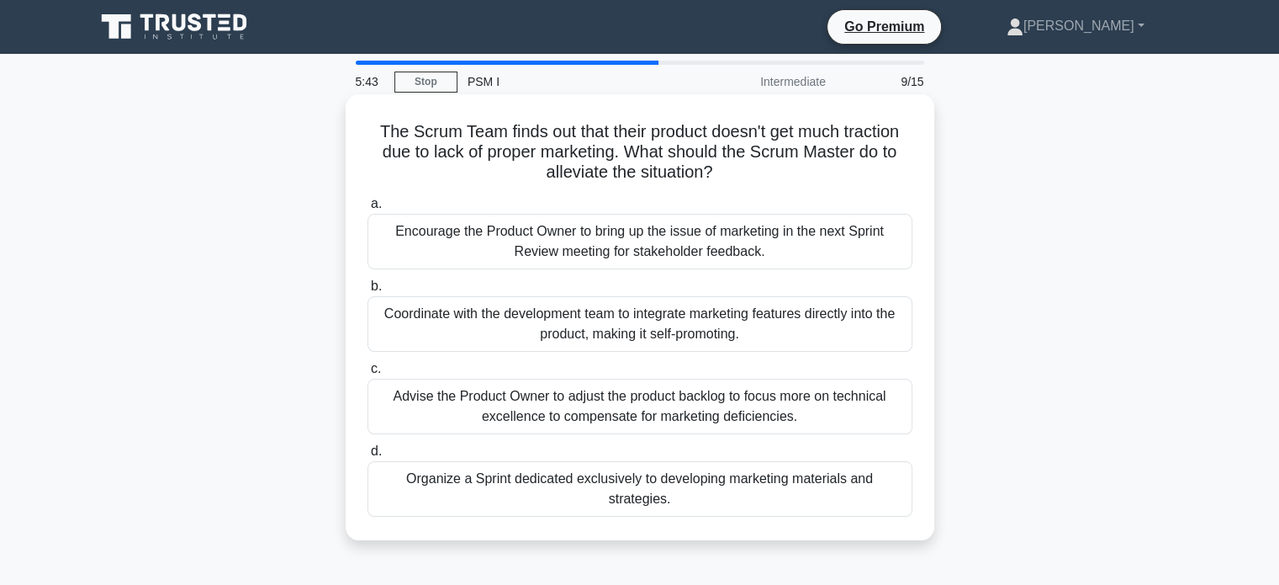
drag, startPoint x: 643, startPoint y: 155, endPoint x: 727, endPoint y: 188, distance: 90.6
click at [727, 188] on div "The Scrum Team finds out that their product doesn't get much traction due to la…" at bounding box center [639, 317] width 575 height 432
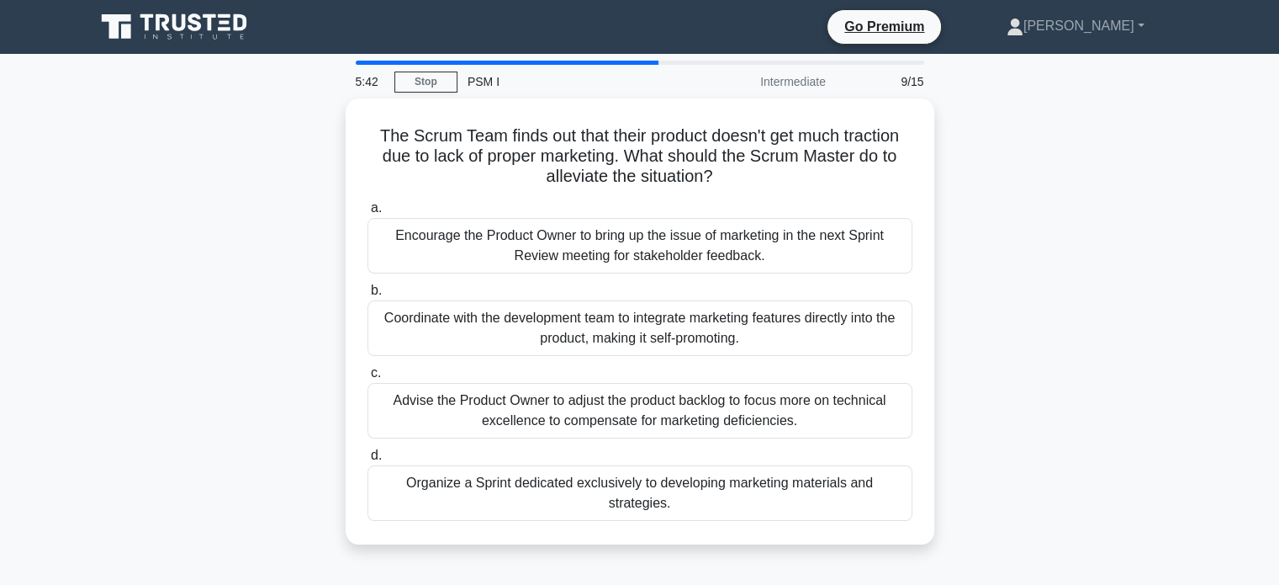
click at [1080, 228] on div "The Scrum Team finds out that their product doesn't get much traction due to la…" at bounding box center [640, 331] width 1110 height 466
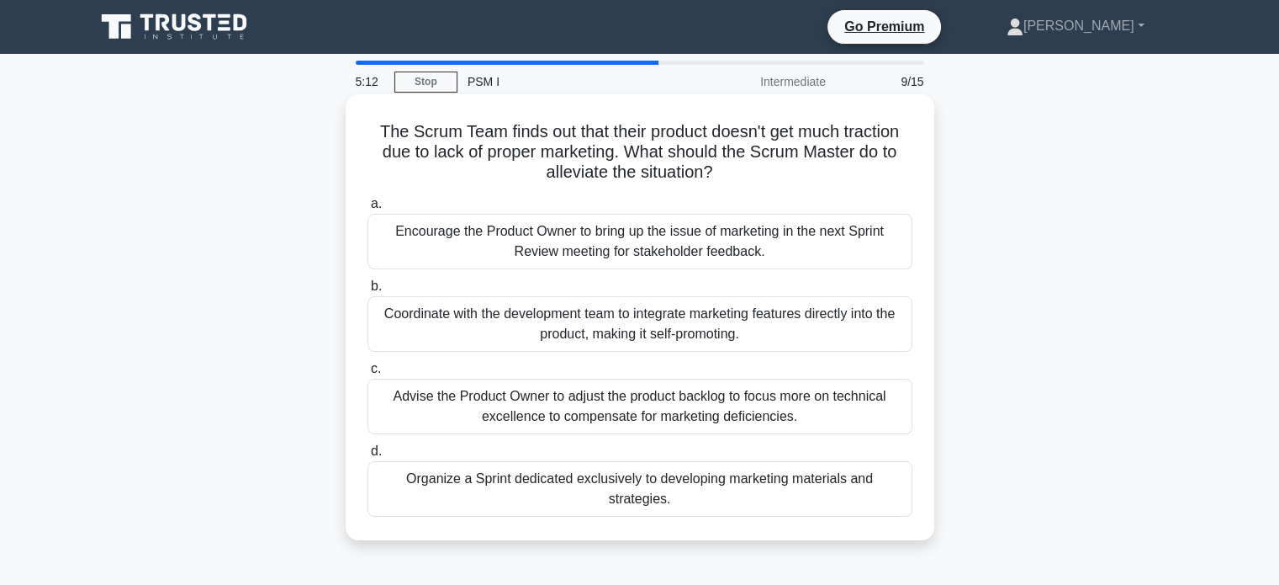
click at [537, 347] on div "Coordinate with the development team to integrate marketing features directly i…" at bounding box center [640, 324] width 545 height 56
click at [368, 292] on input "b. Coordinate with the development team to integrate marketing features directl…" at bounding box center [368, 286] width 0 height 11
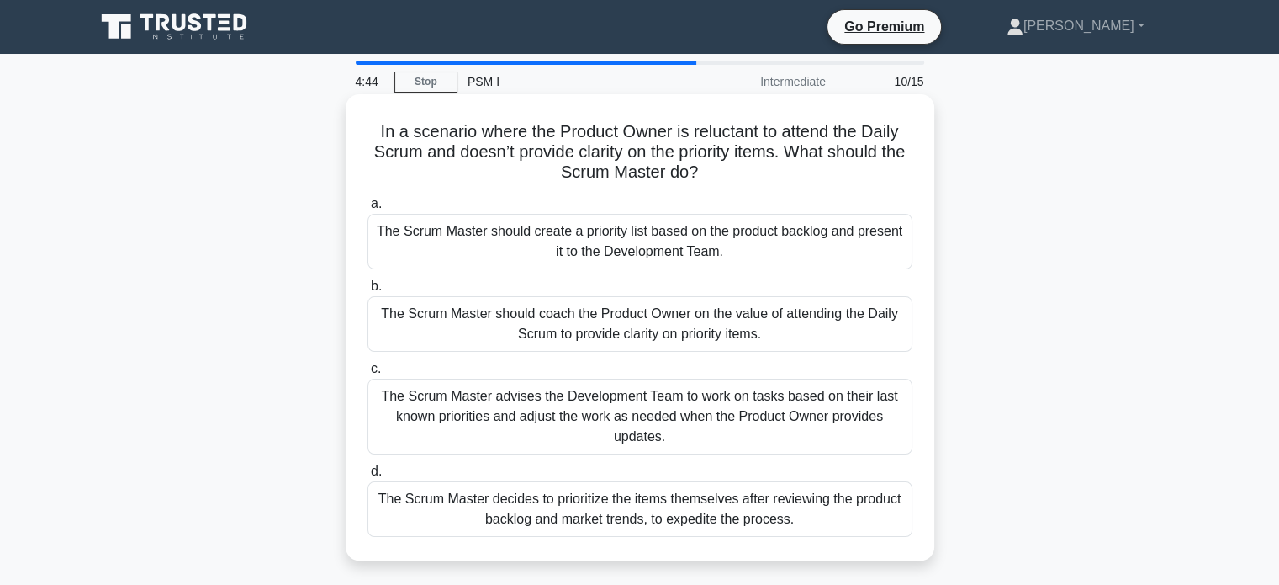
click at [666, 327] on div "The Scrum Master should coach the Product Owner on the value of attending the D…" at bounding box center [640, 324] width 545 height 56
click at [368, 292] on input "b. The Scrum Master should coach the Product Owner on the value of attending th…" at bounding box center [368, 286] width 0 height 11
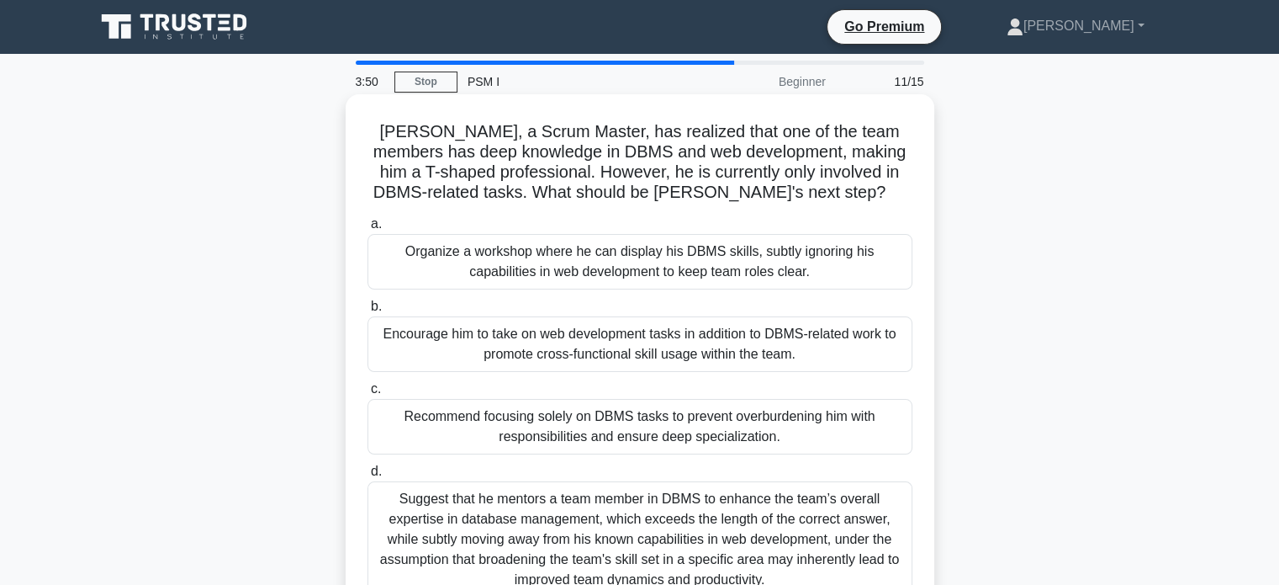
scroll to position [84, 0]
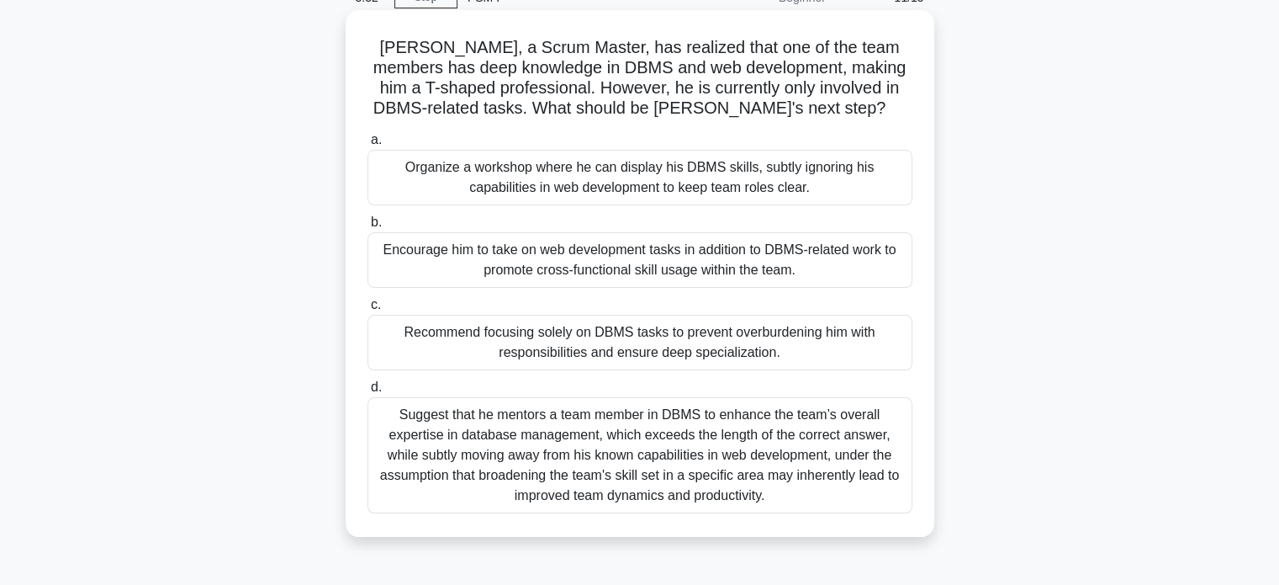
click at [703, 446] on div "Suggest that he mentors a team member in DBMS to enhance the team’s overall exp…" at bounding box center [640, 455] width 545 height 116
click at [368, 393] on input "d. Suggest that he mentors a team member in DBMS to enhance the team’s overall …" at bounding box center [368, 387] width 0 height 11
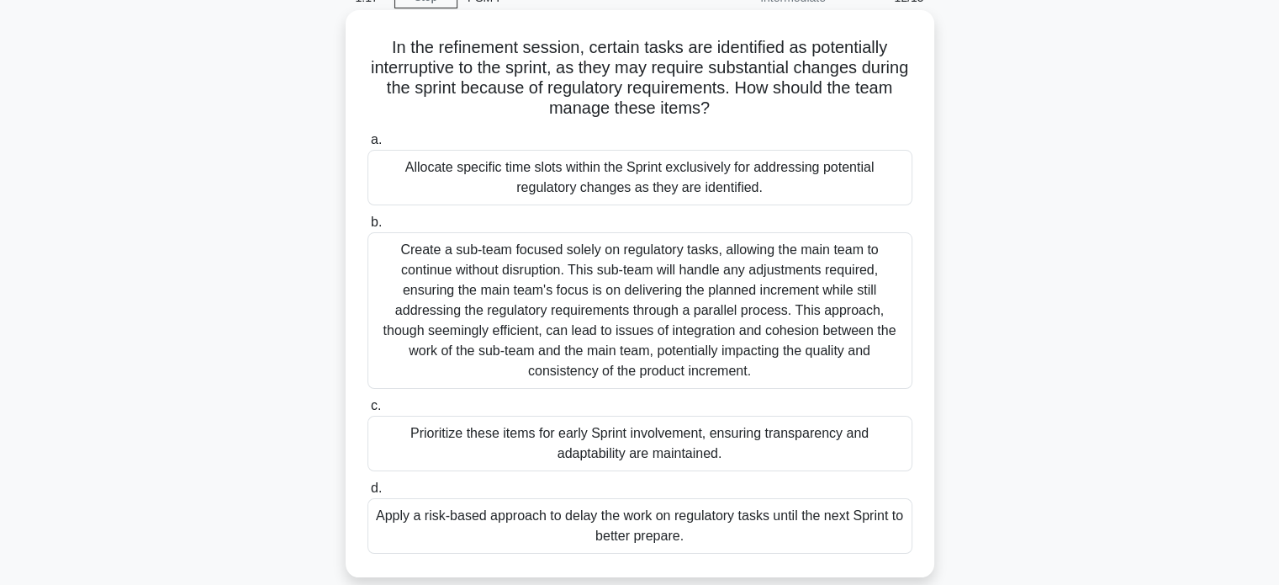
click at [540, 452] on div "Prioritize these items for early Sprint involvement, ensuring transparency and …" at bounding box center [640, 443] width 545 height 56
click at [368, 411] on input "c. Prioritize these items for early Sprint involvement, ensuring transparency a…" at bounding box center [368, 405] width 0 height 11
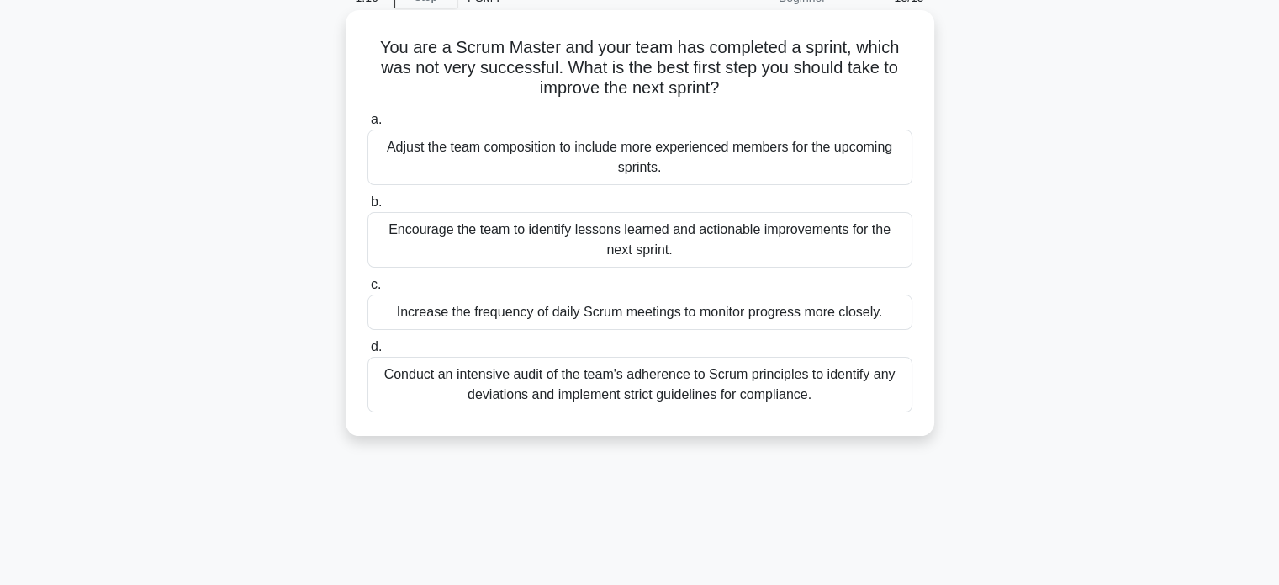
scroll to position [0, 0]
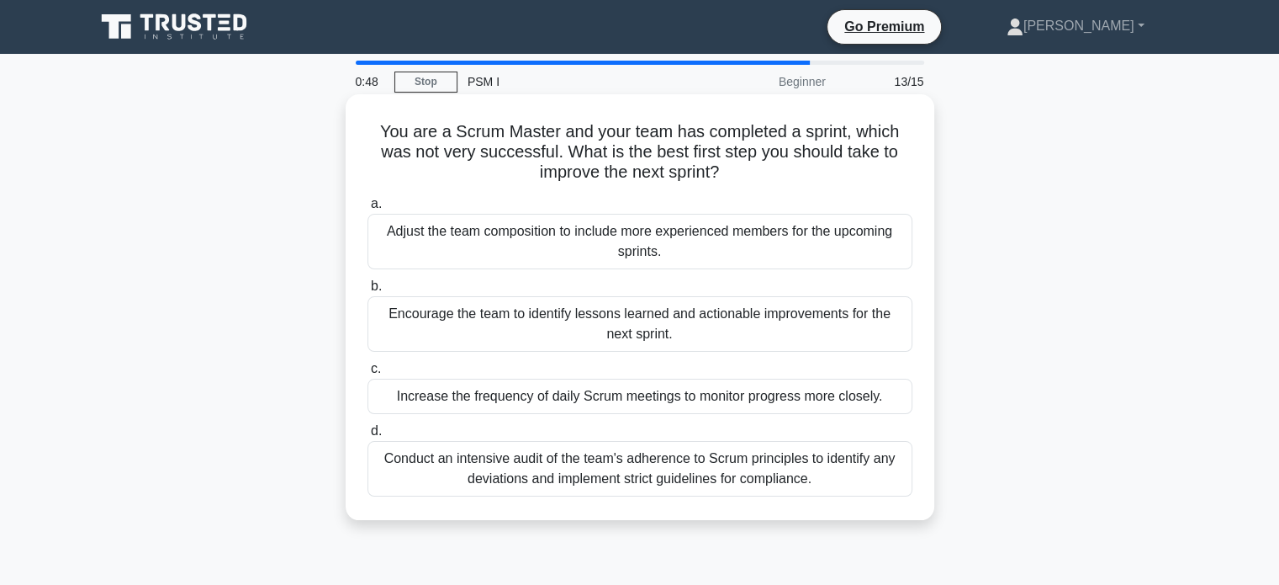
click at [458, 323] on div "Encourage the team to identify lessons learned and actionable improvements for …" at bounding box center [640, 324] width 545 height 56
click at [368, 292] on input "b. Encourage the team to identify lessons learned and actionable improvements f…" at bounding box center [368, 286] width 0 height 11
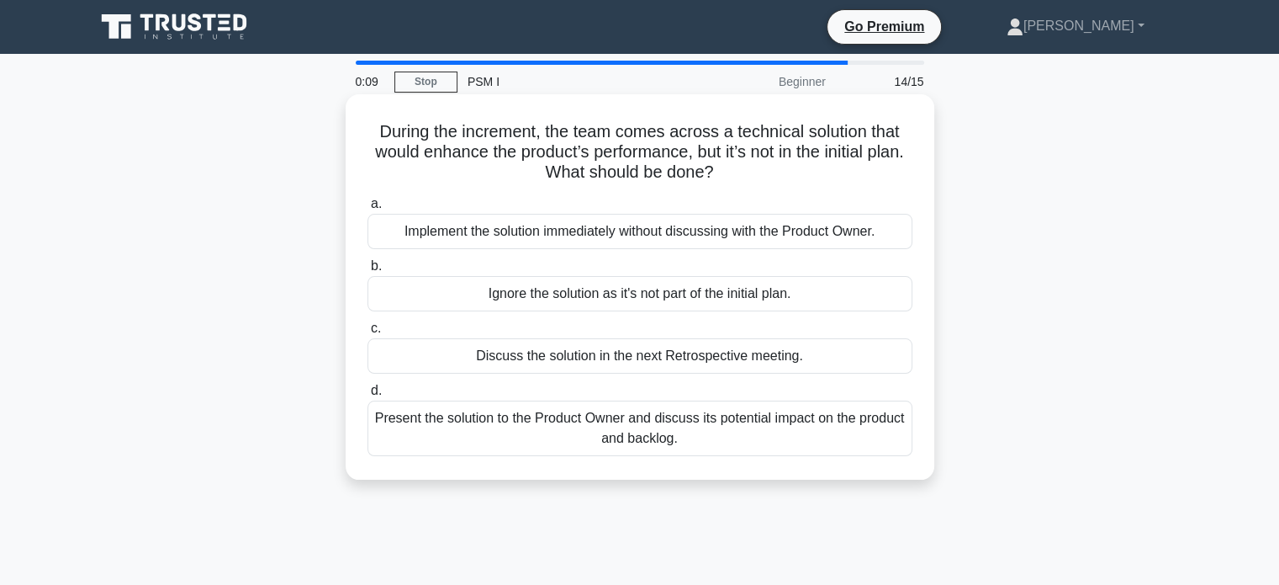
click at [585, 430] on div "Present the solution to the Product Owner and discuss its potential impact on t…" at bounding box center [640, 428] width 545 height 56
click at [368, 396] on input "d. Present the solution to the Product Owner and discuss its potential impact o…" at bounding box center [368, 390] width 0 height 11
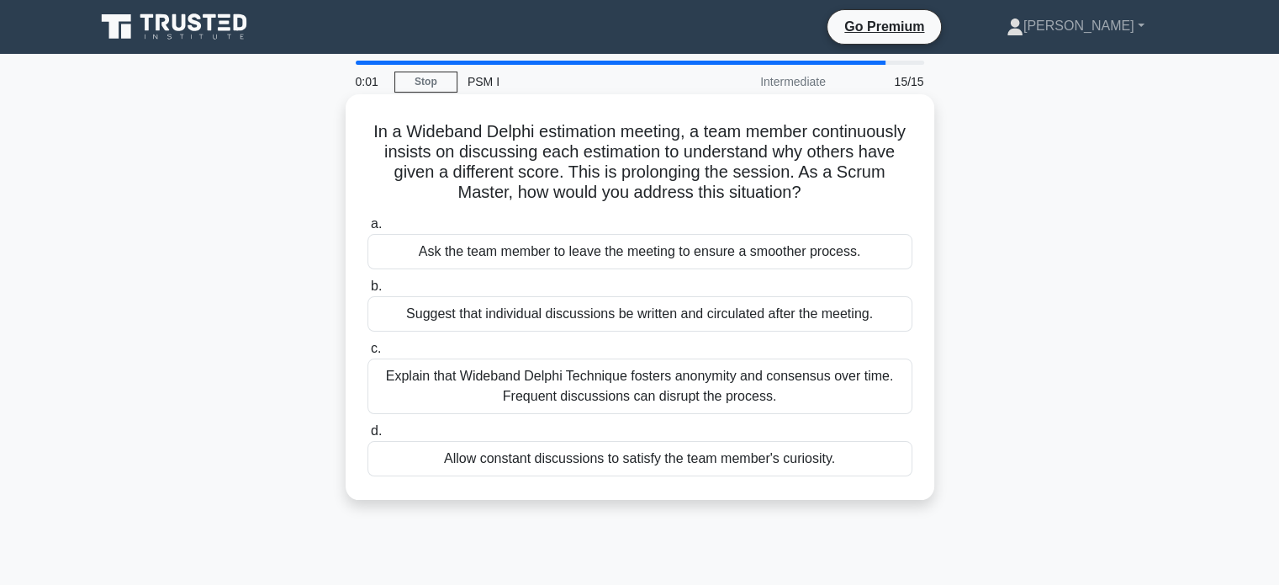
drag, startPoint x: 498, startPoint y: 379, endPoint x: 516, endPoint y: 380, distance: 18.5
click at [500, 379] on div "Explain that Wideband Delphi Technique fosters anonymity and consensus over tim…" at bounding box center [640, 386] width 545 height 56
click at [368, 354] on input "c. Explain that Wideband Delphi Technique fosters anonymity and consensus over …" at bounding box center [368, 348] width 0 height 11
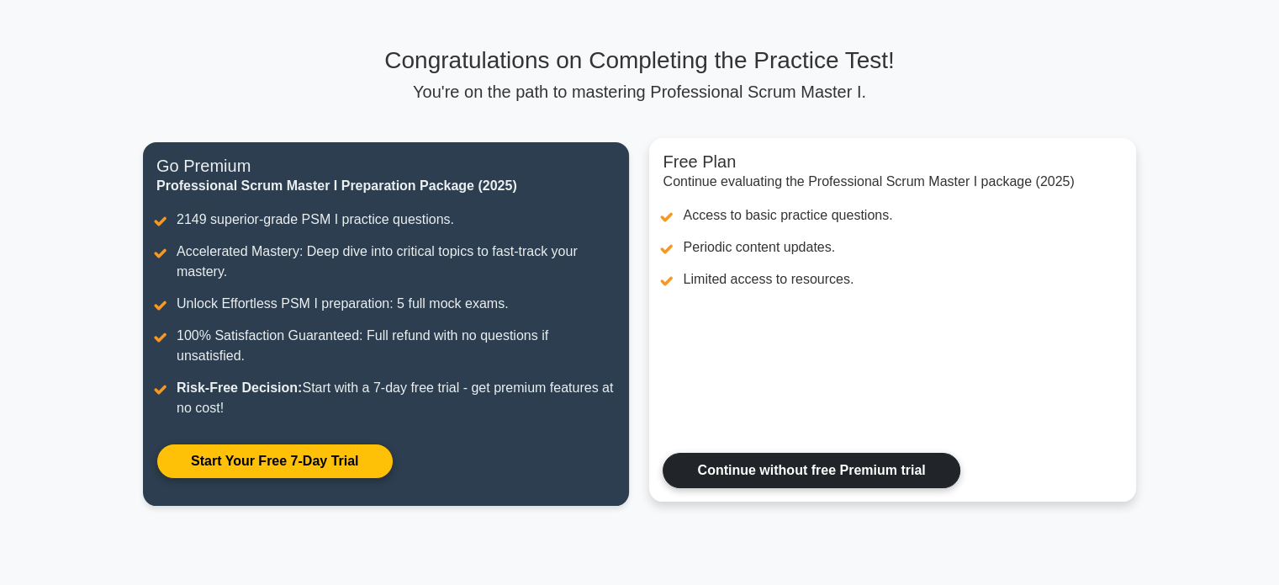
scroll to position [168, 0]
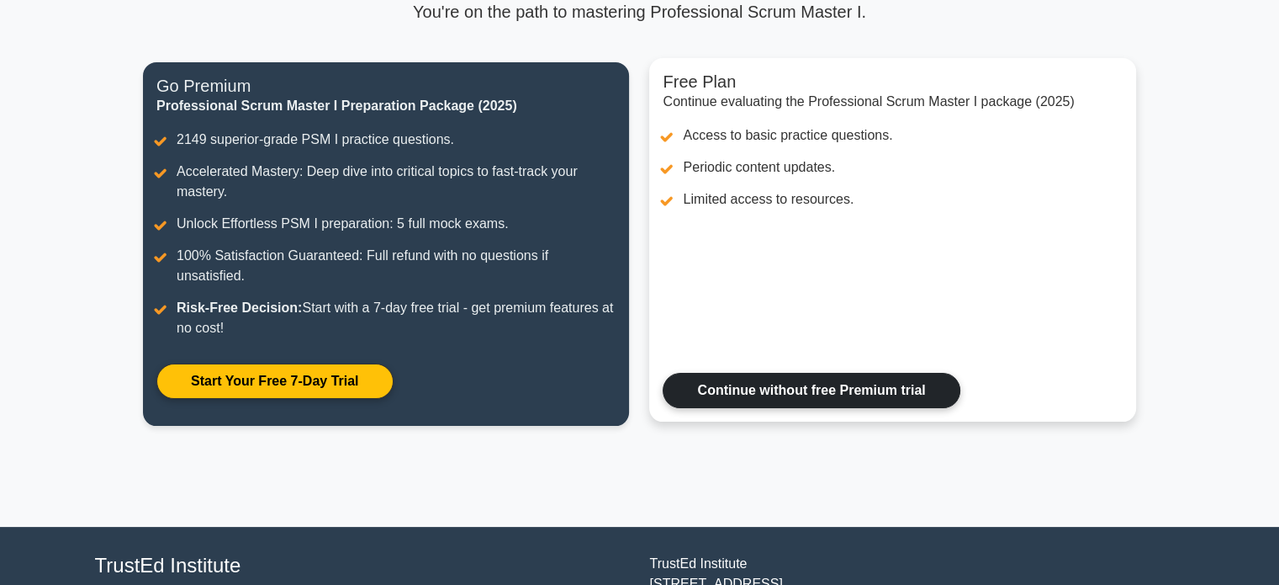
click at [803, 389] on link "Continue without free Premium trial" at bounding box center [811, 390] width 297 height 35
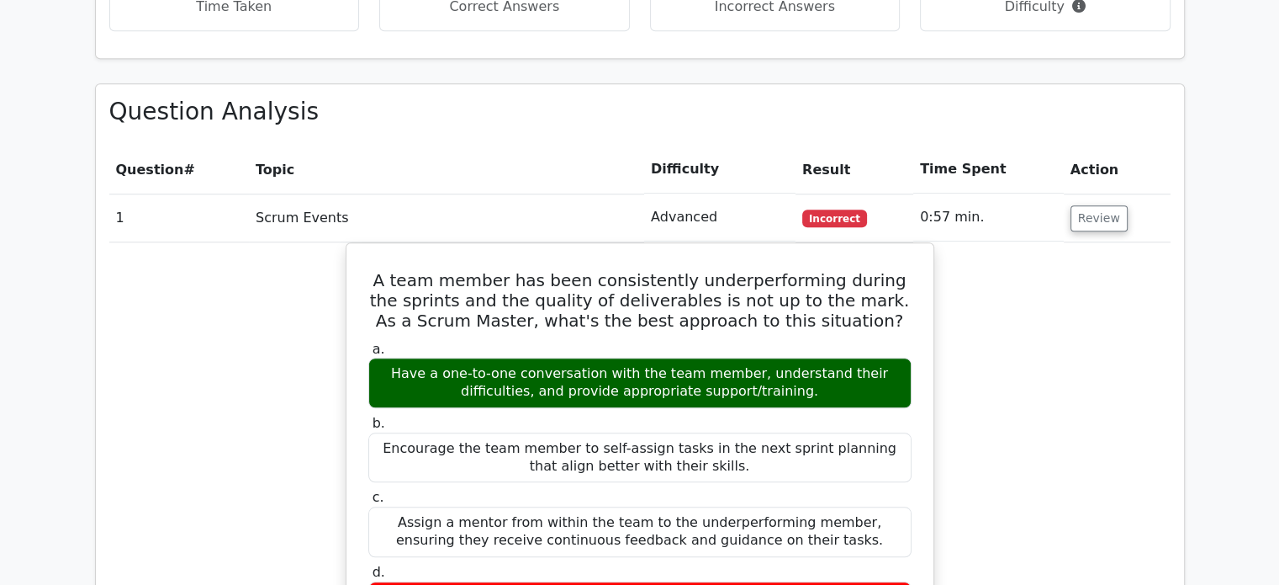
scroll to position [1430, 0]
